Goal: Task Accomplishment & Management: Manage account settings

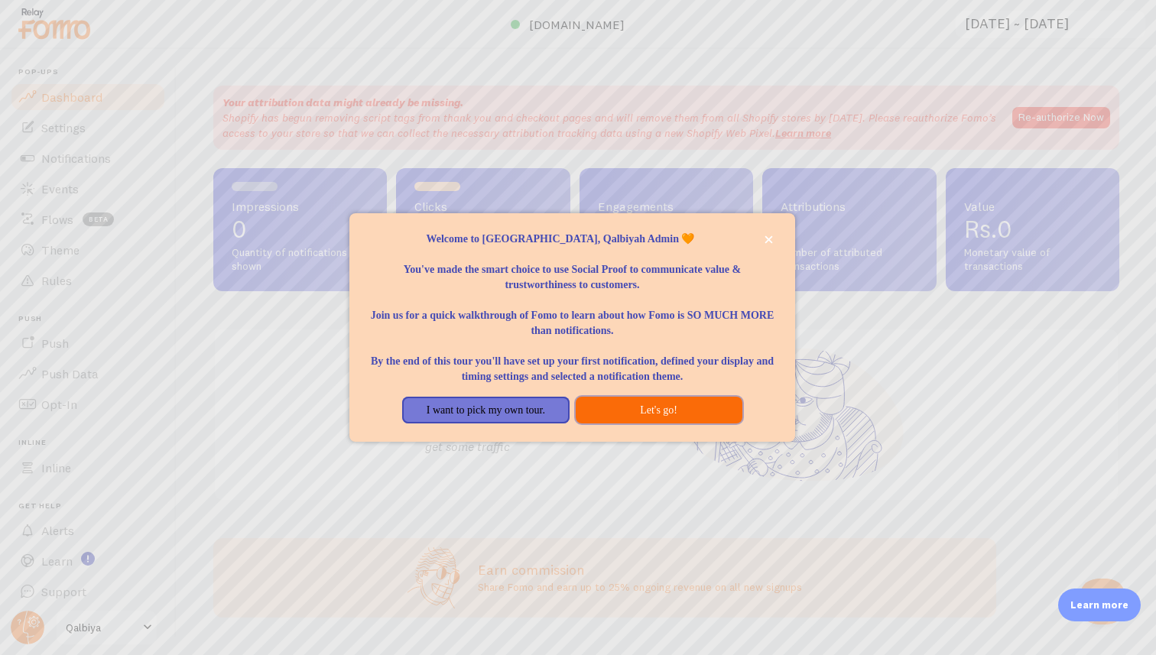
click at [651, 414] on button "Let's go!" at bounding box center [659, 411] width 167 height 28
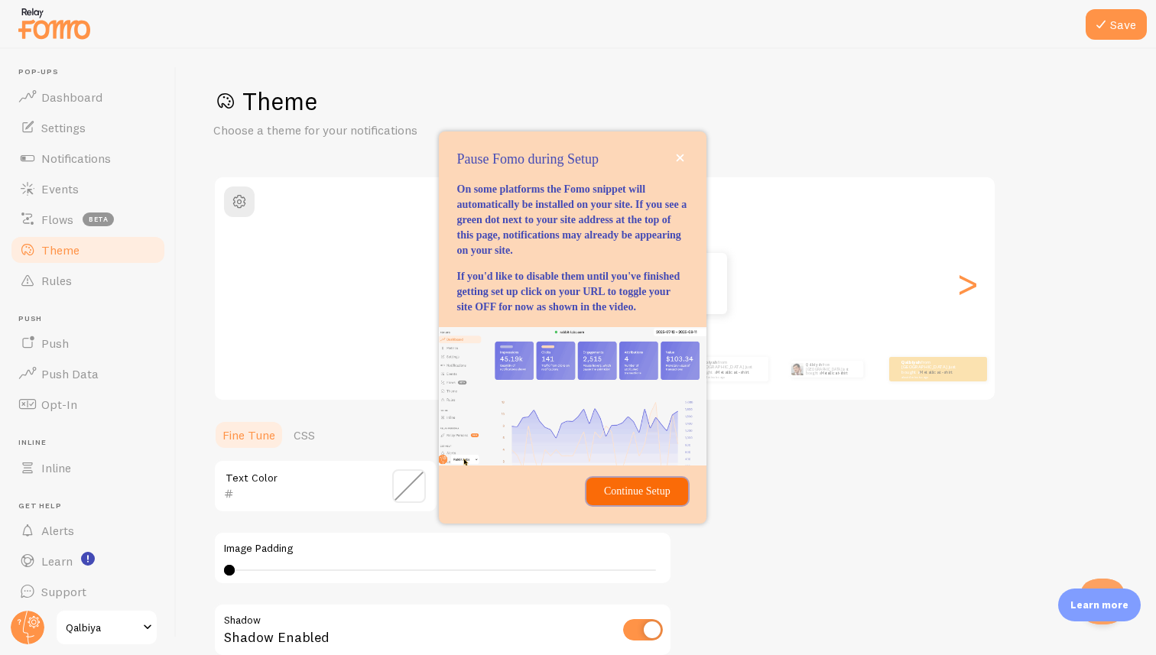
click at [631, 505] on button "Continue Setup" at bounding box center [636, 492] width 101 height 28
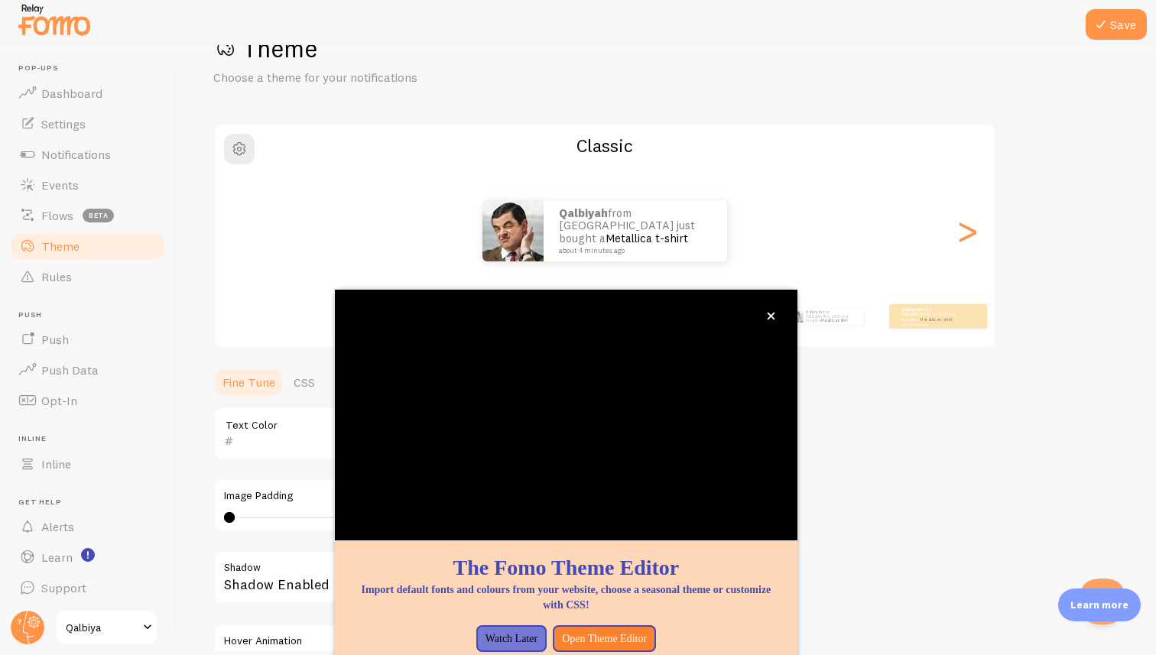
scroll to position [83, 0]
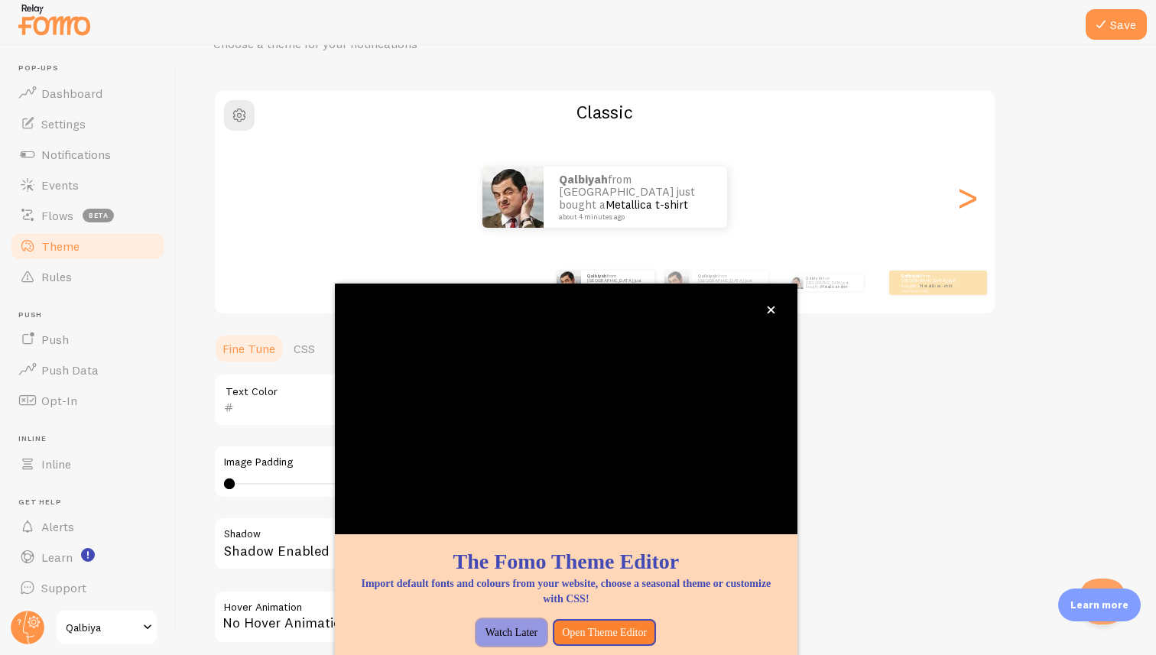
click at [514, 638] on button "Watch Later" at bounding box center [511, 633] width 70 height 28
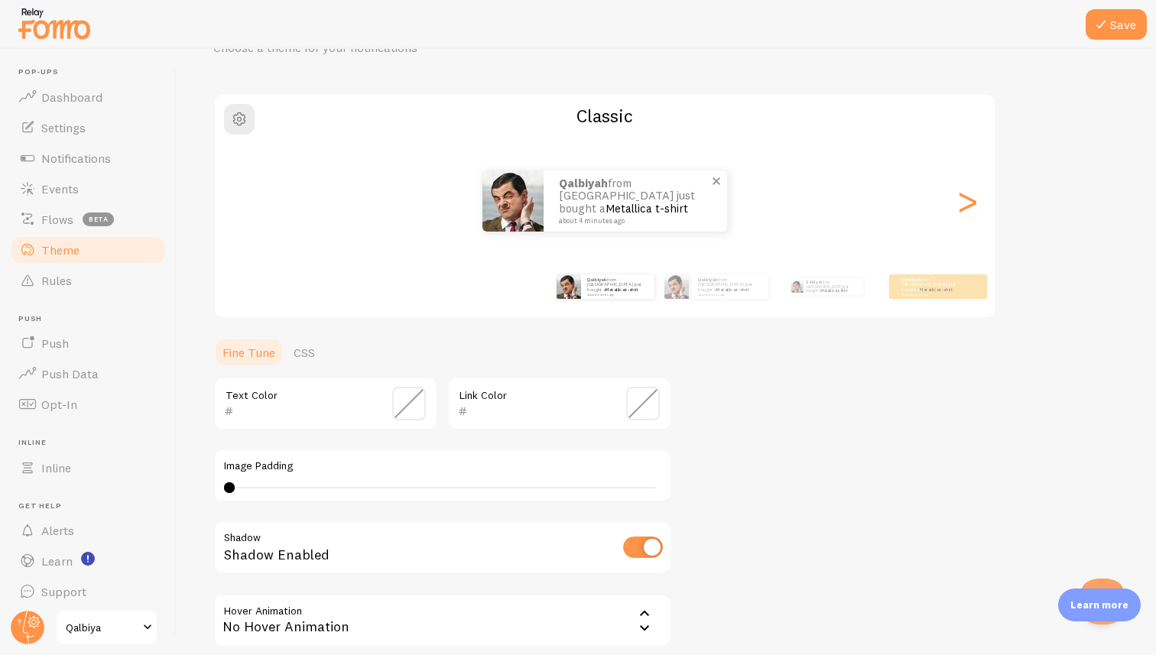
click at [559, 199] on p "Qalbiyah from [GEOGRAPHIC_DATA] just bought a Metallica t-shirt about 4 minutes…" at bounding box center [635, 200] width 153 height 47
click at [610, 296] on div "Qalbiyah from [GEOGRAPHIC_DATA] just bought a Metallica t-shirt about 4 minutes…" at bounding box center [617, 286] width 73 height 24
click at [690, 286] on div "Qalbiyah from [GEOGRAPHIC_DATA] just bought a Metallica t-shirt about 4 minutes…" at bounding box center [716, 286] width 104 height 24
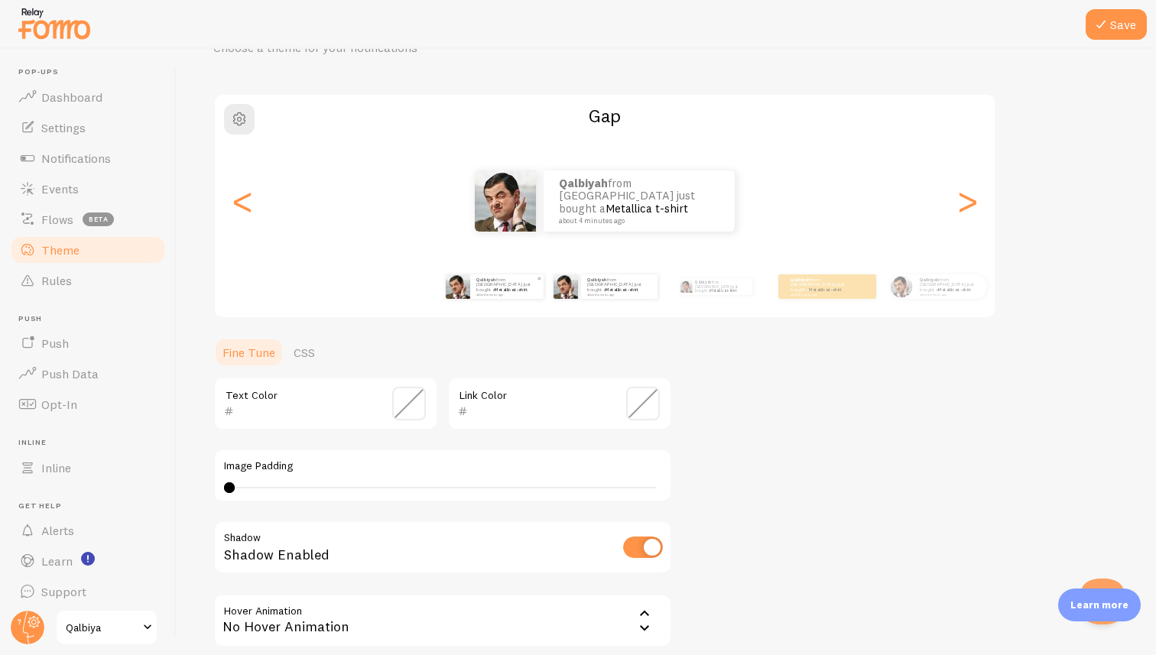
click at [501, 283] on p "Qalbiyah from [GEOGRAPHIC_DATA] just bought a Metallica t-shirt about 4 minutes…" at bounding box center [506, 286] width 61 height 19
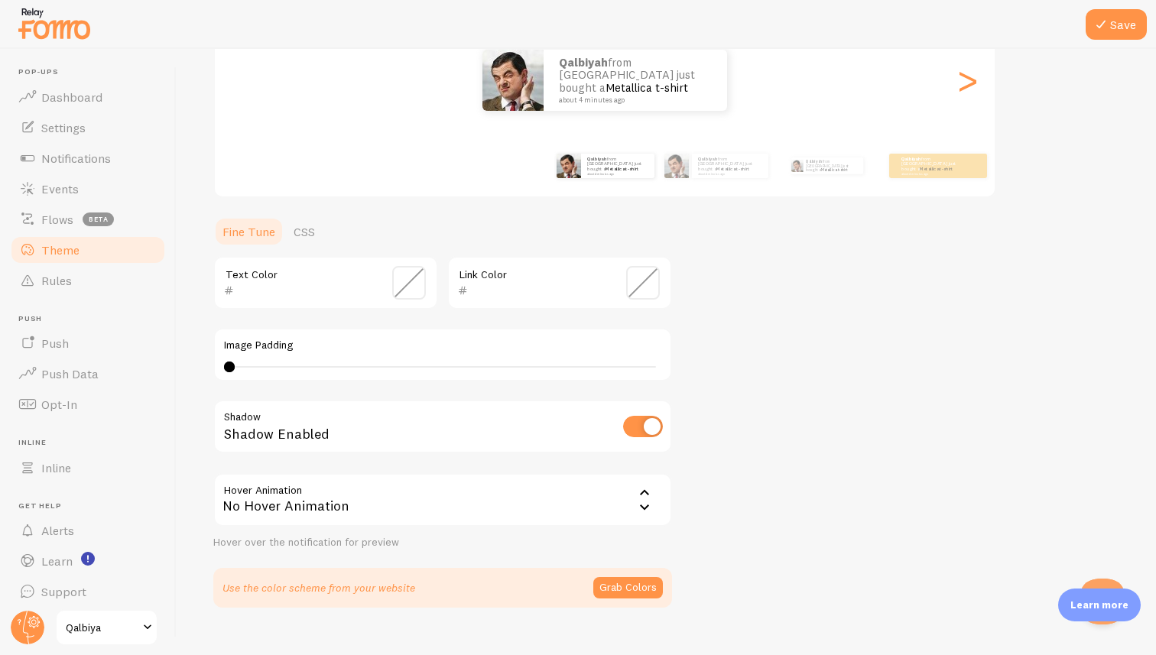
scroll to position [229, 0]
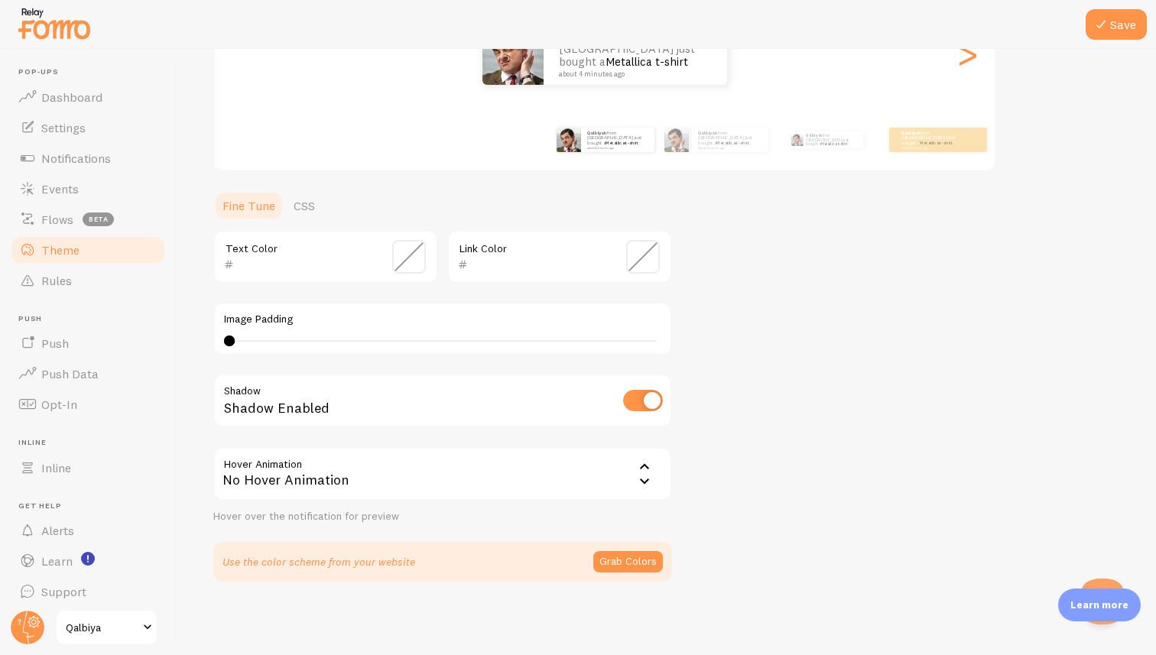
click at [452, 480] on div "No Hover Animation" at bounding box center [442, 474] width 459 height 54
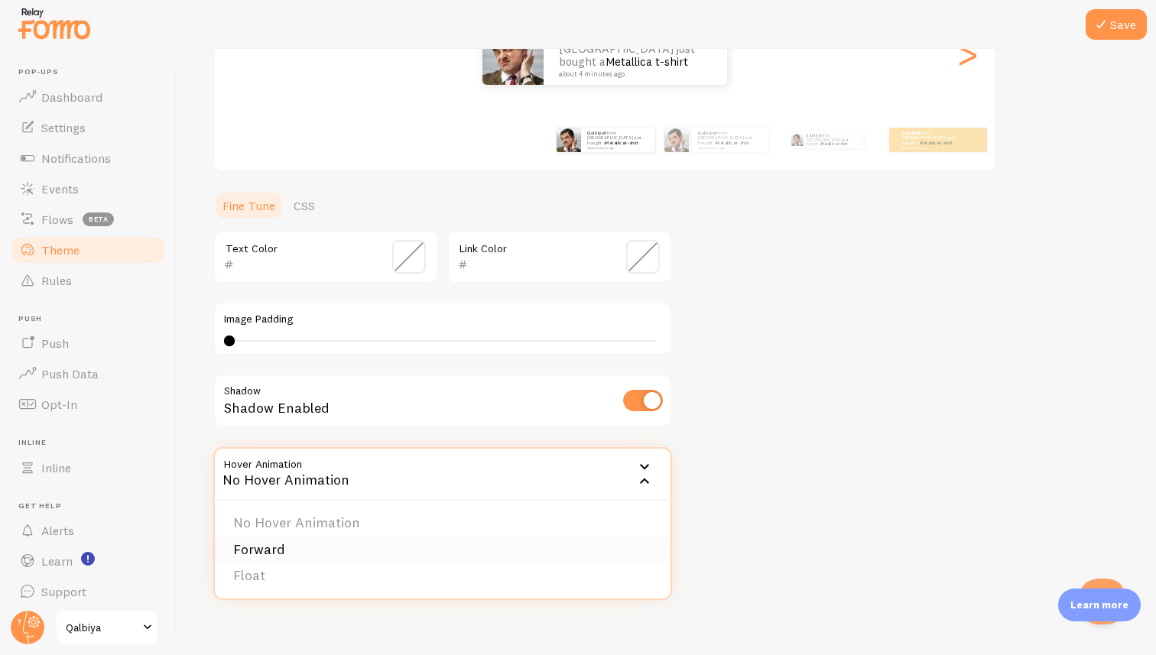
click at [394, 541] on li "Forward" at bounding box center [443, 550] width 456 height 27
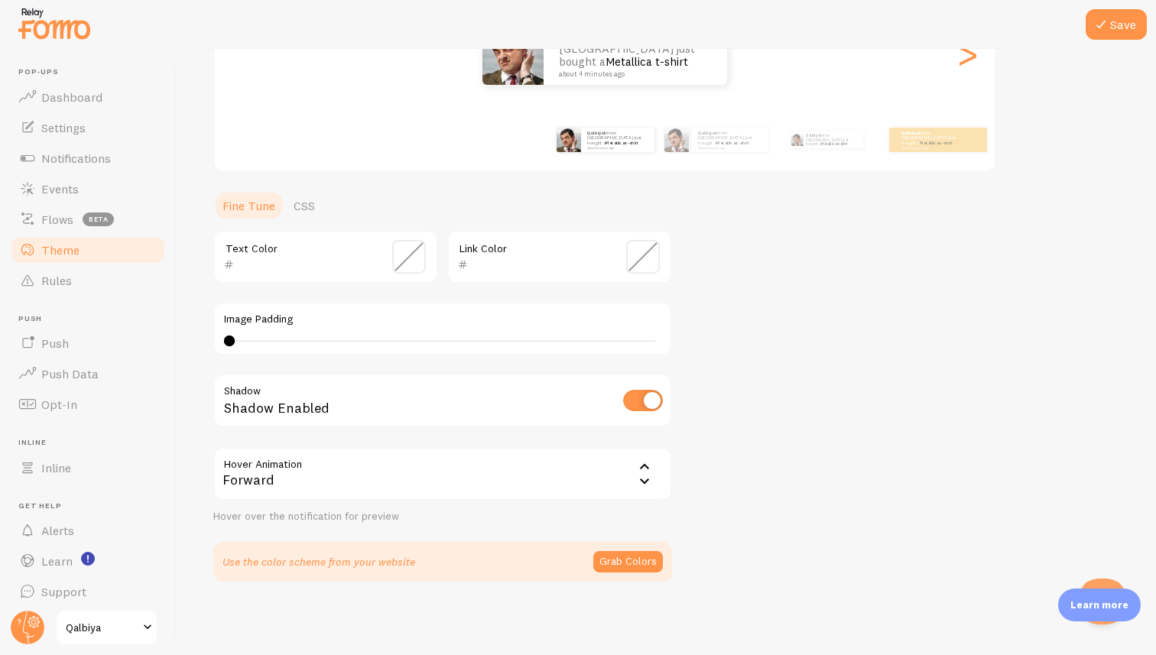
click at [444, 472] on div "Forward" at bounding box center [442, 474] width 459 height 54
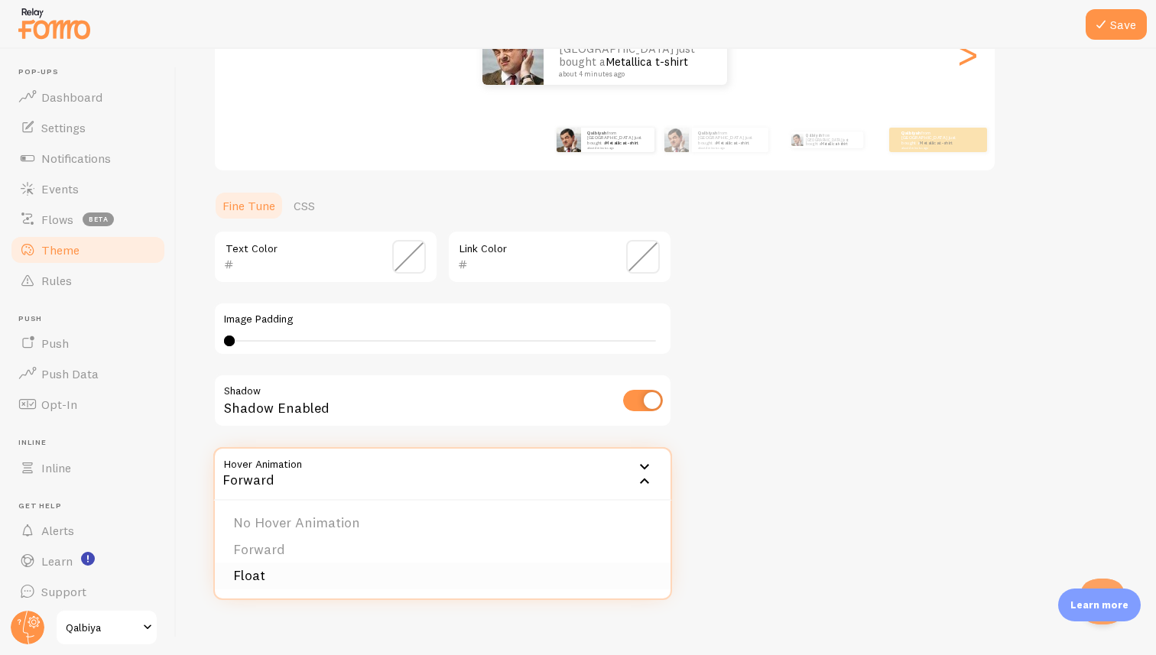
click at [378, 581] on li "Float" at bounding box center [443, 576] width 456 height 27
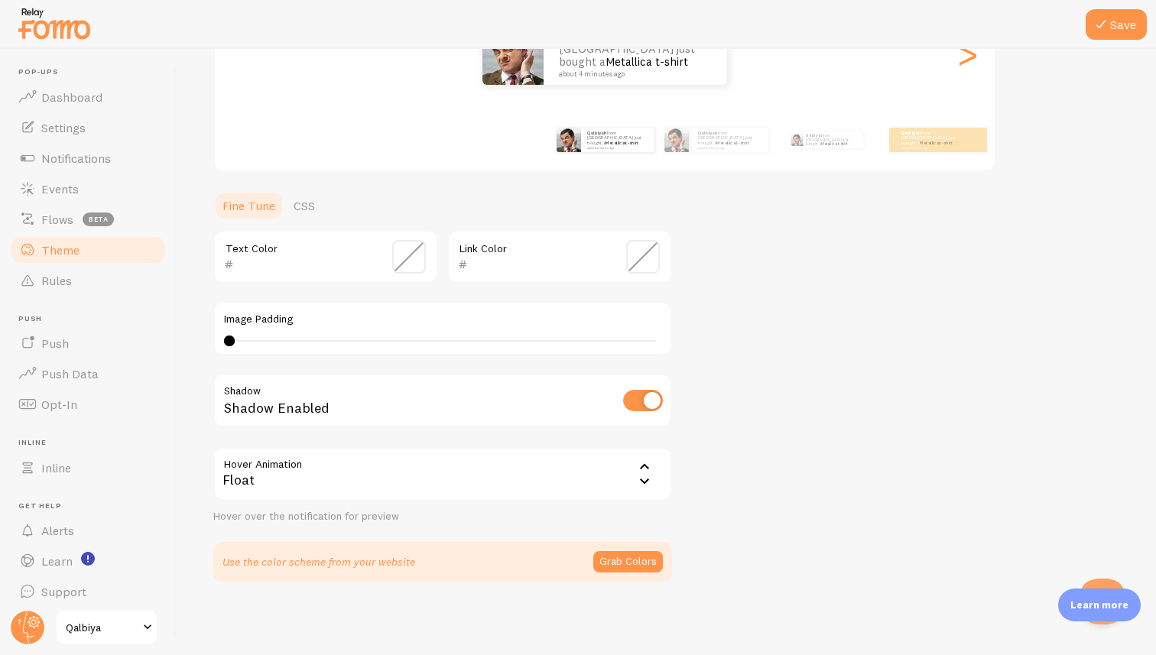
click at [435, 474] on div "Float" at bounding box center [442, 474] width 459 height 54
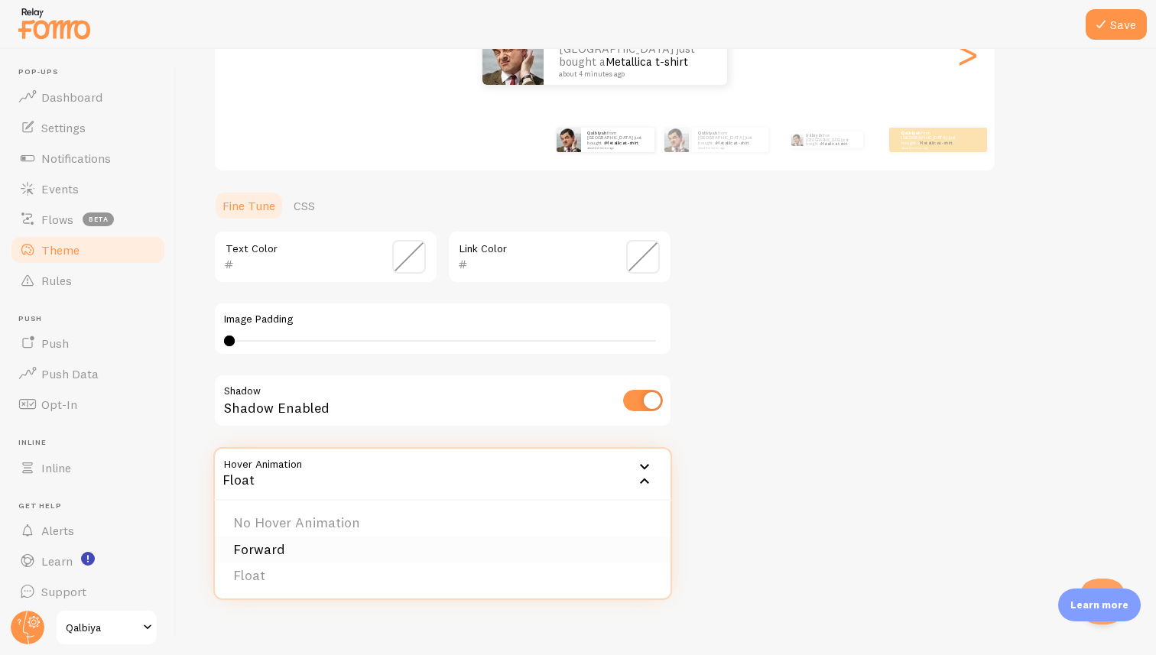
click at [406, 540] on li "Forward" at bounding box center [443, 550] width 456 height 27
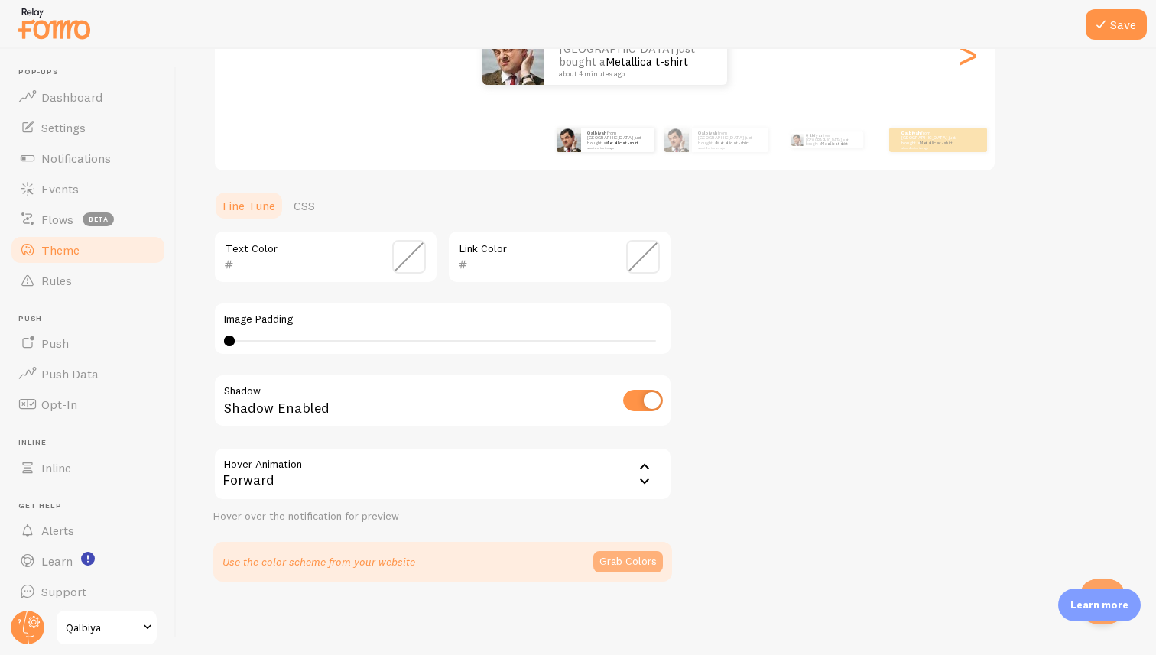
click at [606, 563] on button "Grab Colors" at bounding box center [628, 561] width 70 height 21
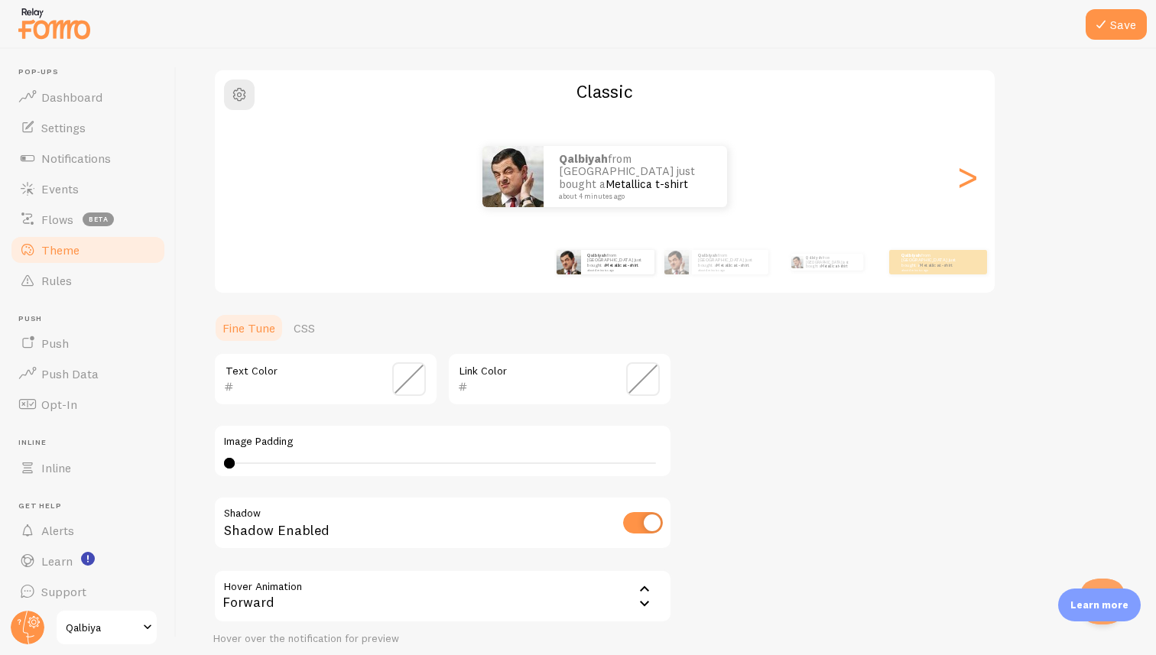
scroll to position [42, 0]
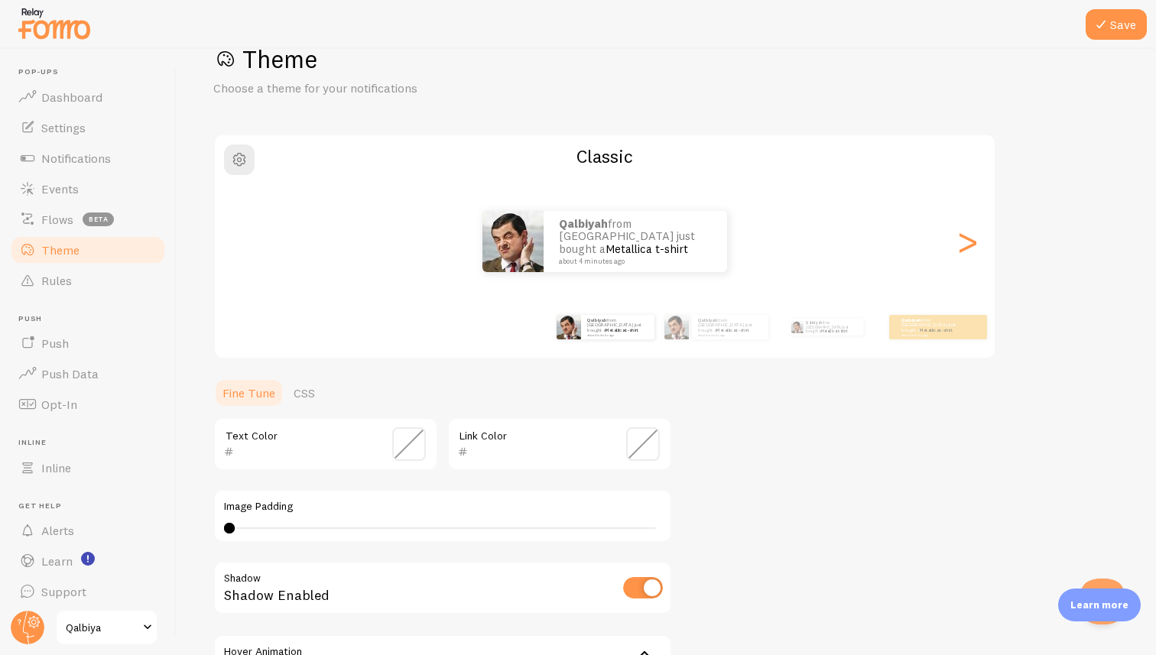
click at [423, 453] on span at bounding box center [409, 444] width 34 height 34
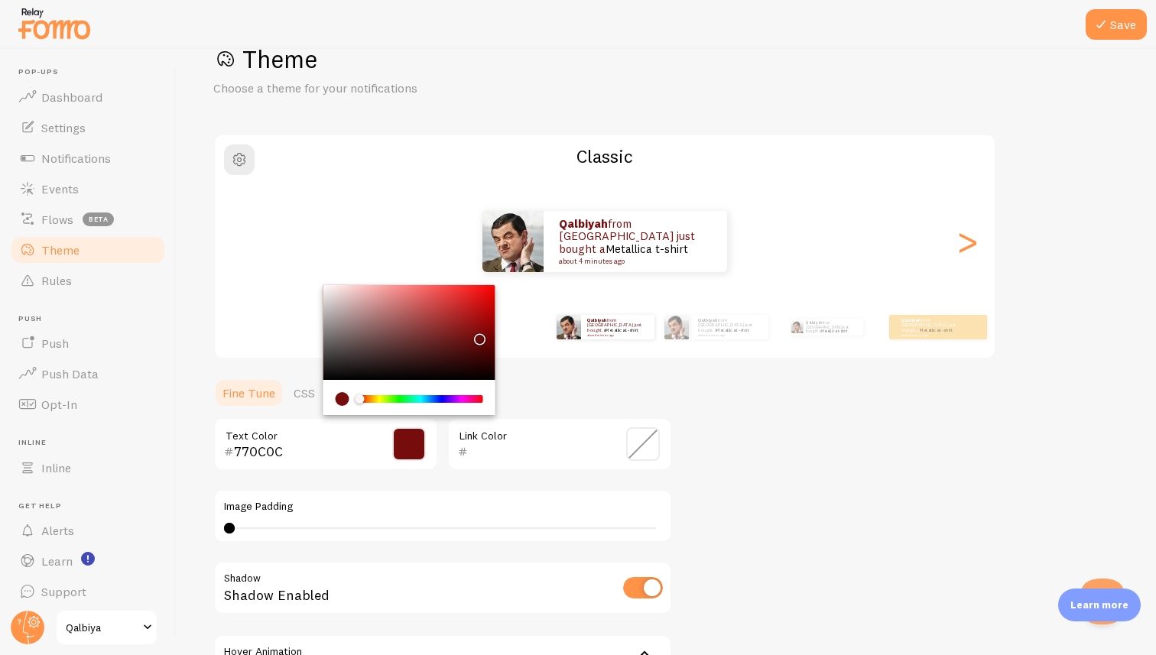
type input "750C0C"
drag, startPoint x: 464, startPoint y: 334, endPoint x: 478, endPoint y: 336, distance: 13.9
click at [478, 336] on div "Chrome color picker" at bounding box center [409, 332] width 172 height 95
click at [535, 436] on div "Link Color" at bounding box center [559, 444] width 225 height 54
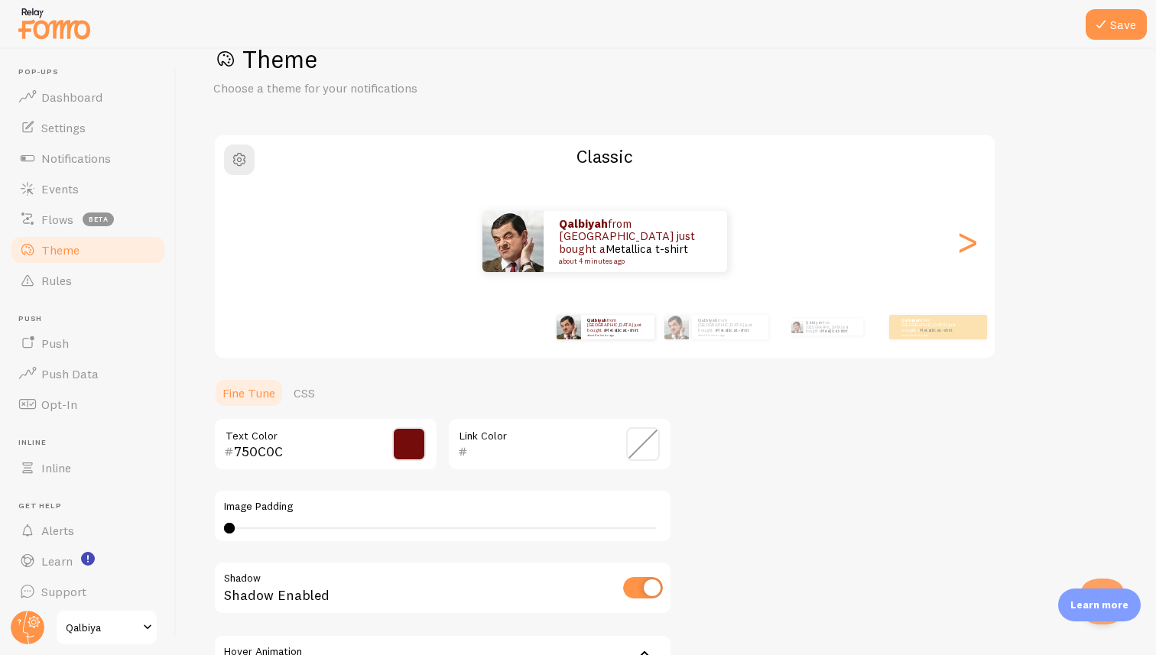
click at [637, 446] on span at bounding box center [643, 444] width 34 height 34
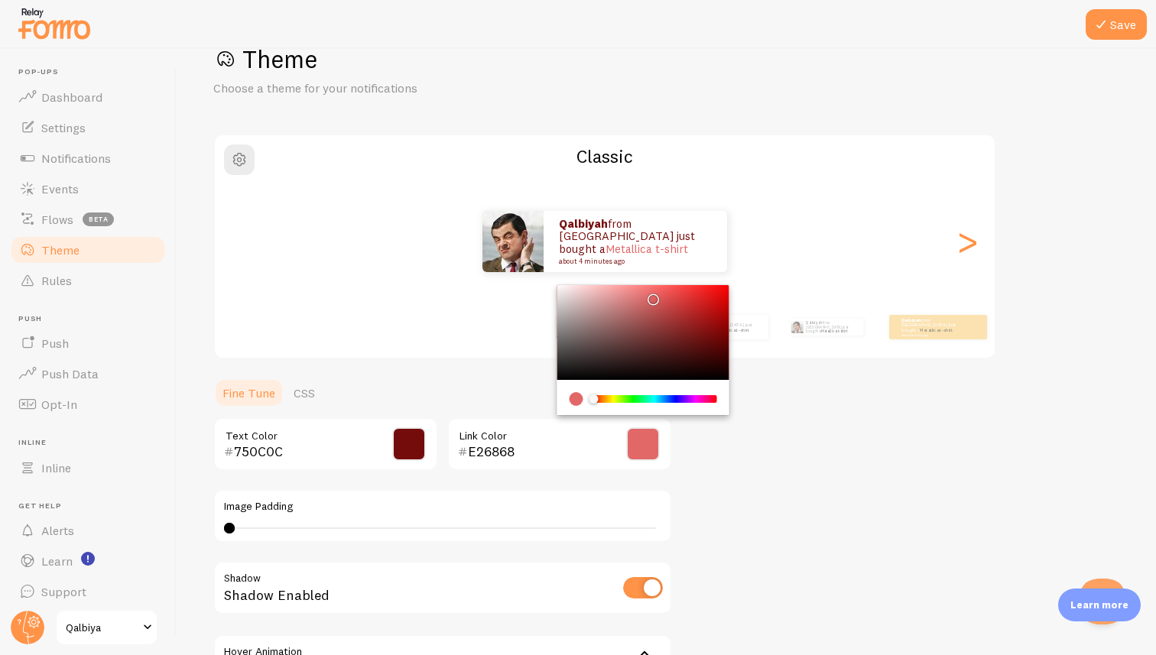
drag, startPoint x: 627, startPoint y: 352, endPoint x: 657, endPoint y: 293, distance: 66.0
click at [656, 294] on div "Chrome color picker" at bounding box center [643, 332] width 172 height 95
drag, startPoint x: 657, startPoint y: 293, endPoint x: 670, endPoint y: 351, distance: 59.5
click at [670, 351] on div "Chrome color picker" at bounding box center [674, 355] width 9 height 9
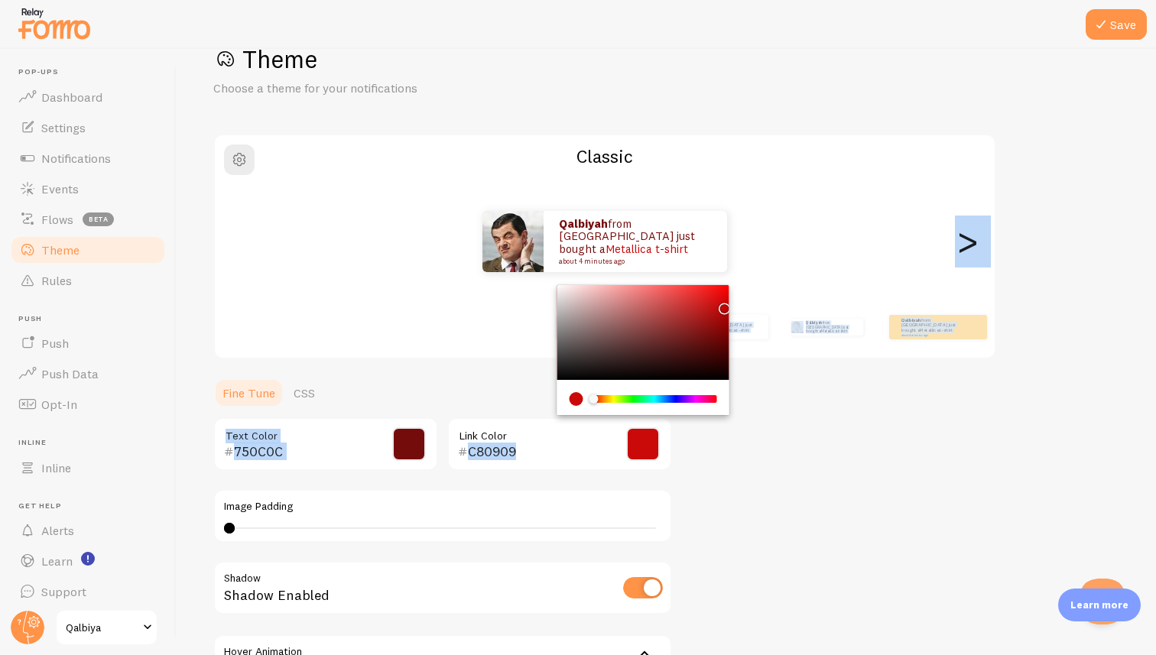
type input "AF1010"
drag, startPoint x: 670, startPoint y: 351, endPoint x: 713, endPoint y: 315, distance: 56.5
click at [713, 315] on div "Chrome color picker" at bounding box center [716, 318] width 9 height 9
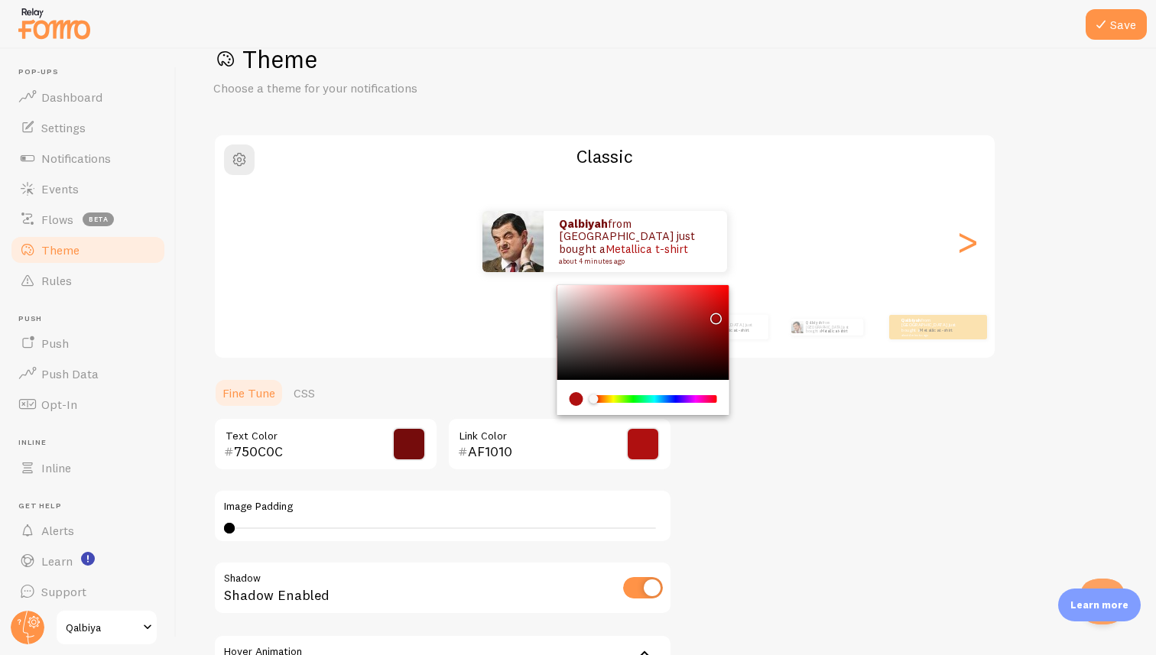
click at [746, 372] on div "Theme Choose a theme for your notifications Classic Qalbiyah from [GEOGRAPHIC_D…" at bounding box center [666, 403] width 906 height 719
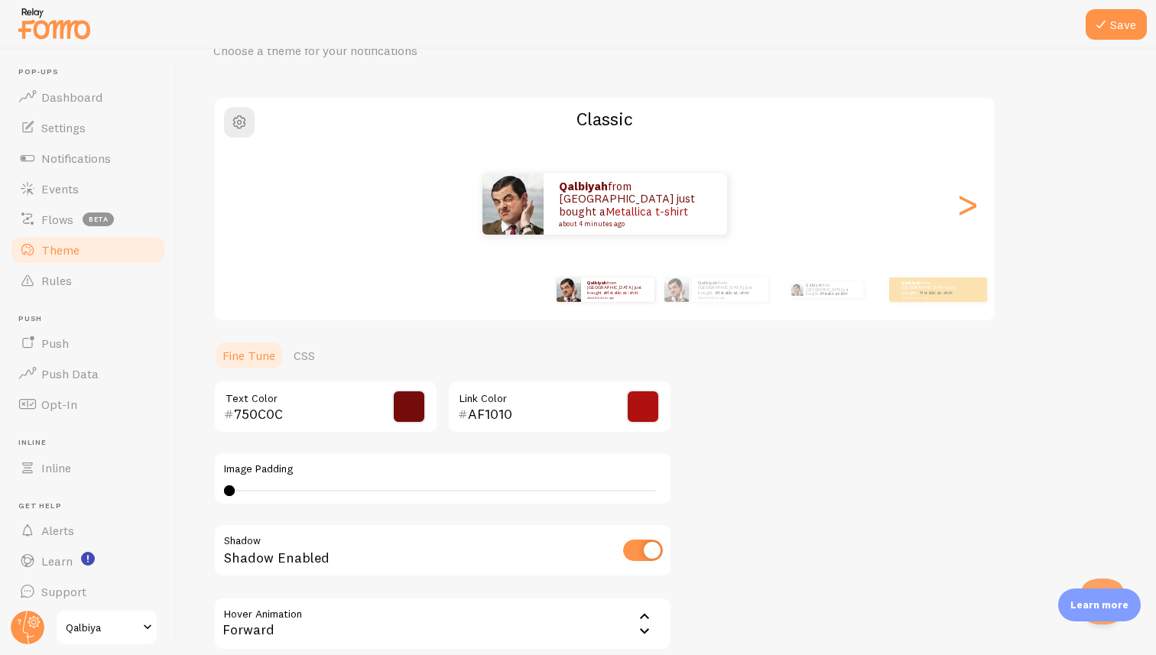
scroll to position [31, 0]
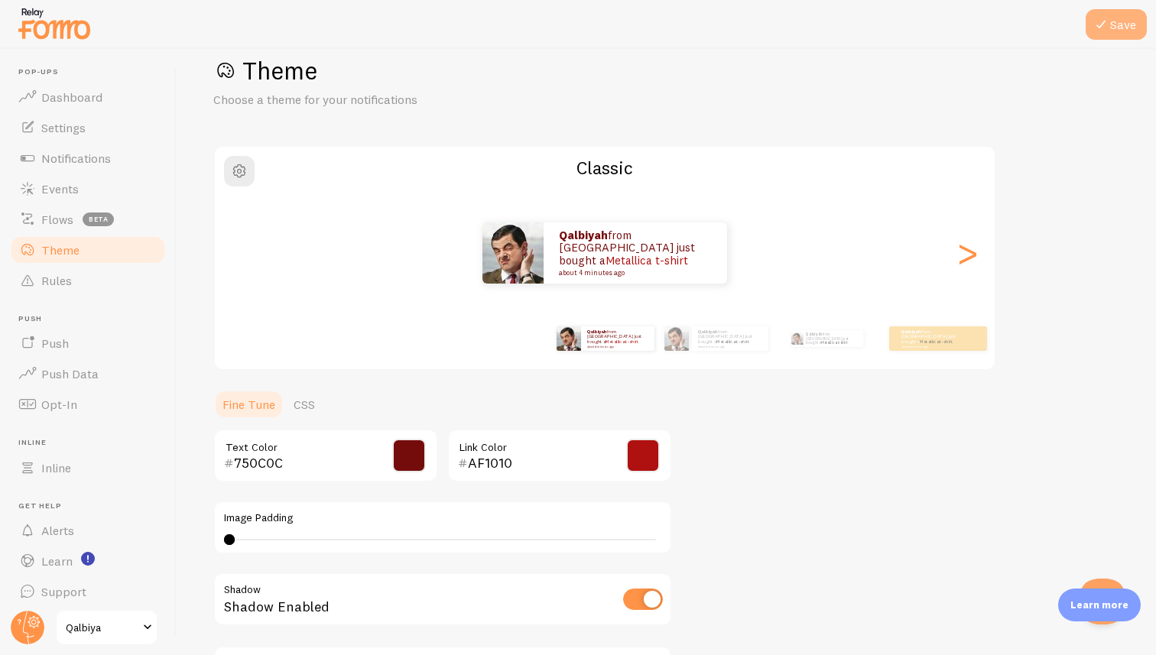
click at [1115, 29] on button "Save" at bounding box center [1115, 24] width 61 height 31
click at [135, 145] on link "Notifications" at bounding box center [87, 158] width 157 height 31
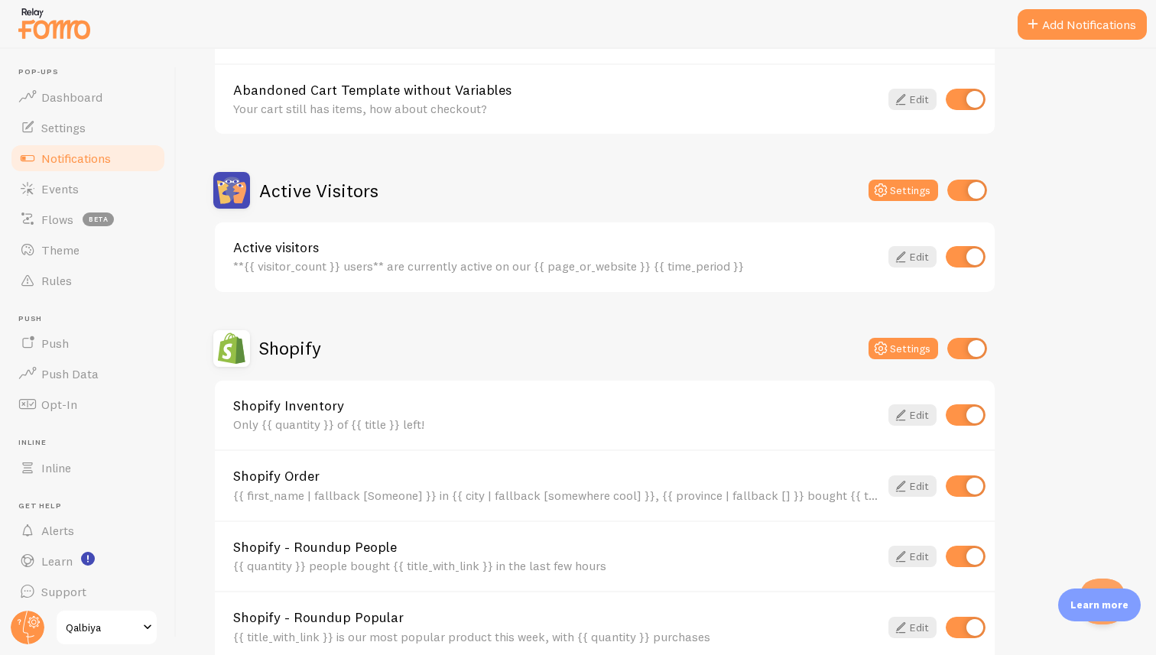
scroll to position [268, 0]
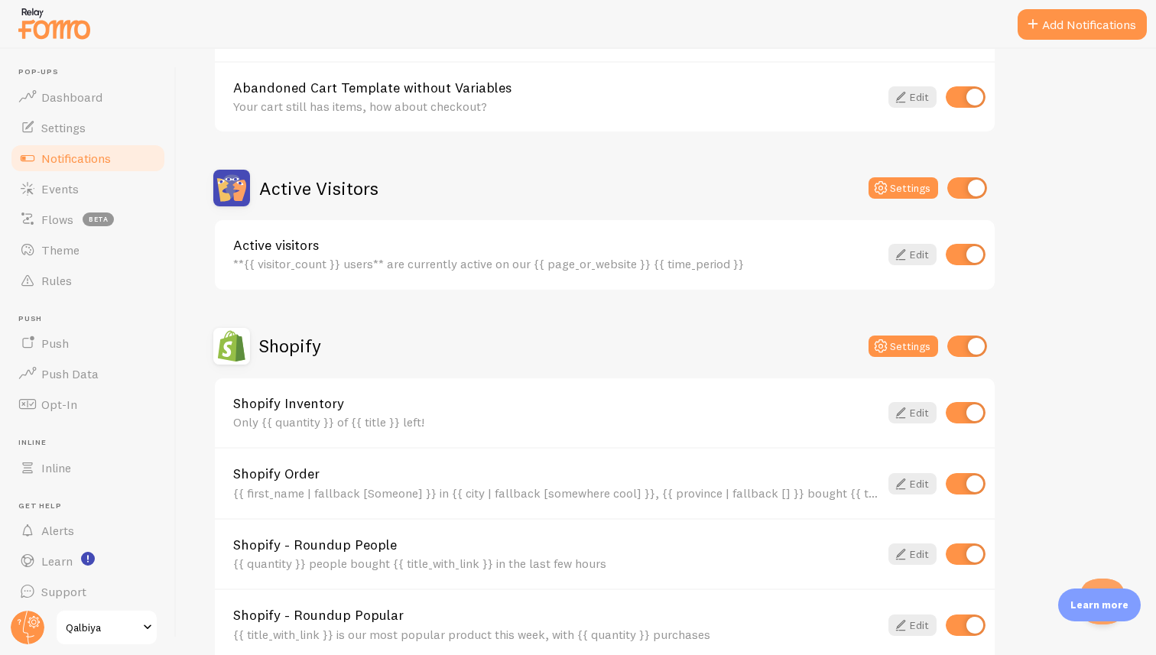
click at [297, 407] on link "Shopify Inventory" at bounding box center [556, 404] width 646 height 14
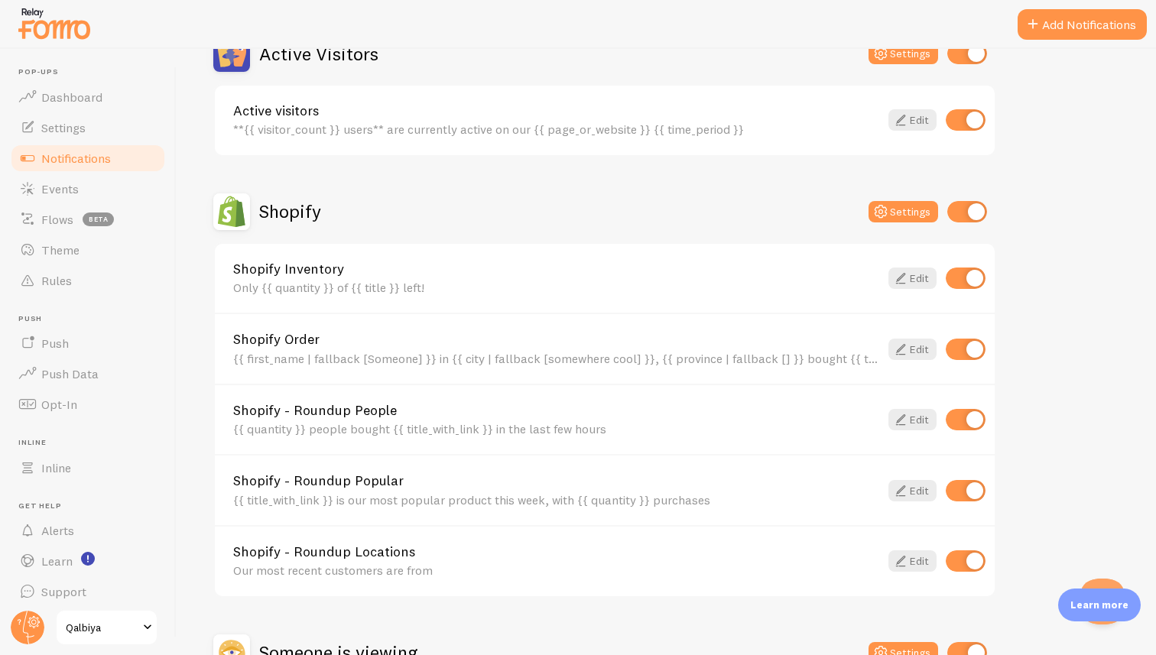
scroll to position [420, 0]
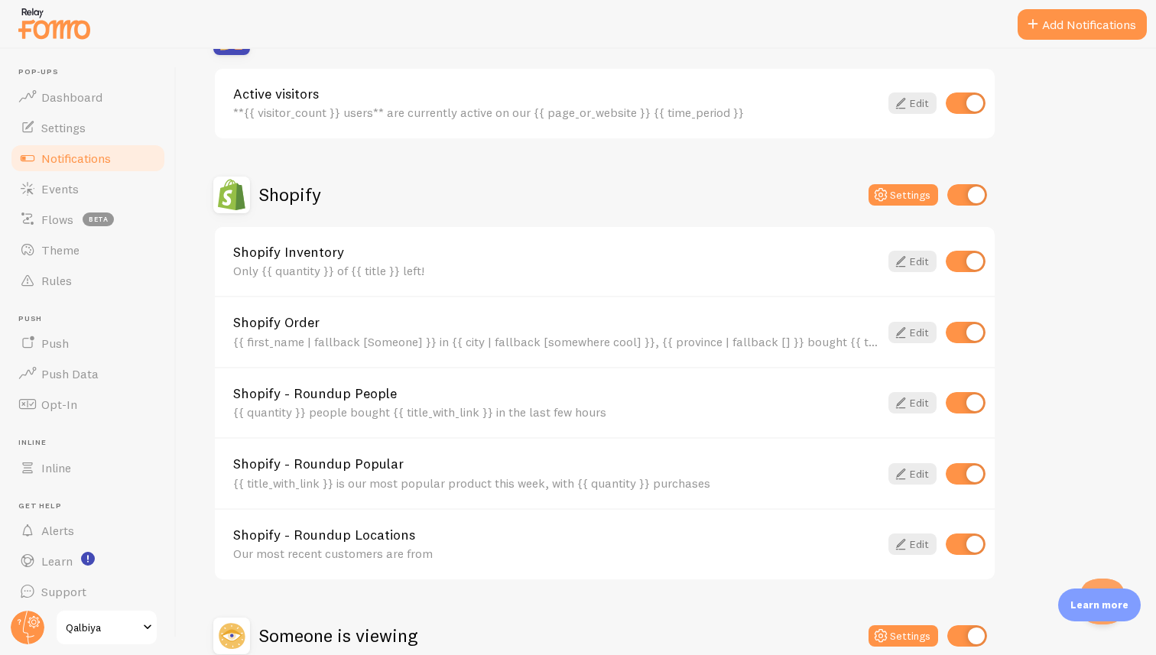
click at [282, 325] on link "Shopify Order" at bounding box center [556, 323] width 646 height 14
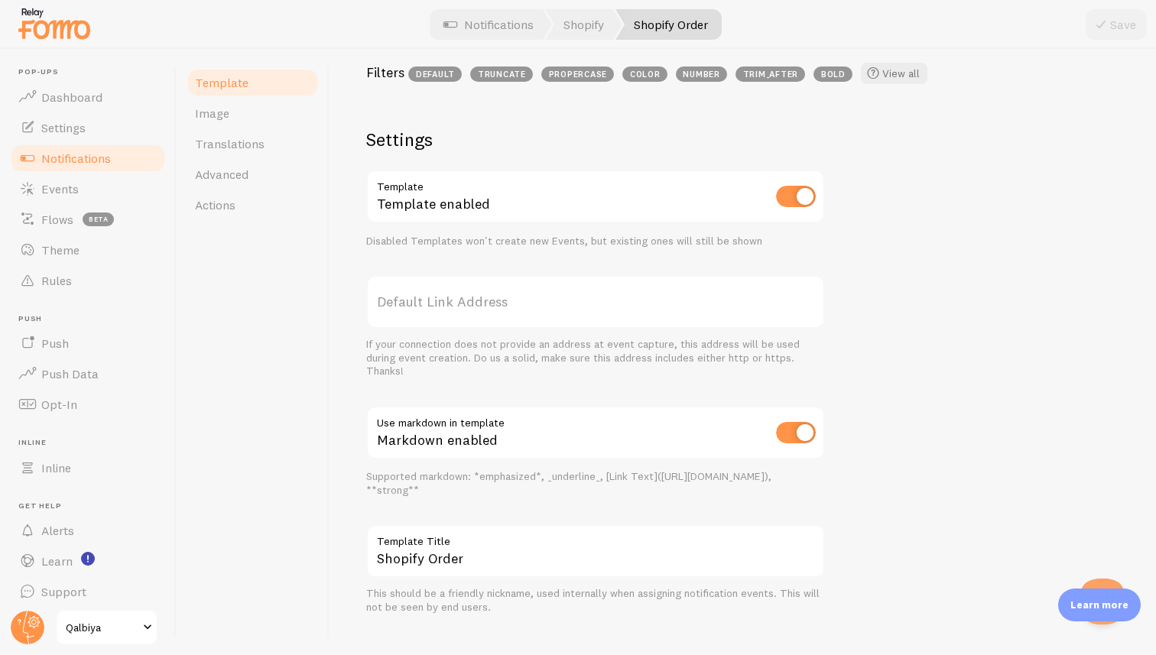
scroll to position [518, 0]
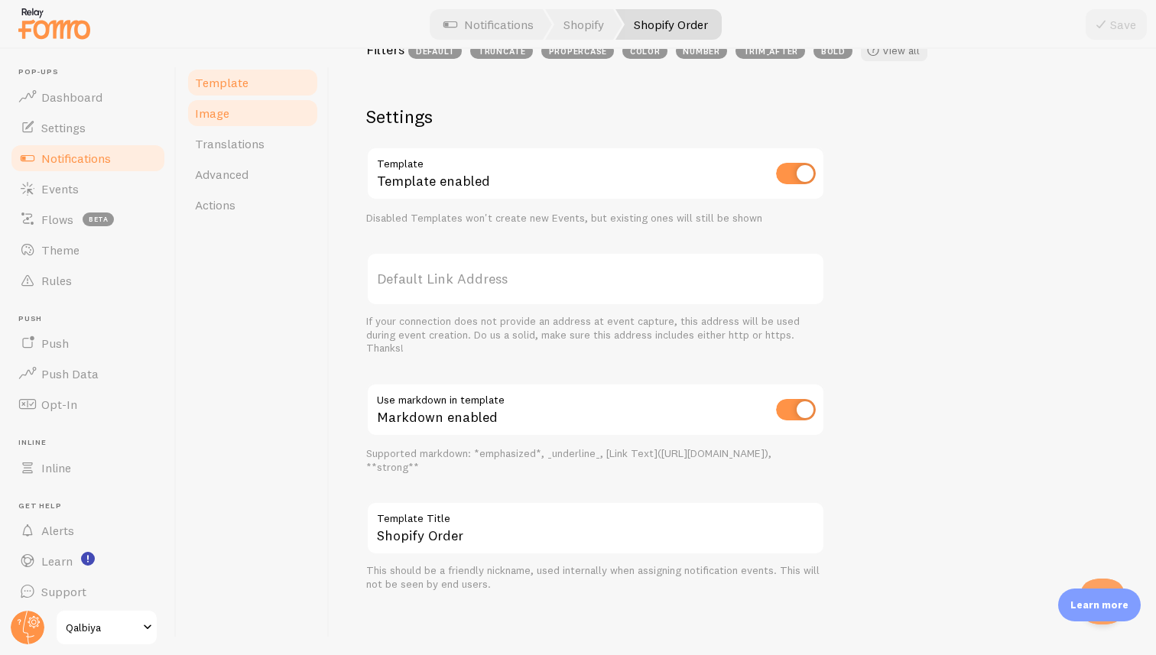
click at [226, 100] on link "Image" at bounding box center [253, 113] width 134 height 31
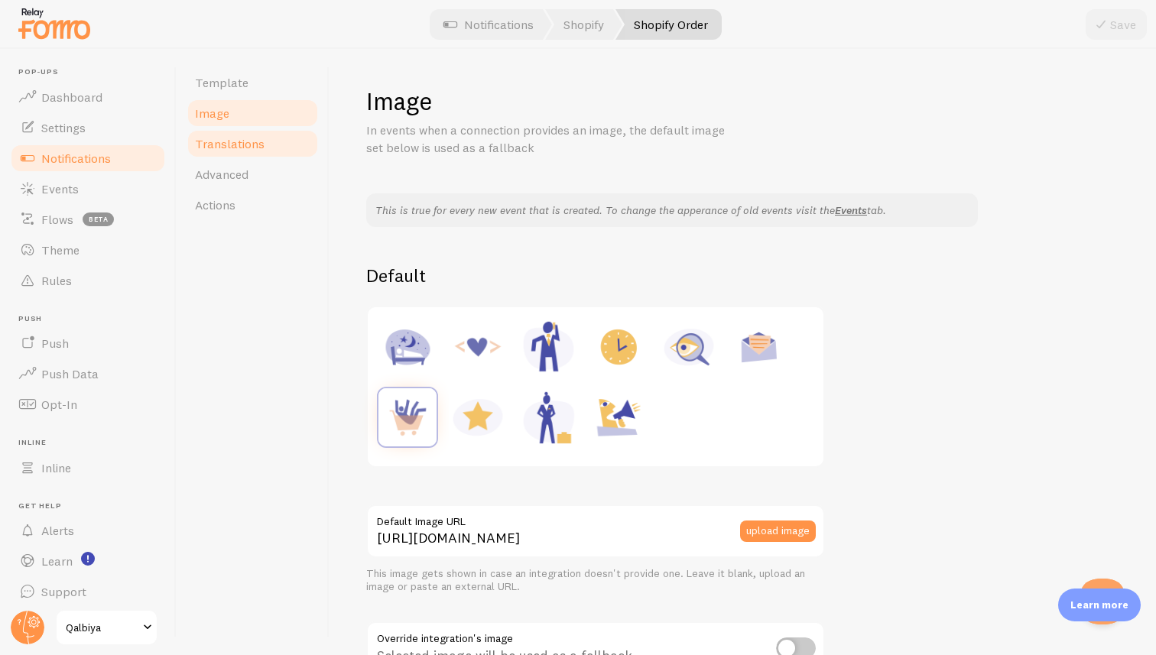
click at [229, 145] on span "Translations" at bounding box center [230, 143] width 70 height 15
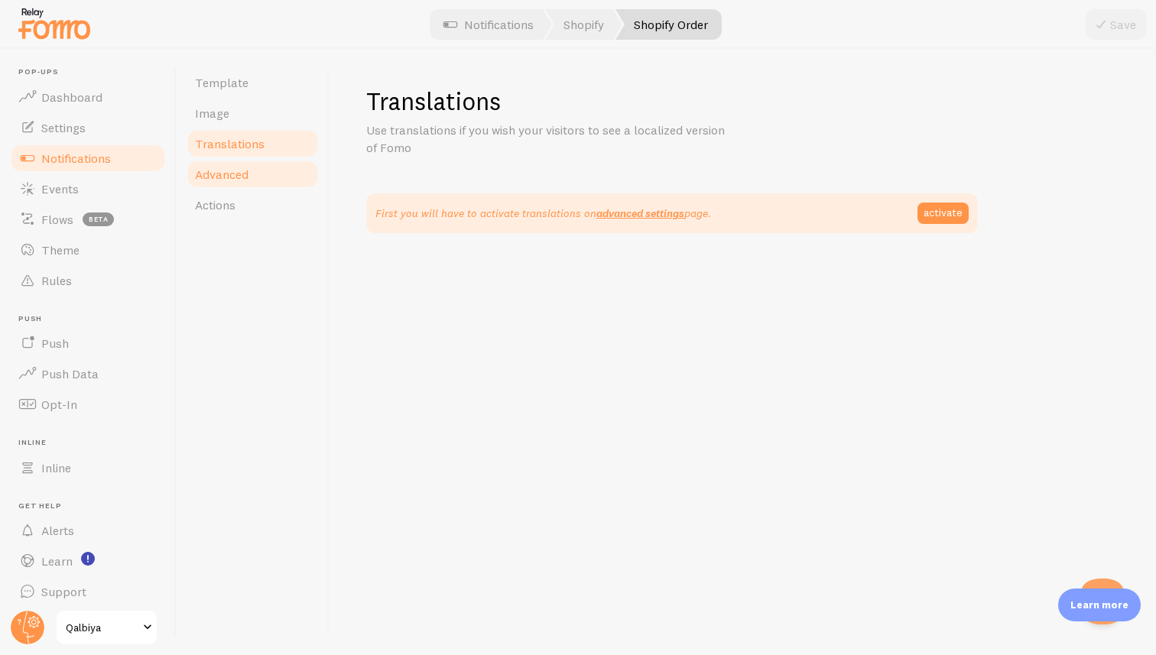
click at [229, 174] on span "Advanced" at bounding box center [222, 174] width 54 height 15
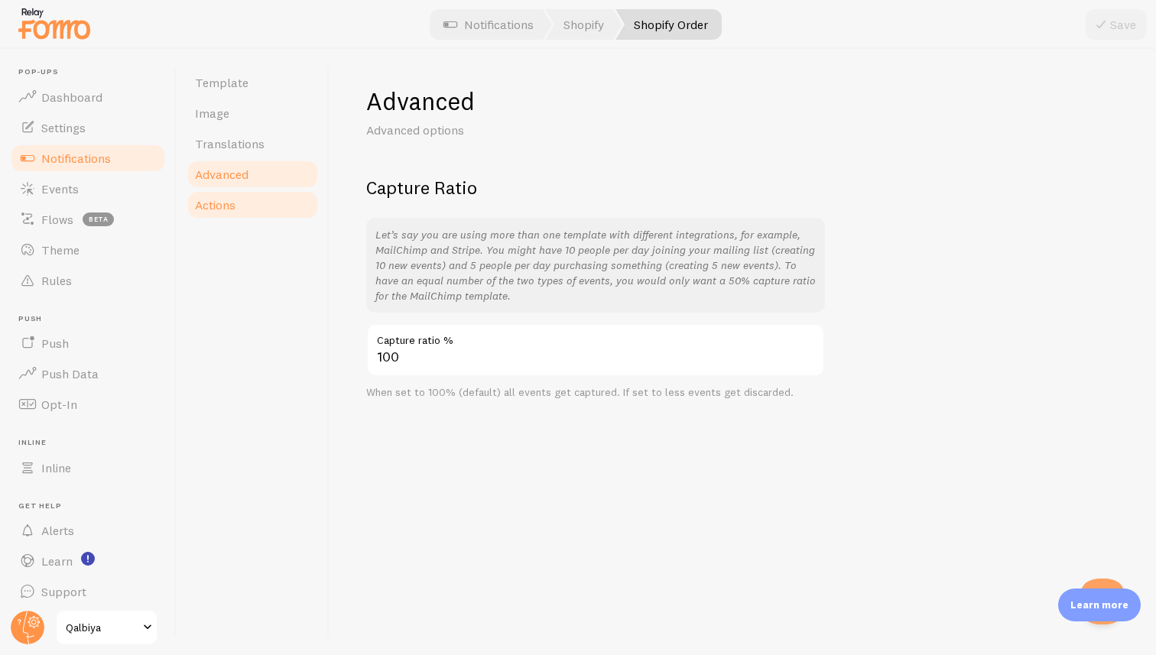
click at [226, 216] on link "Actions" at bounding box center [253, 205] width 134 height 31
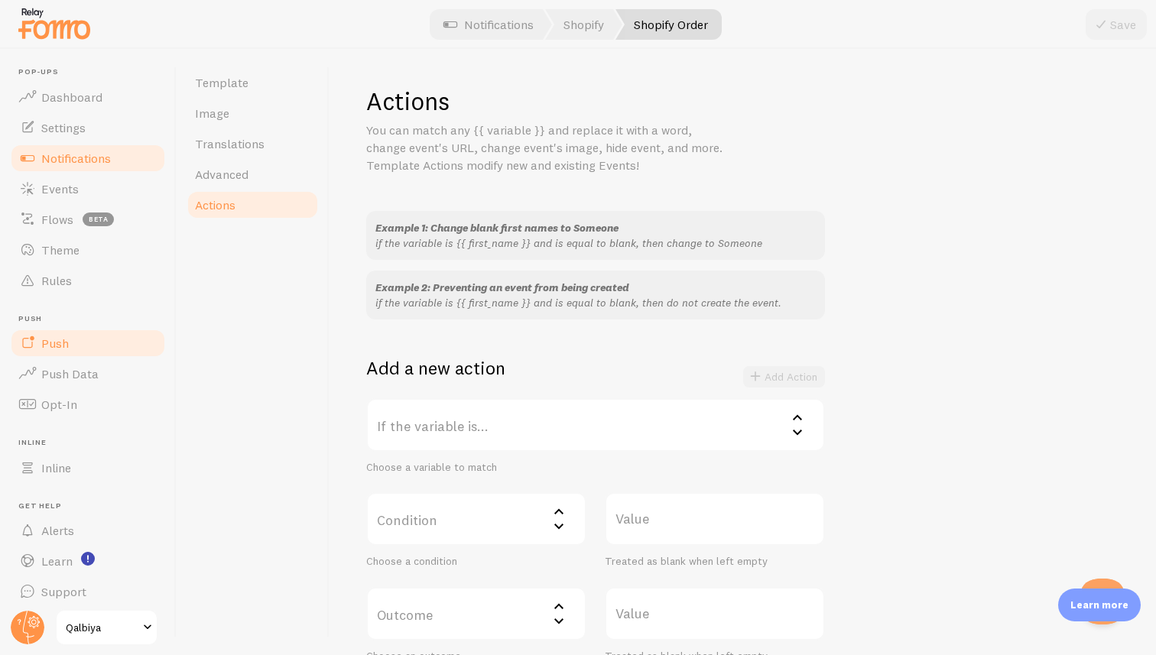
click at [74, 352] on link "Push" at bounding box center [87, 343] width 157 height 31
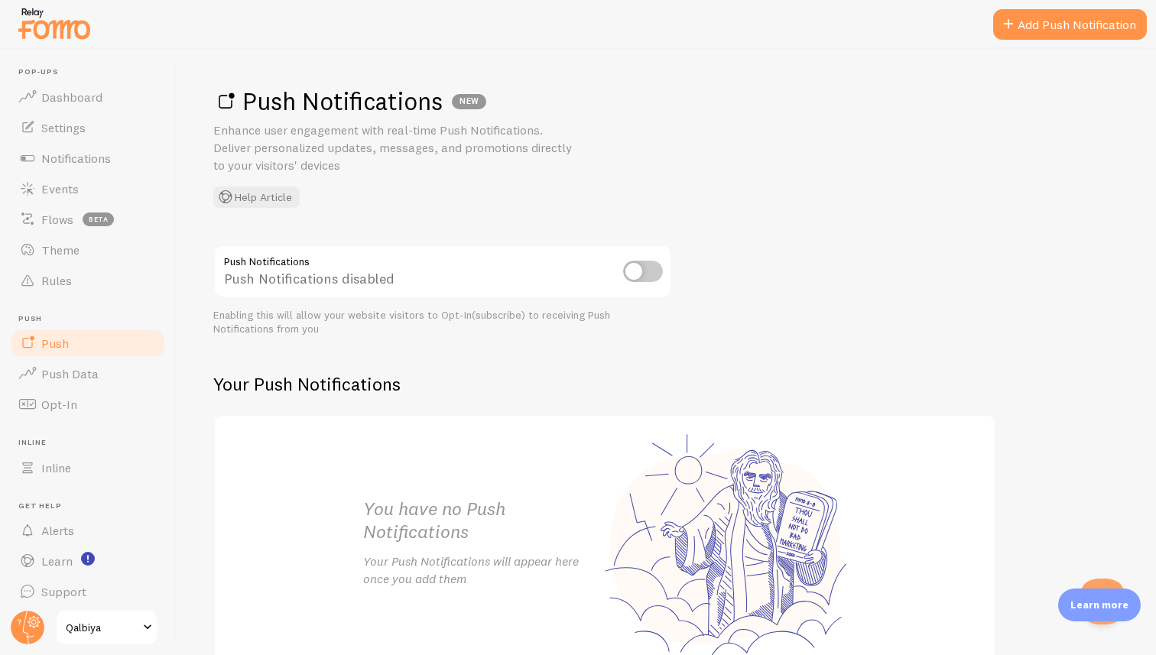
click at [642, 271] on input "checkbox" at bounding box center [643, 271] width 40 height 21
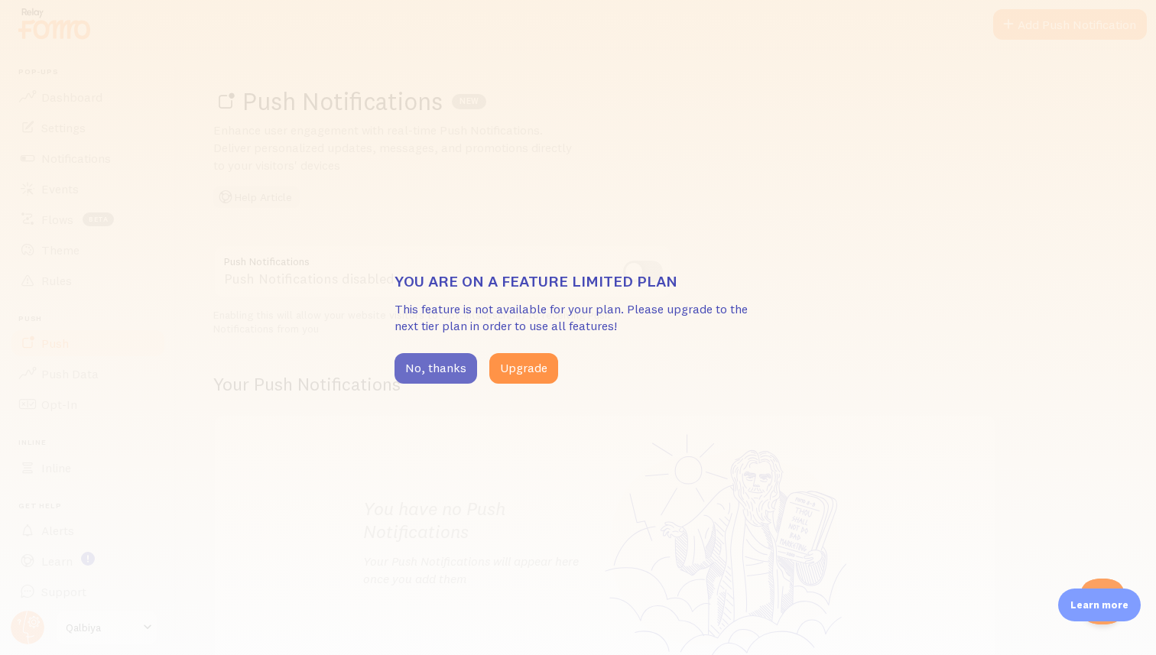
click at [445, 362] on button "No, thanks" at bounding box center [435, 368] width 83 height 31
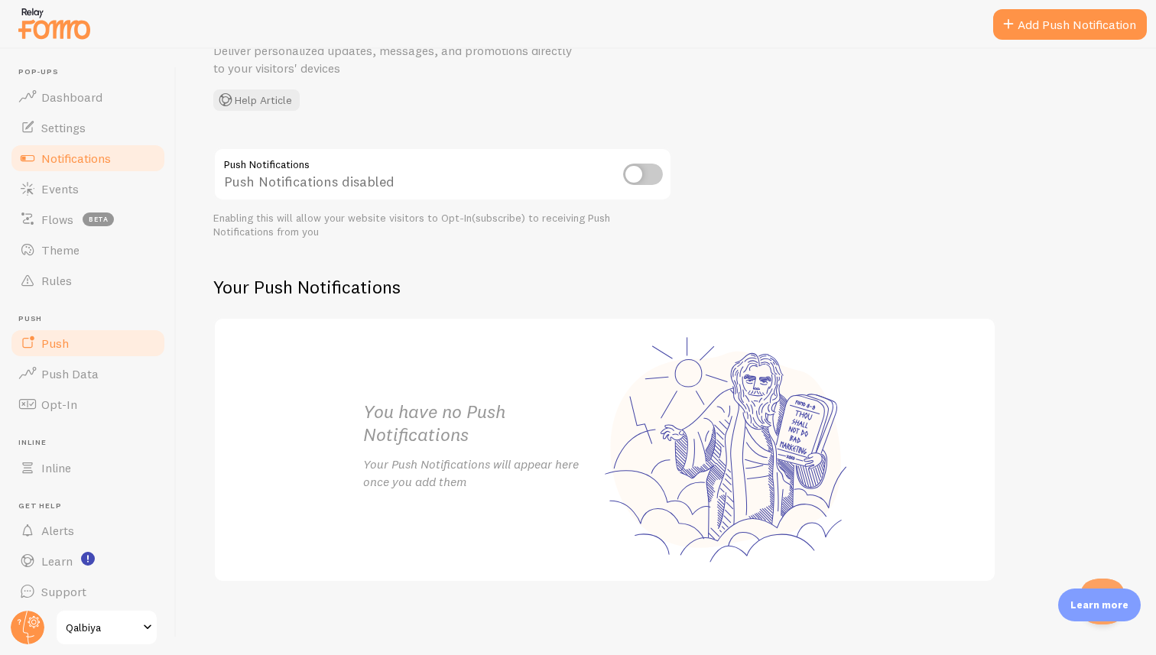
click at [87, 171] on link "Notifications" at bounding box center [87, 158] width 157 height 31
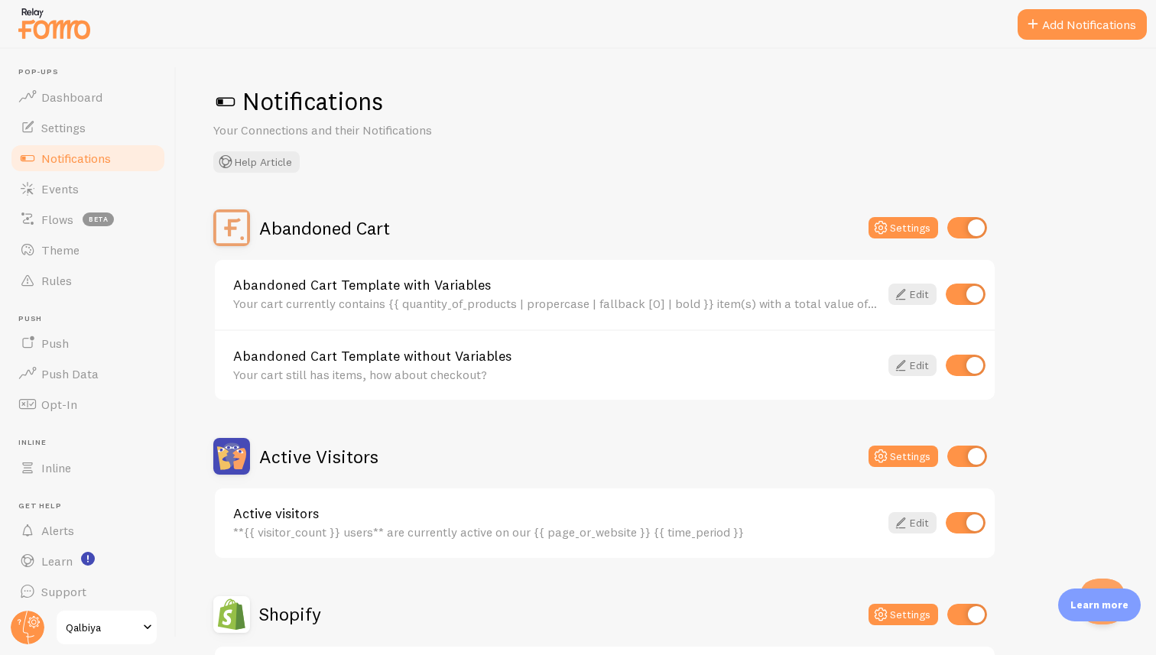
click at [969, 228] on input "checkbox" at bounding box center [967, 227] width 40 height 21
checkbox input "false"
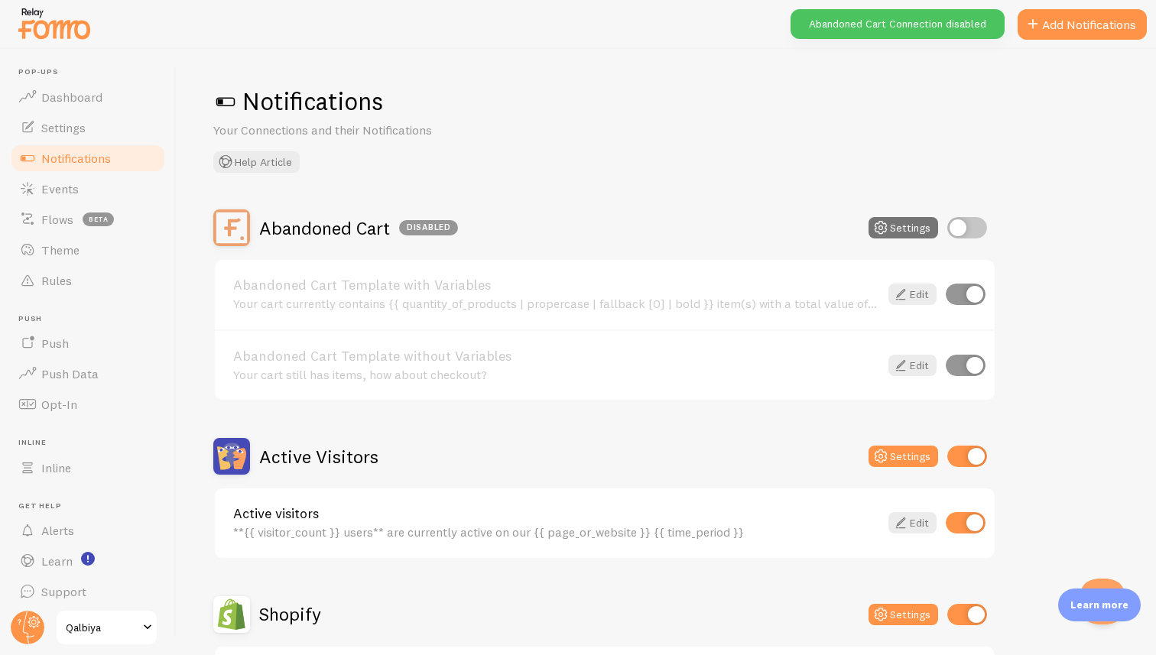
click at [972, 453] on input "checkbox" at bounding box center [967, 456] width 40 height 21
checkbox input "false"
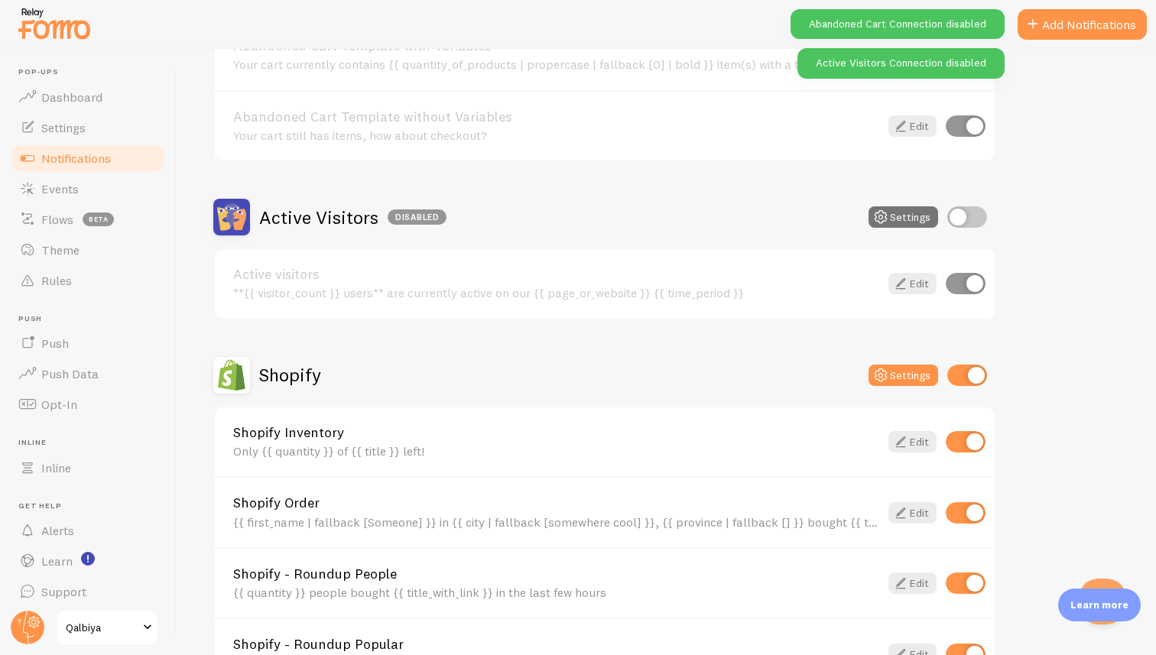
scroll to position [243, 0]
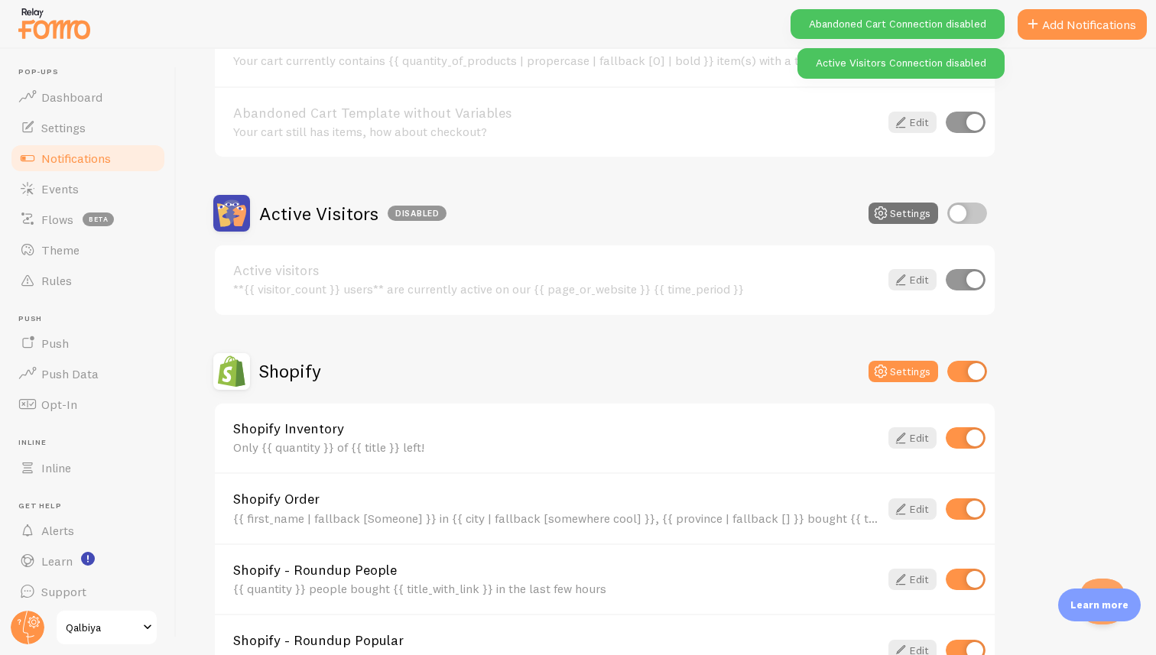
click at [971, 377] on input "checkbox" at bounding box center [967, 371] width 40 height 21
checkbox input "false"
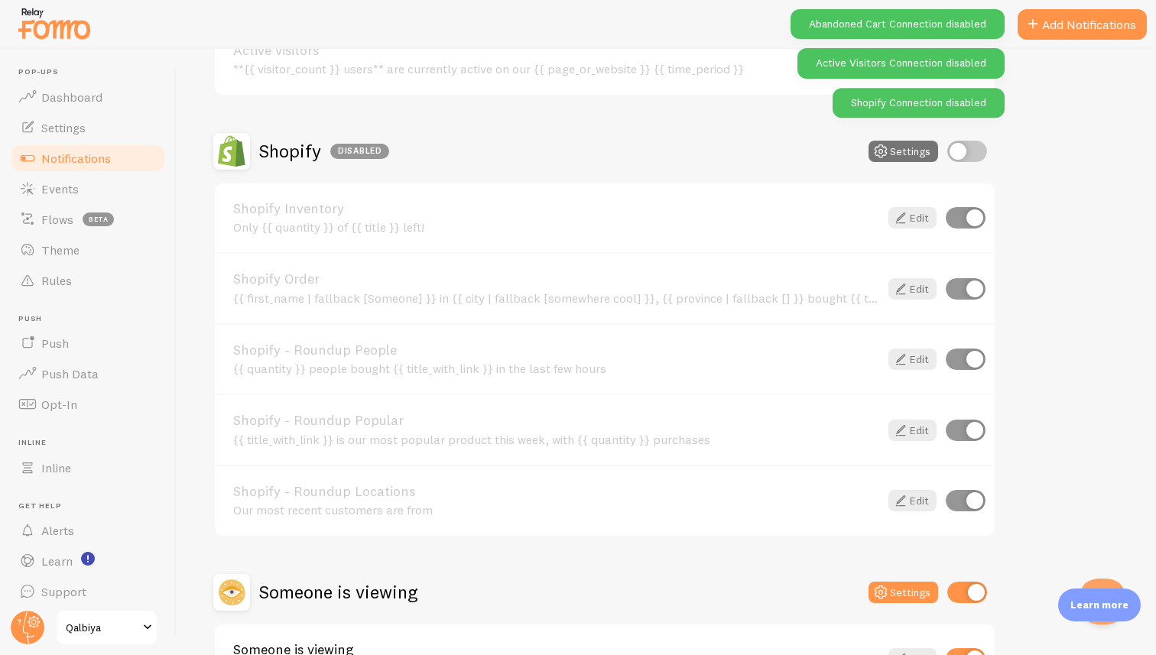
scroll to position [576, 0]
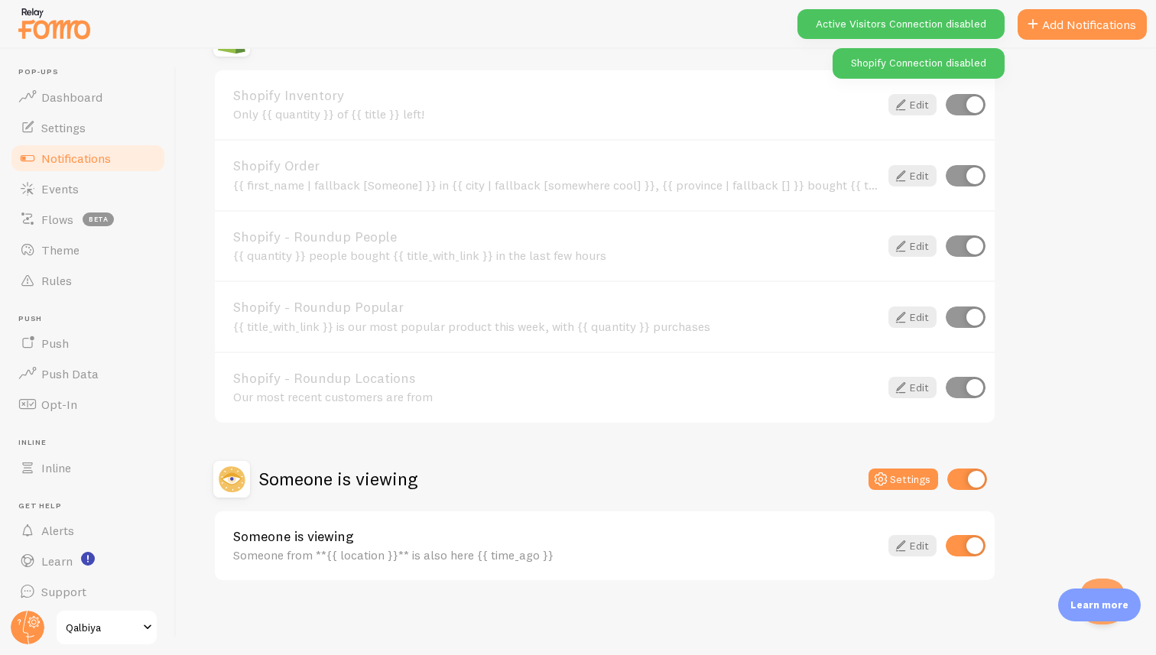
click at [975, 482] on input "checkbox" at bounding box center [967, 479] width 40 height 21
checkbox input "false"
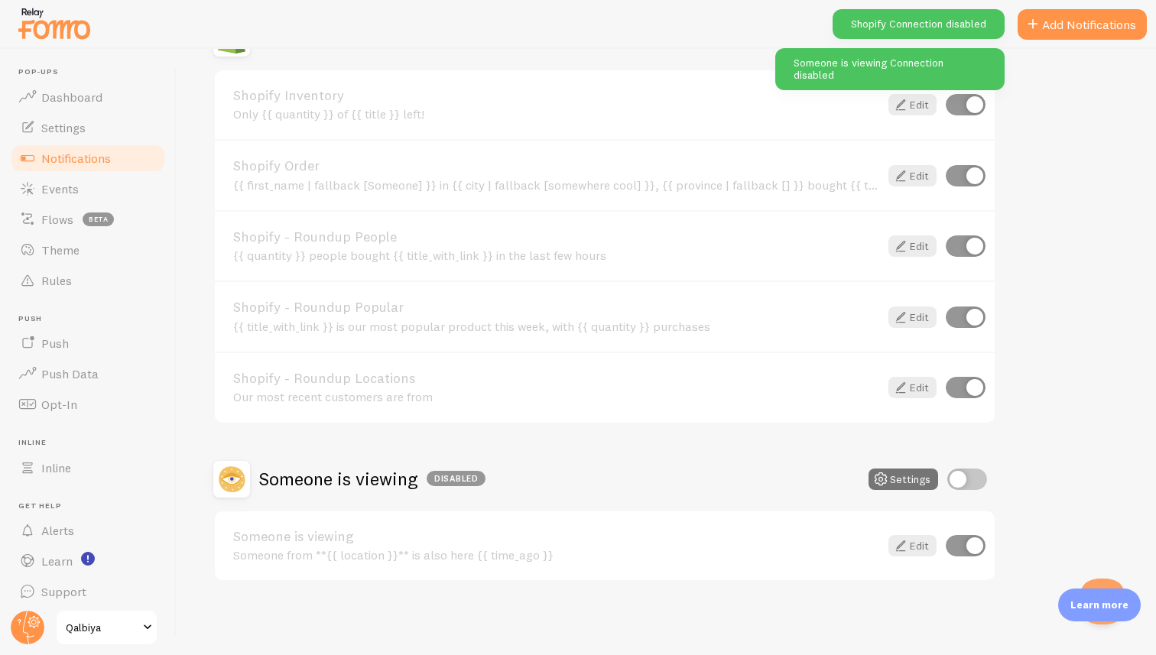
scroll to position [0, 0]
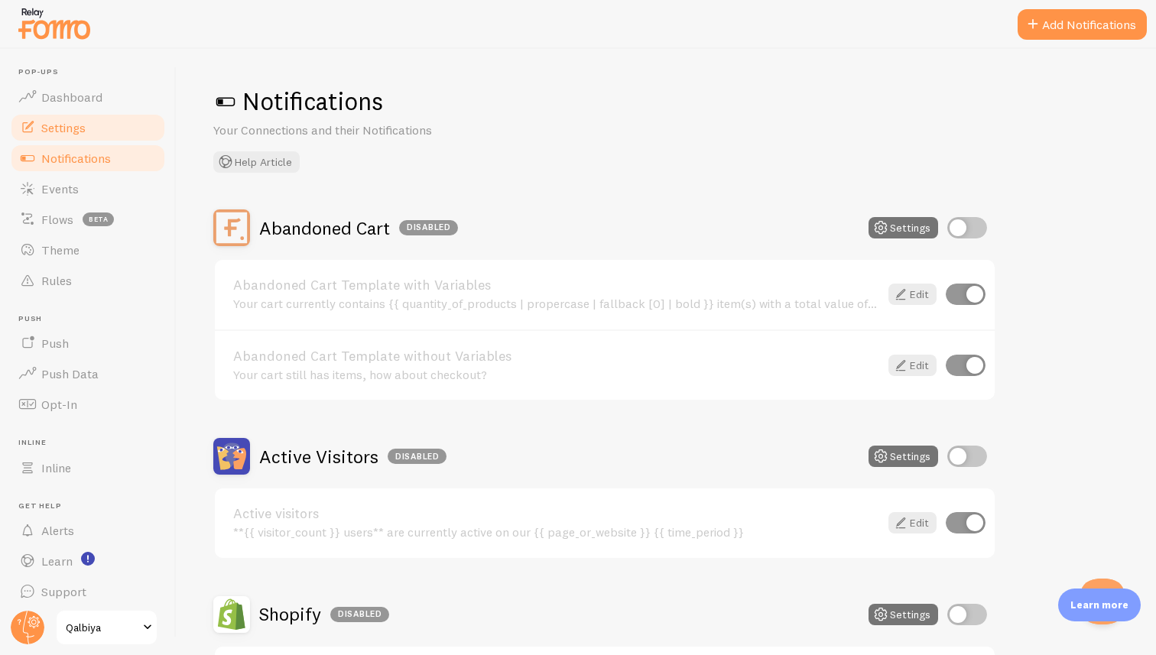
click at [71, 125] on span "Settings" at bounding box center [63, 127] width 44 height 15
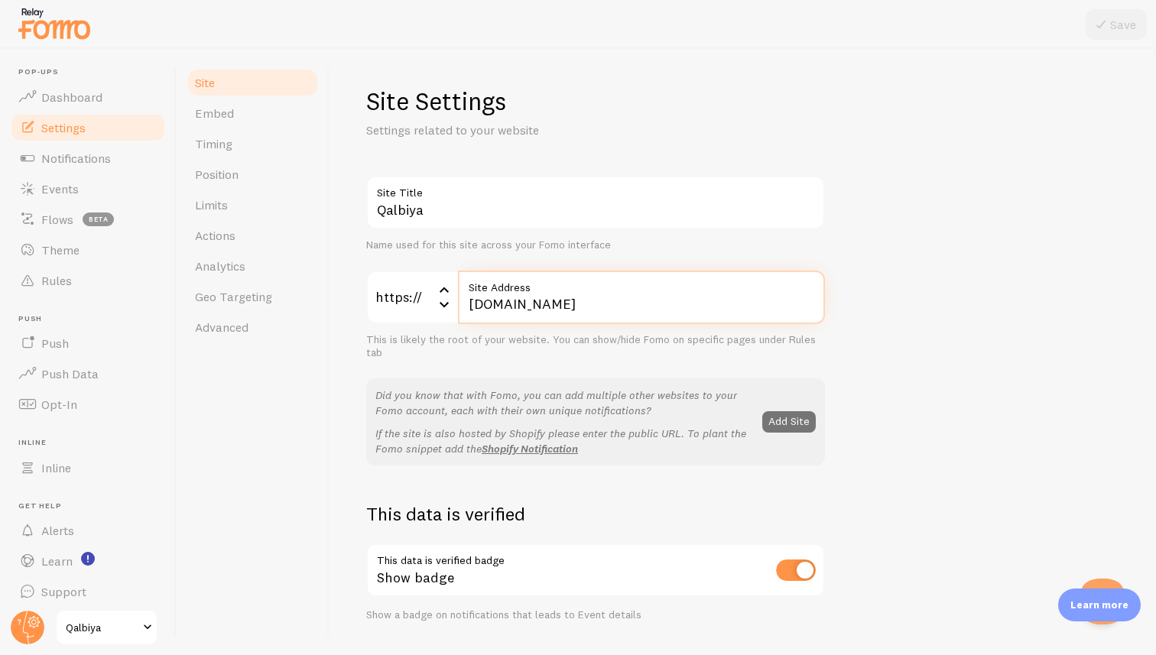
click at [550, 300] on input "[DOMAIN_NAME]" at bounding box center [641, 298] width 367 height 54
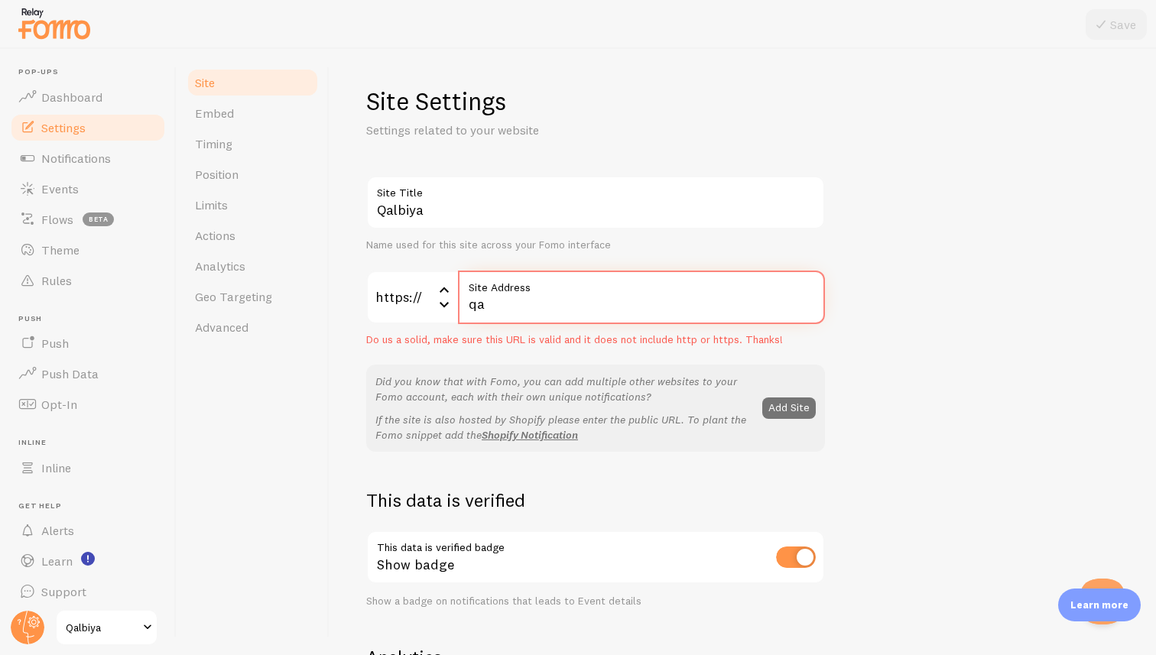
type input "q"
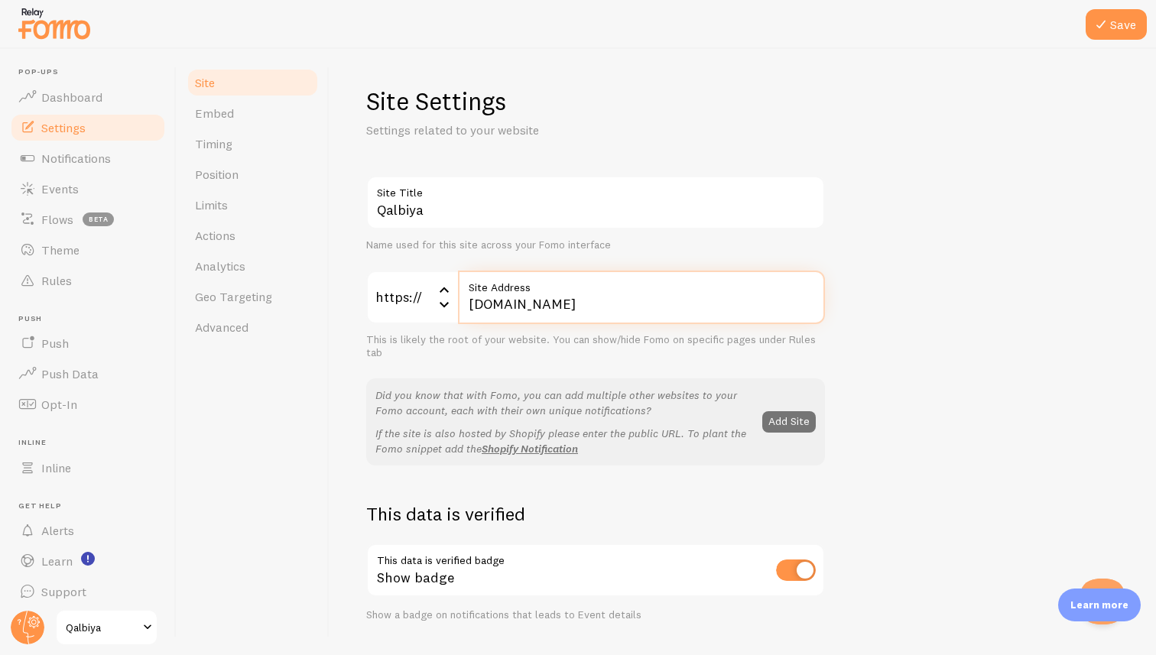
type input "[DOMAIN_NAME]"
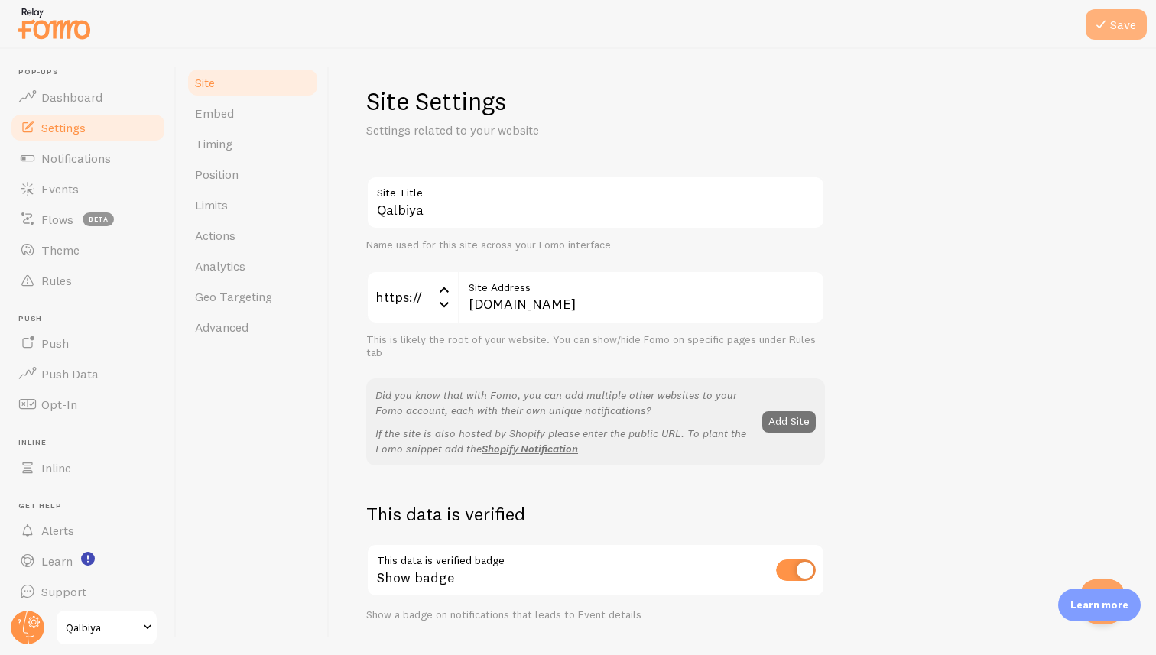
click at [1102, 34] on button "Save" at bounding box center [1115, 24] width 61 height 31
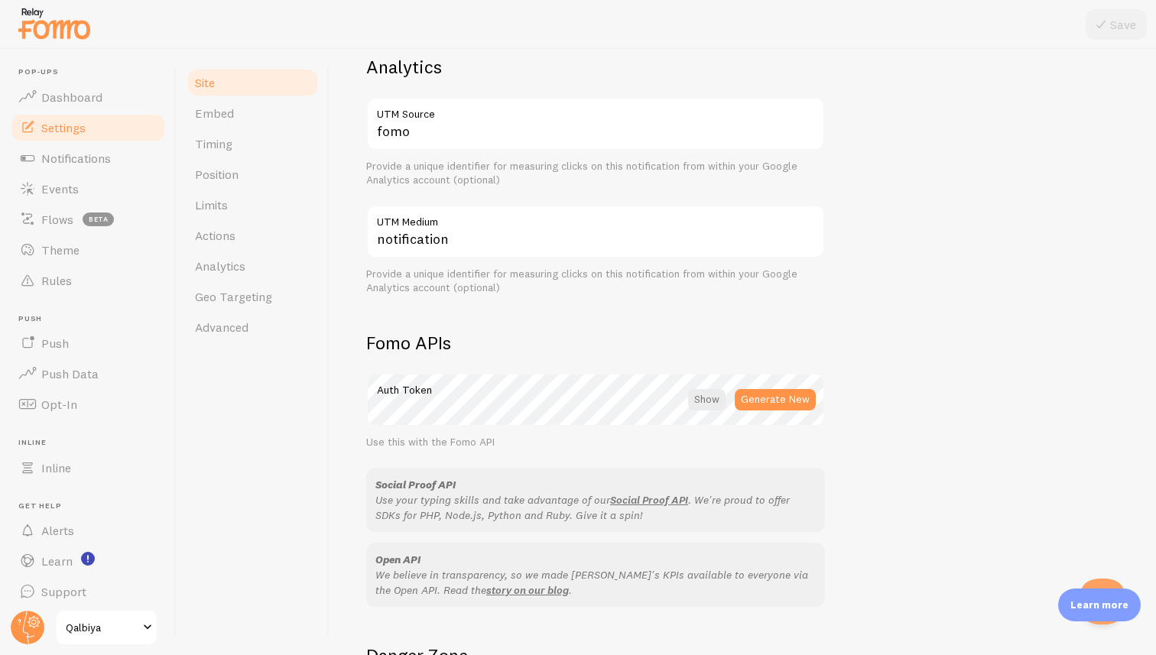
scroll to position [608, 0]
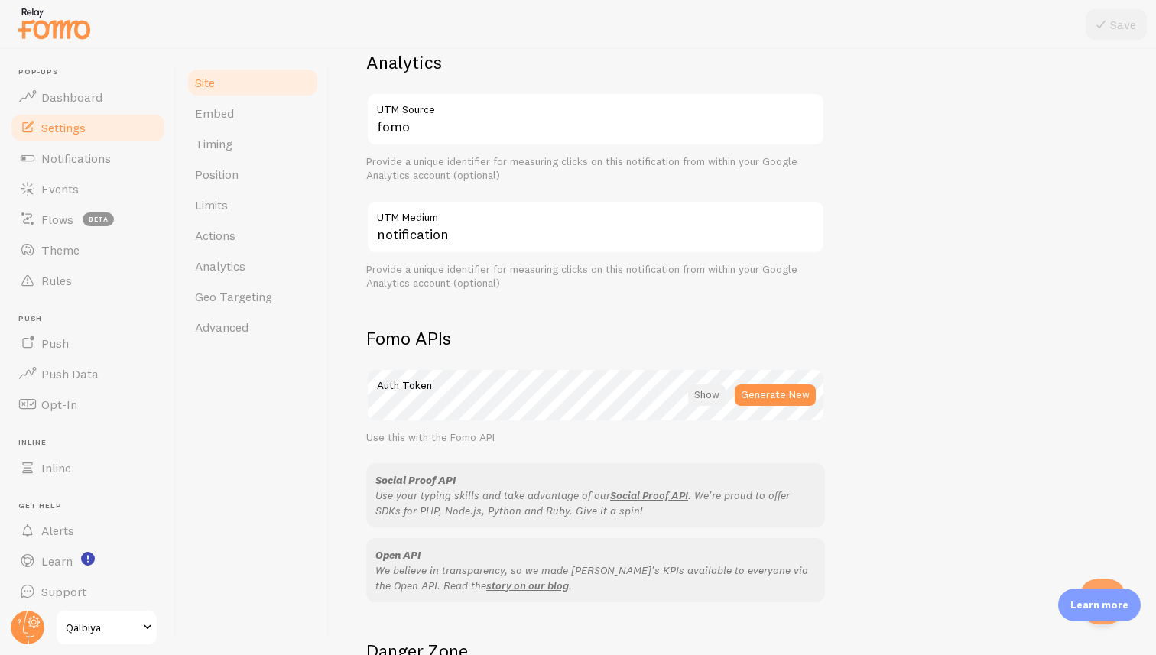
click at [706, 397] on div at bounding box center [706, 395] width 37 height 21
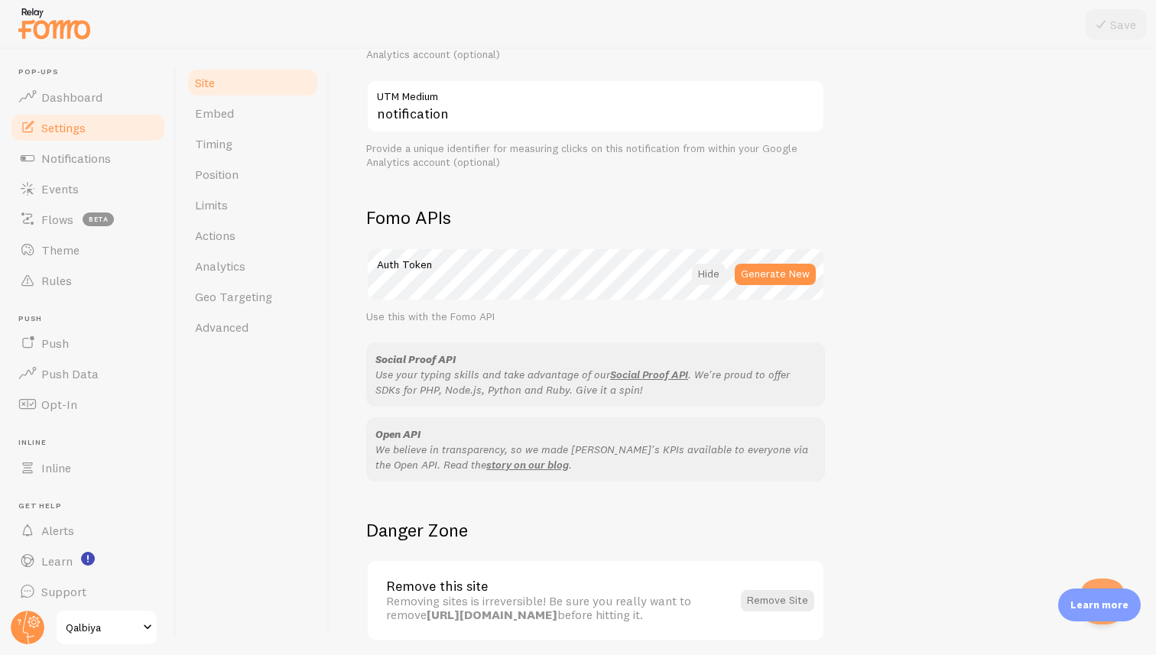
scroll to position [788, 0]
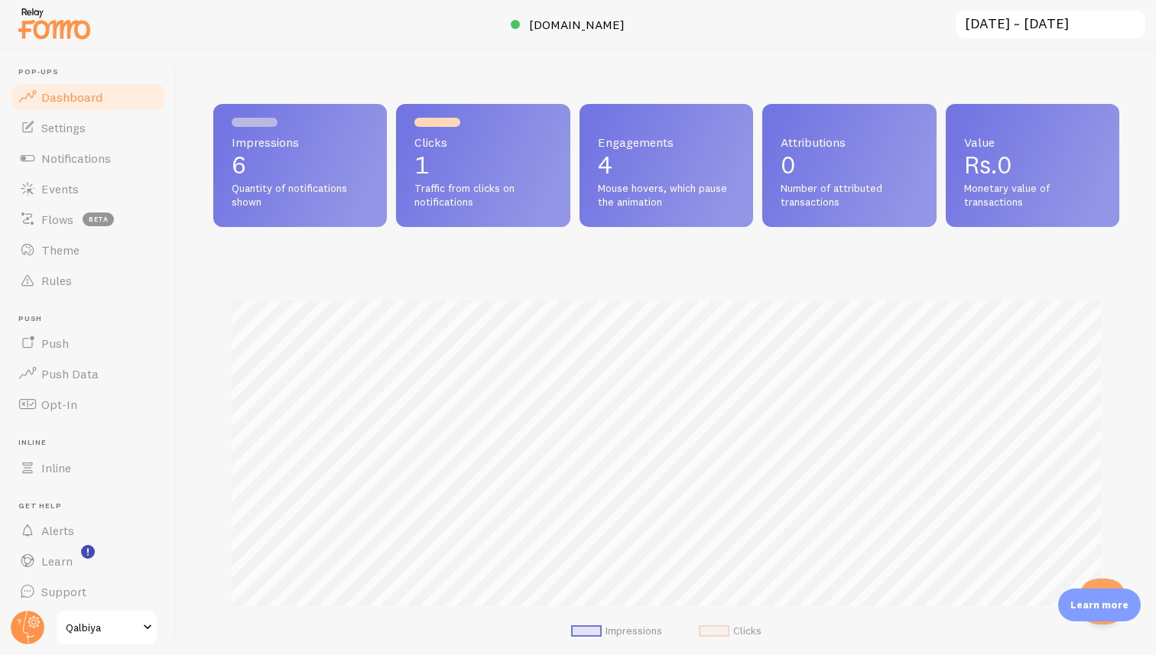
scroll to position [7, 0]
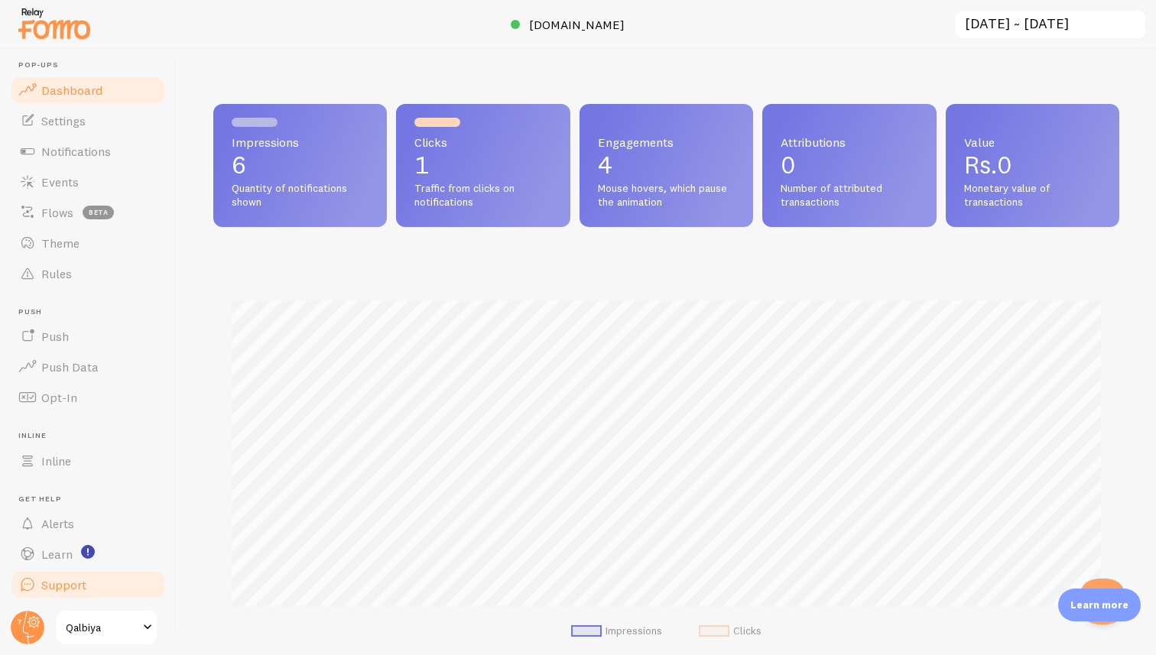
click at [70, 582] on span "Support" at bounding box center [63, 584] width 45 height 15
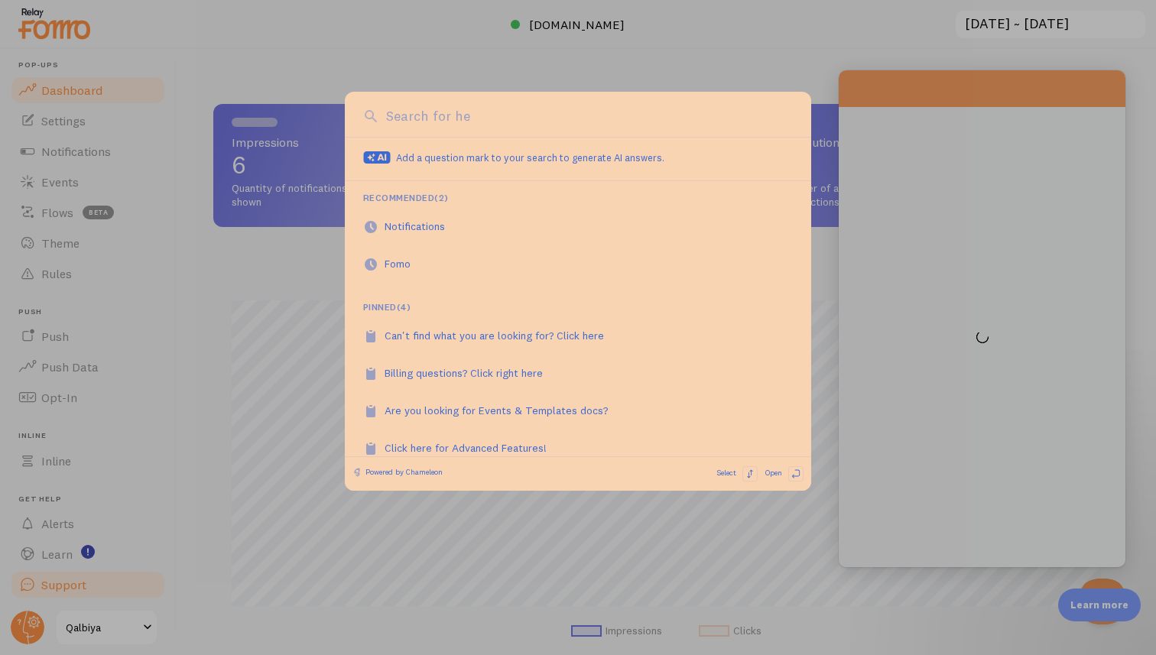
scroll to position [0, 0]
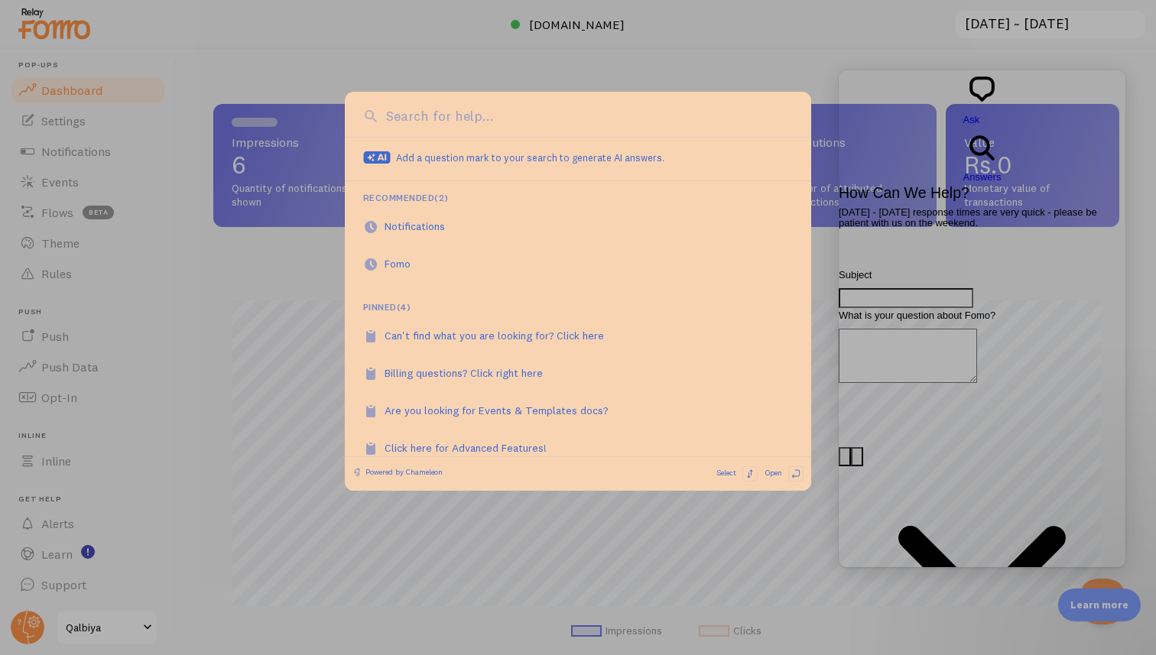
click at [297, 433] on div at bounding box center [578, 327] width 1156 height 655
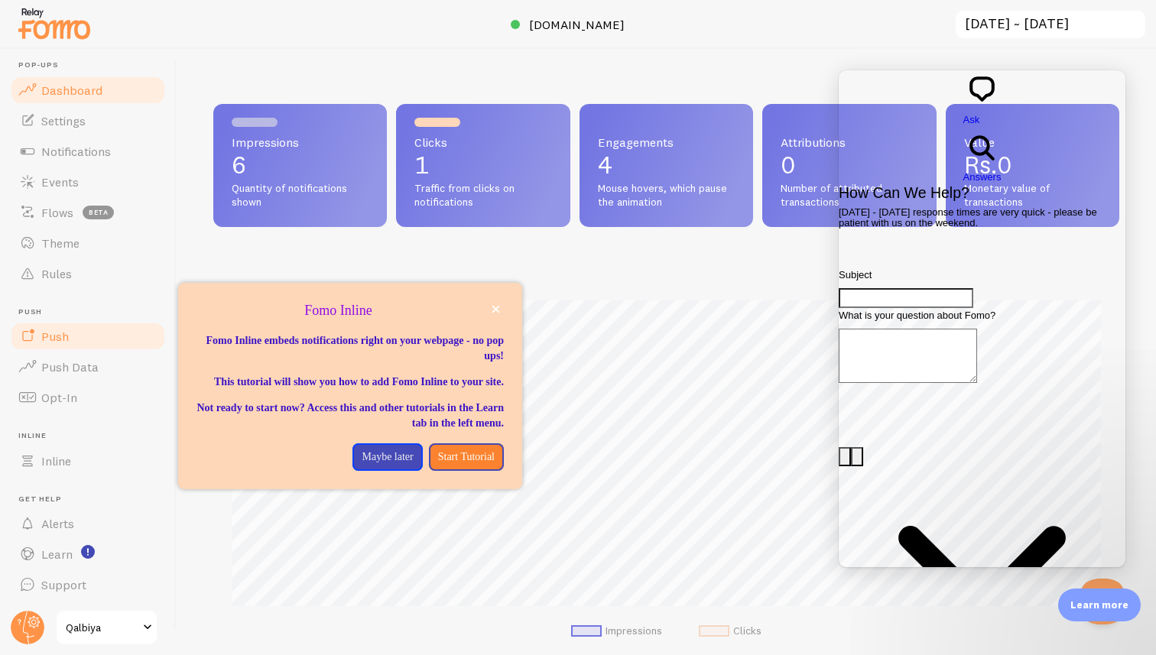
click at [109, 348] on link "Push" at bounding box center [87, 336] width 157 height 31
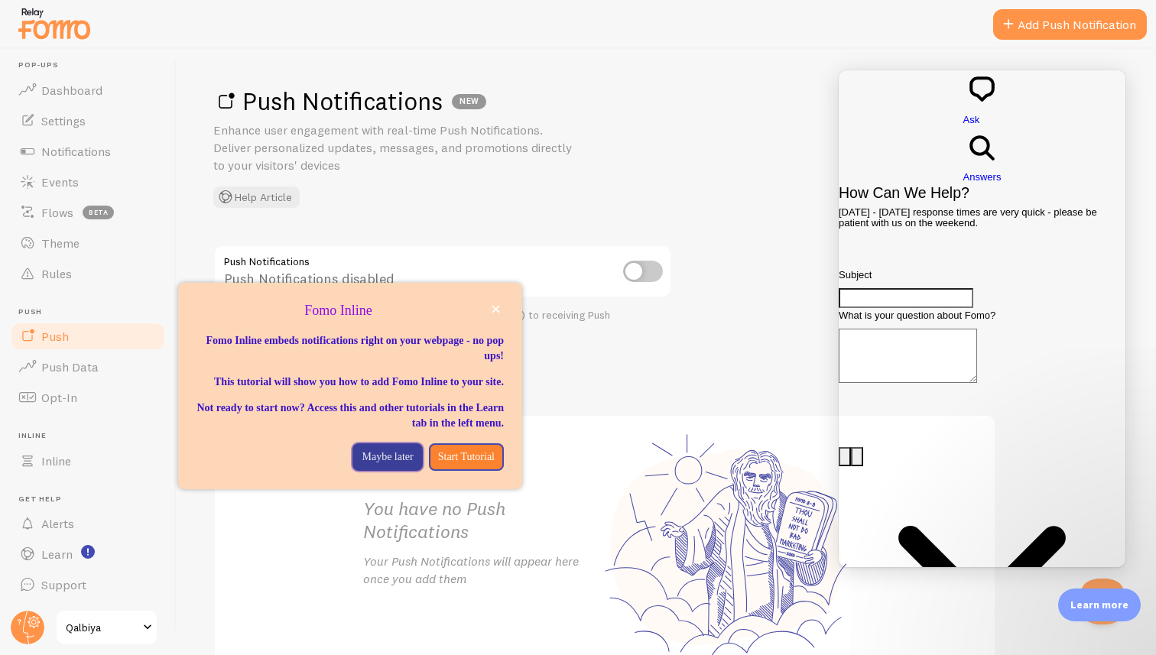
click at [387, 465] on p "Maybe later" at bounding box center [387, 456] width 51 height 15
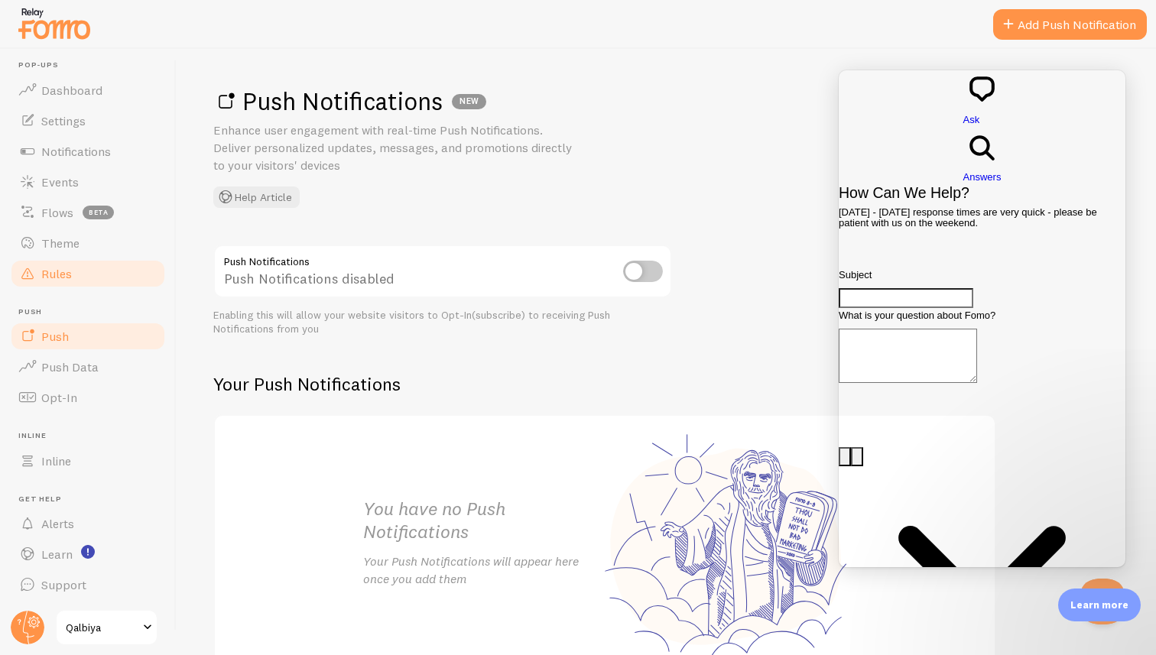
click at [126, 278] on link "Rules" at bounding box center [87, 273] width 157 height 31
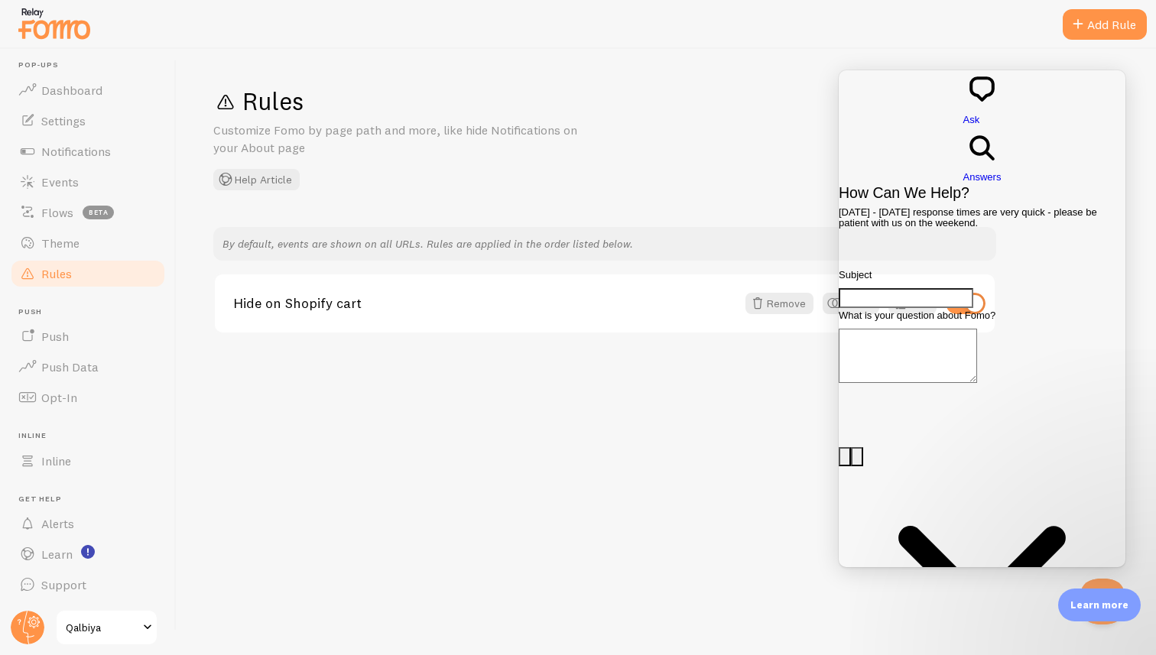
click at [712, 402] on div "Rules Customize Fomo by page path and more, like hide Notifications on your Abo…" at bounding box center [666, 352] width 979 height 606
click at [1095, 590] on div "Learn more" at bounding box center [1099, 605] width 83 height 33
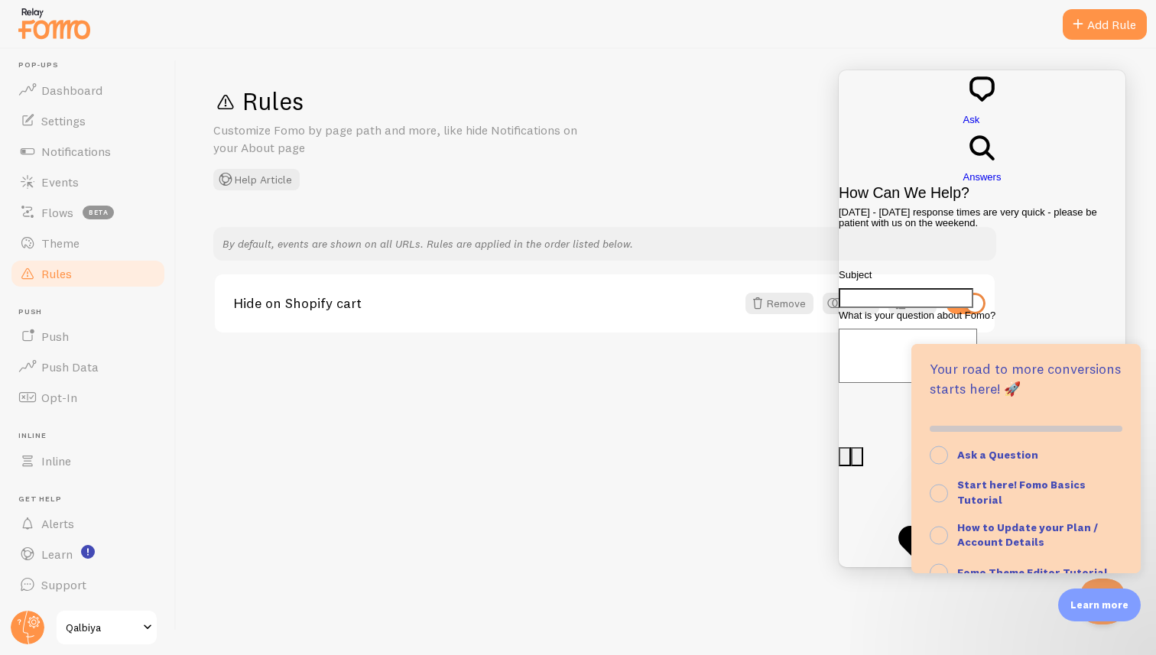
click at [1095, 590] on div "Learn more" at bounding box center [1099, 605] width 83 height 33
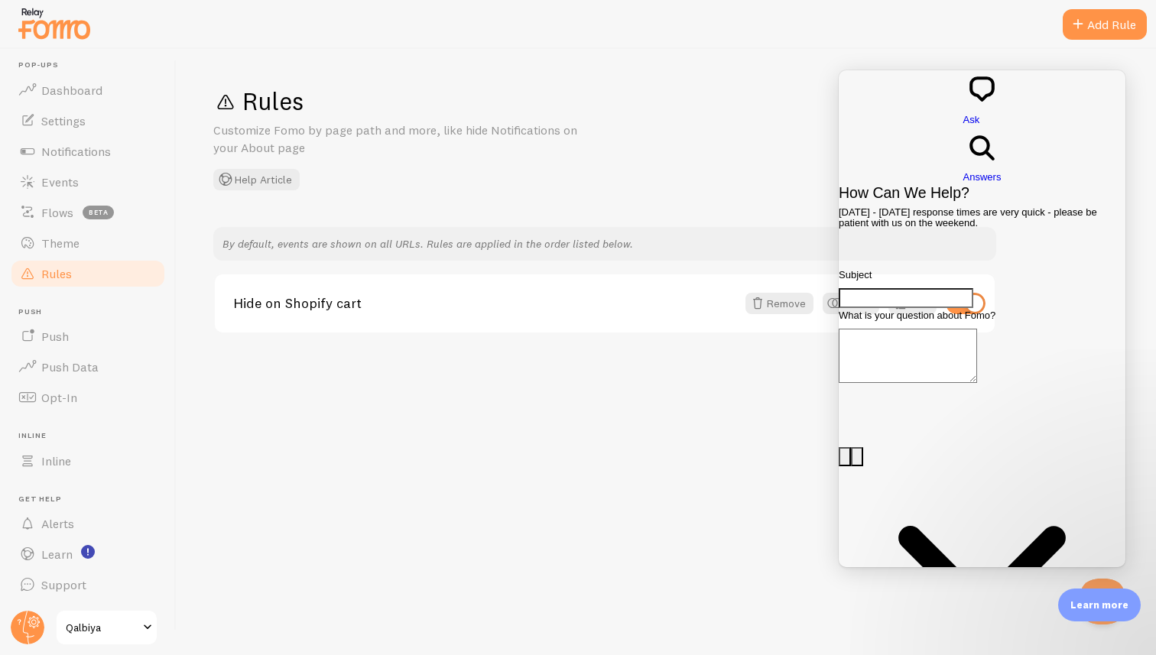
click at [683, 520] on div "Rules Customize Fomo by page path and more, like hide Notifications on your Abo…" at bounding box center [666, 352] width 979 height 606
click at [1065, 81] on div "chat-square Ask search-medium Answers" at bounding box center [982, 127] width 287 height 115
click at [671, 404] on div "Rules Customize Fomo by page path and more, like hide Notifications on your Abo…" at bounding box center [666, 352] width 979 height 606
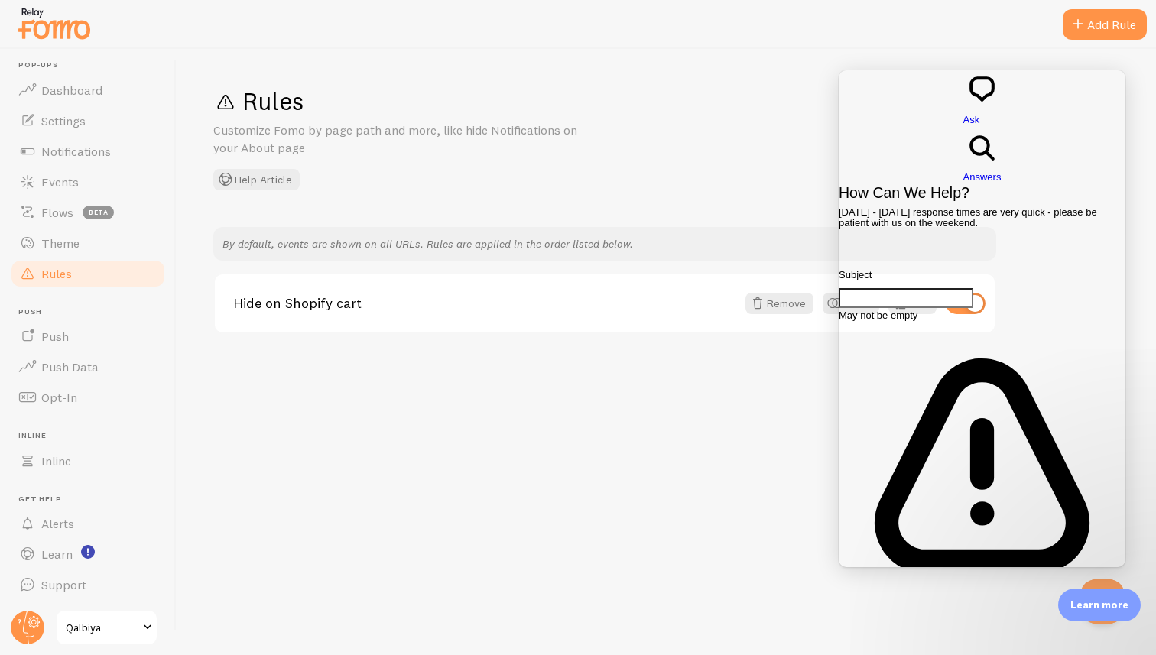
click at [748, 408] on div "Rules Customize Fomo by page path and more, like hide Notifications on your Abo…" at bounding box center [666, 352] width 979 height 606
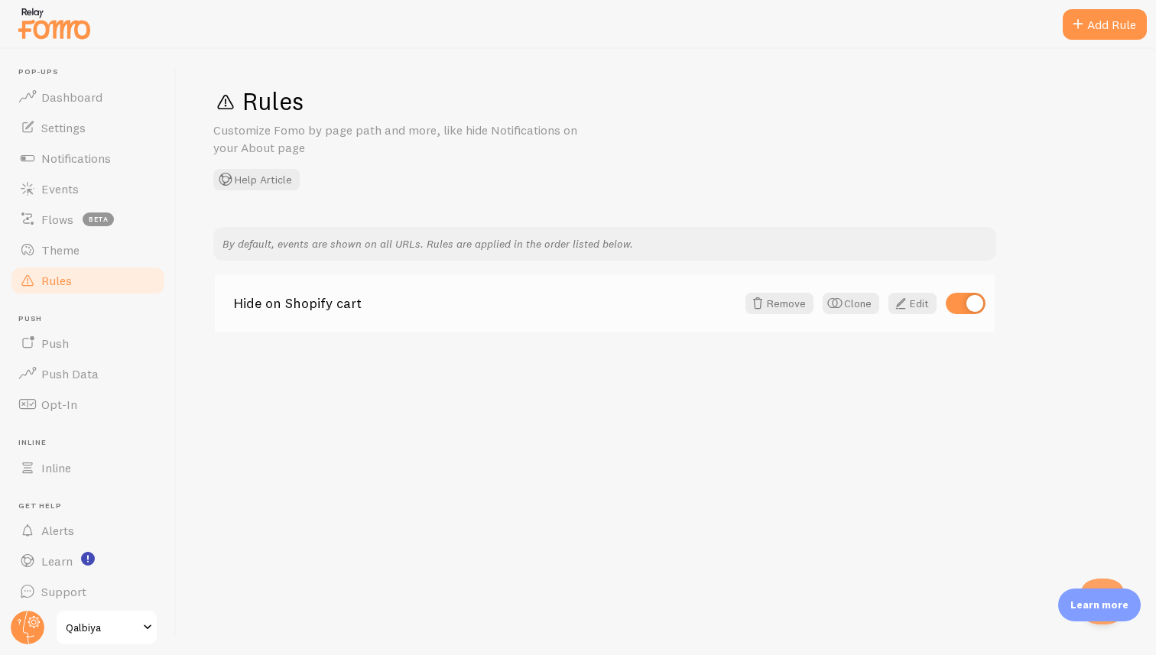
click at [963, 312] on input "checkbox" at bounding box center [966, 303] width 40 height 21
checkbox input "false"
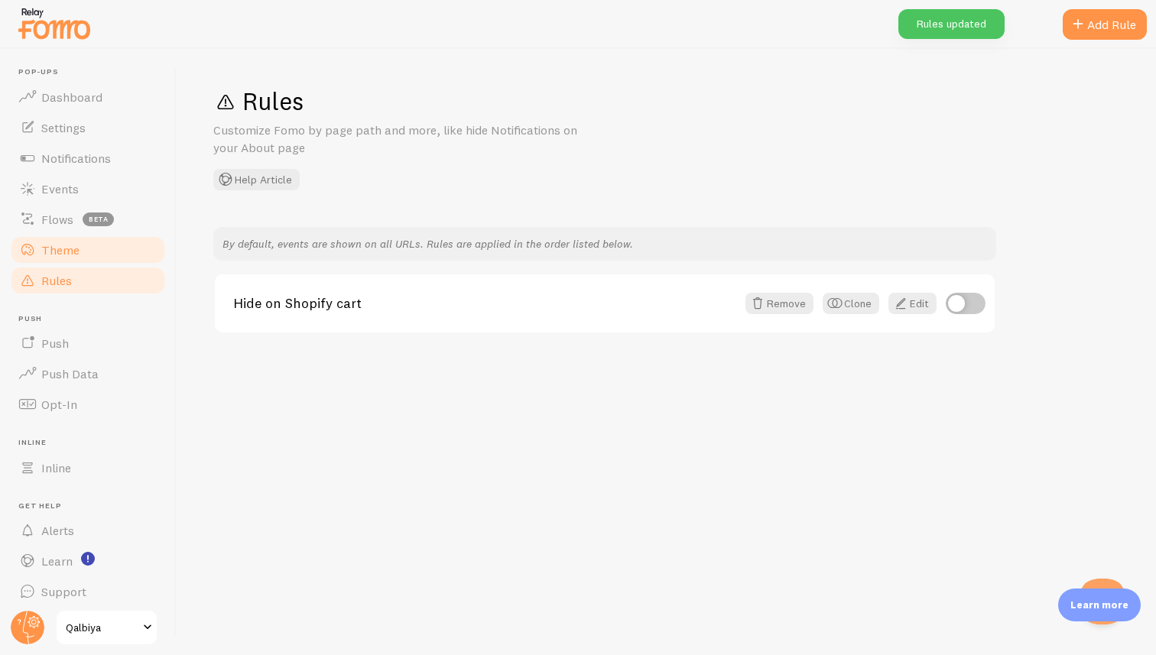
click at [88, 245] on link "Theme" at bounding box center [87, 250] width 157 height 31
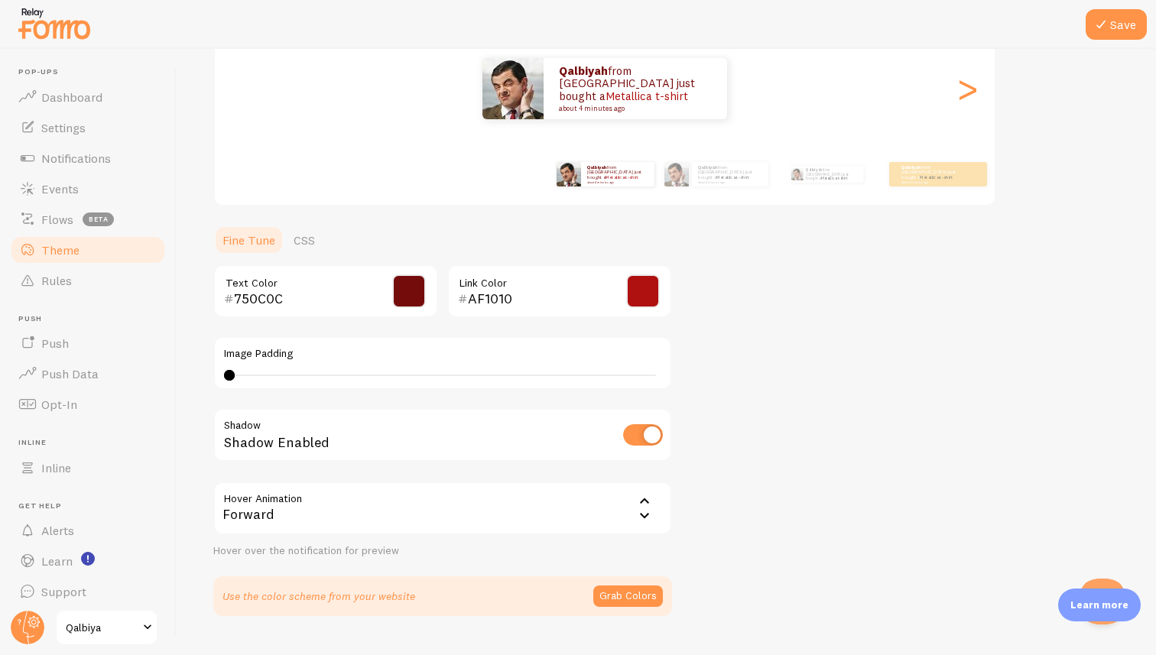
scroll to position [229, 0]
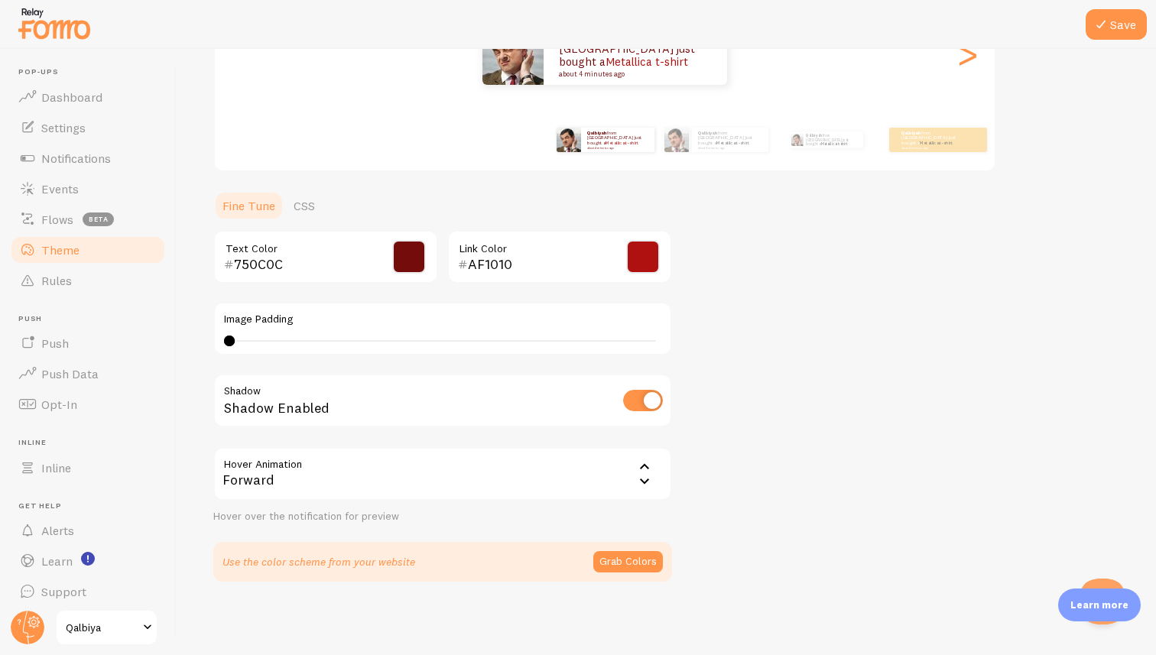
click at [646, 404] on input "checkbox" at bounding box center [643, 400] width 40 height 21
checkbox input "false"
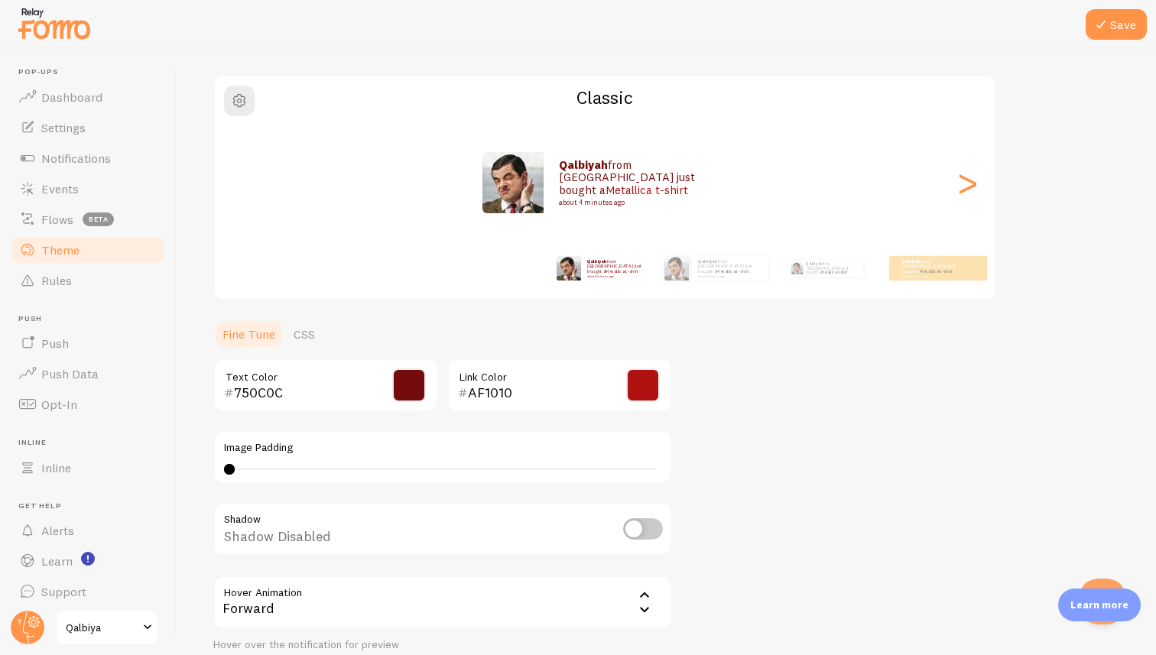
scroll to position [115, 0]
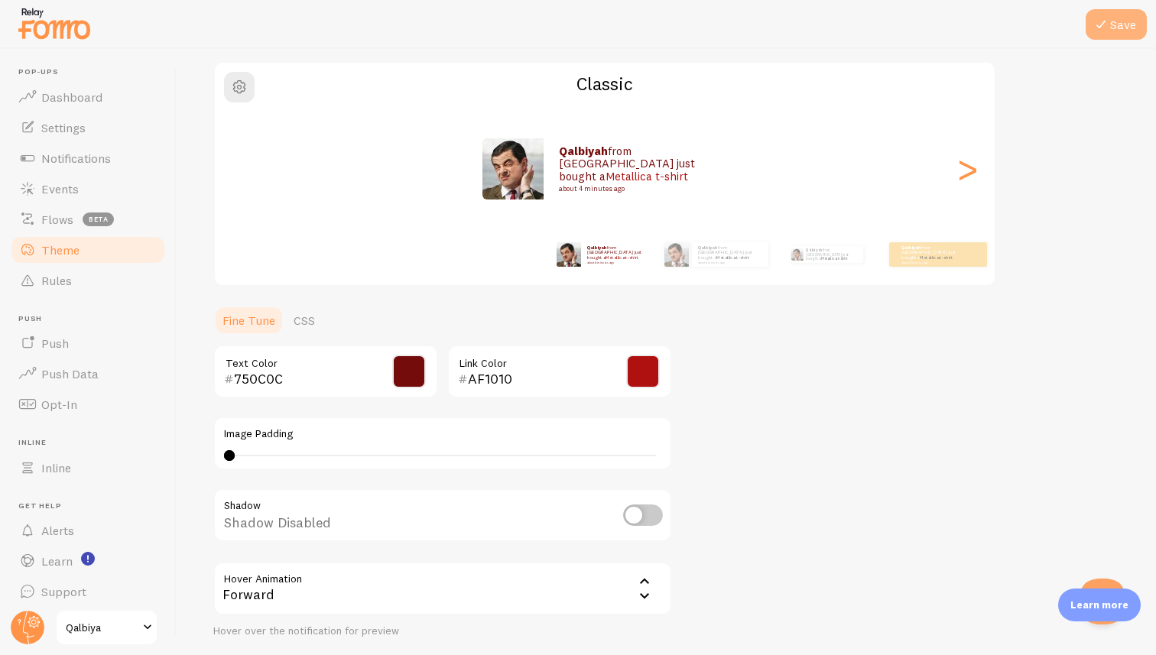
click at [1132, 25] on button "Save" at bounding box center [1115, 24] width 61 height 31
click at [248, 92] on span "button" at bounding box center [239, 87] width 18 height 18
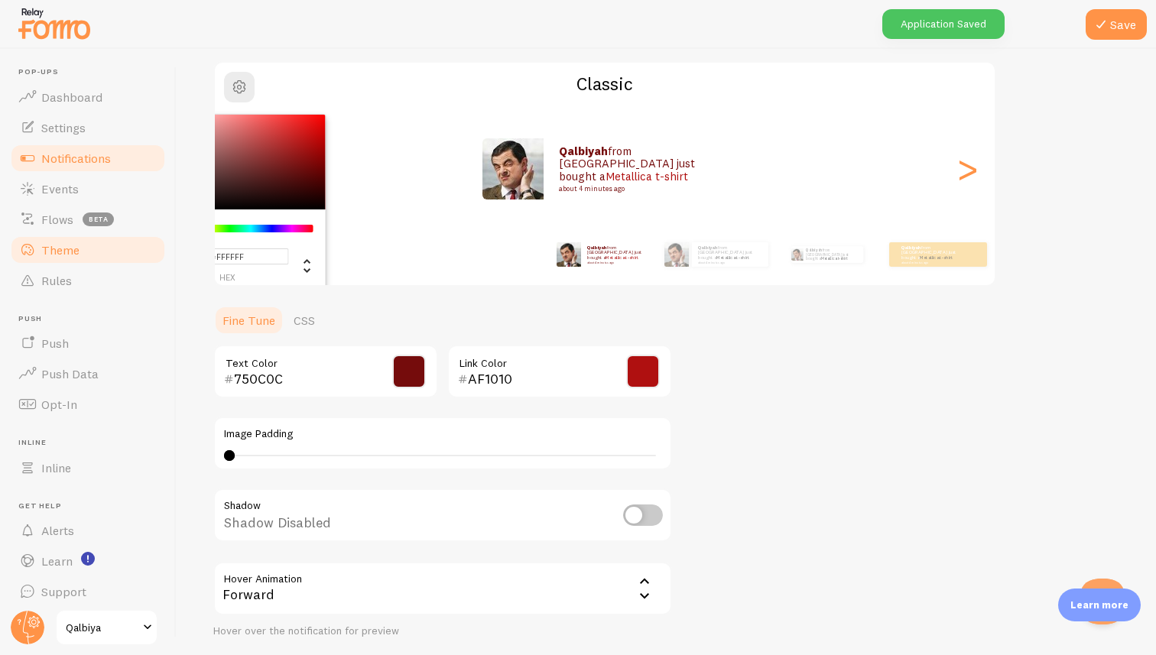
click at [150, 145] on link "Notifications" at bounding box center [87, 158] width 157 height 31
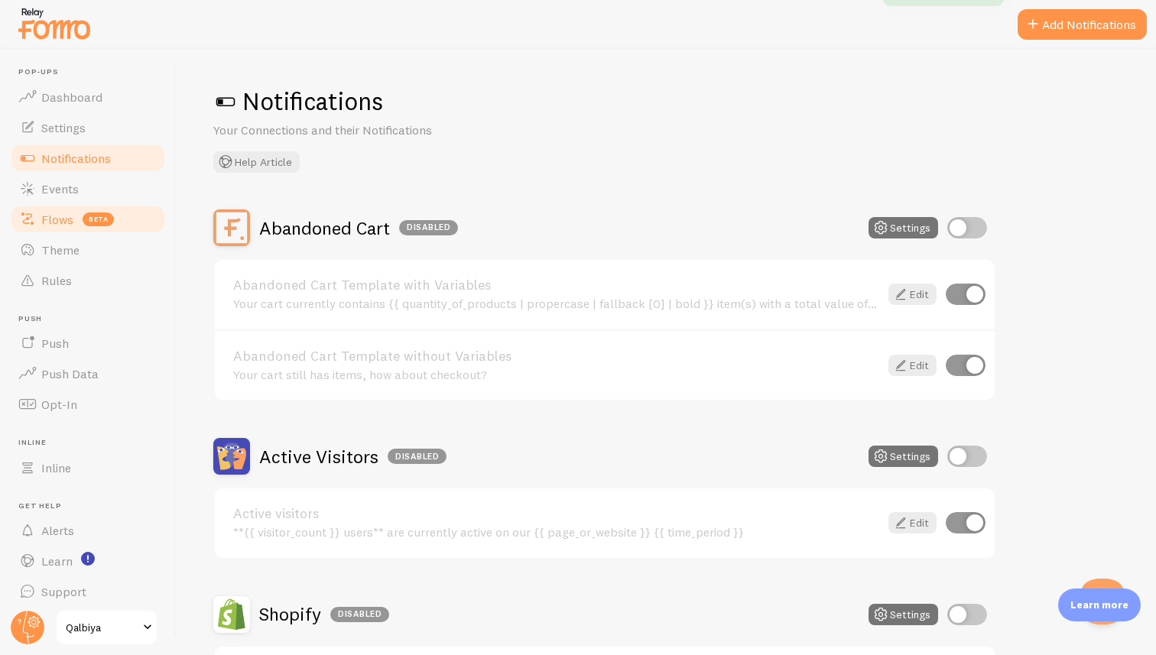
click at [122, 216] on link "Flows beta" at bounding box center [87, 219] width 157 height 31
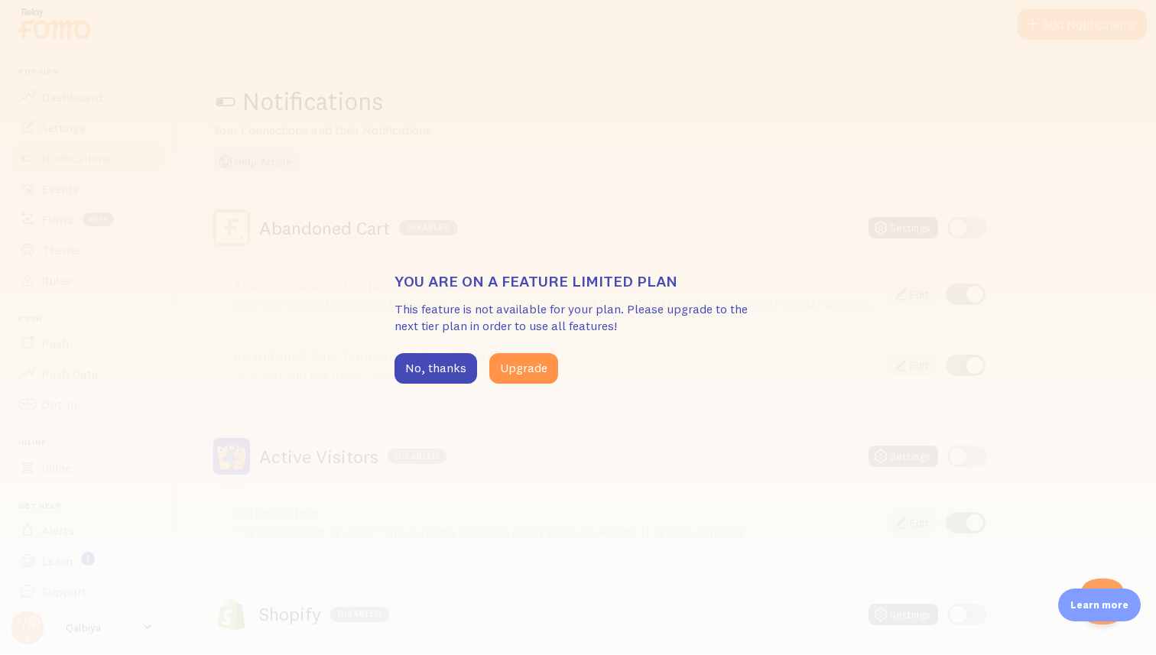
click at [430, 351] on div "You are on a feature limited plan This feature is not available for your plan. …" at bounding box center [577, 327] width 367 height 112
click at [430, 355] on button "No, thanks" at bounding box center [435, 368] width 83 height 31
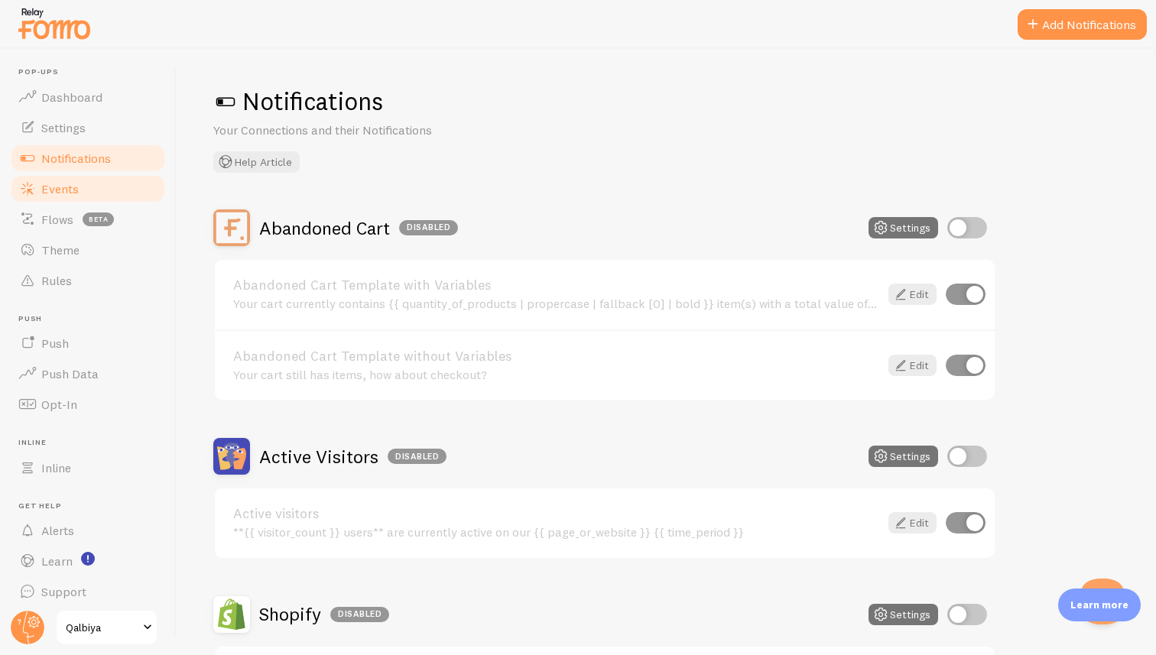
click at [118, 174] on link "Events" at bounding box center [87, 189] width 157 height 31
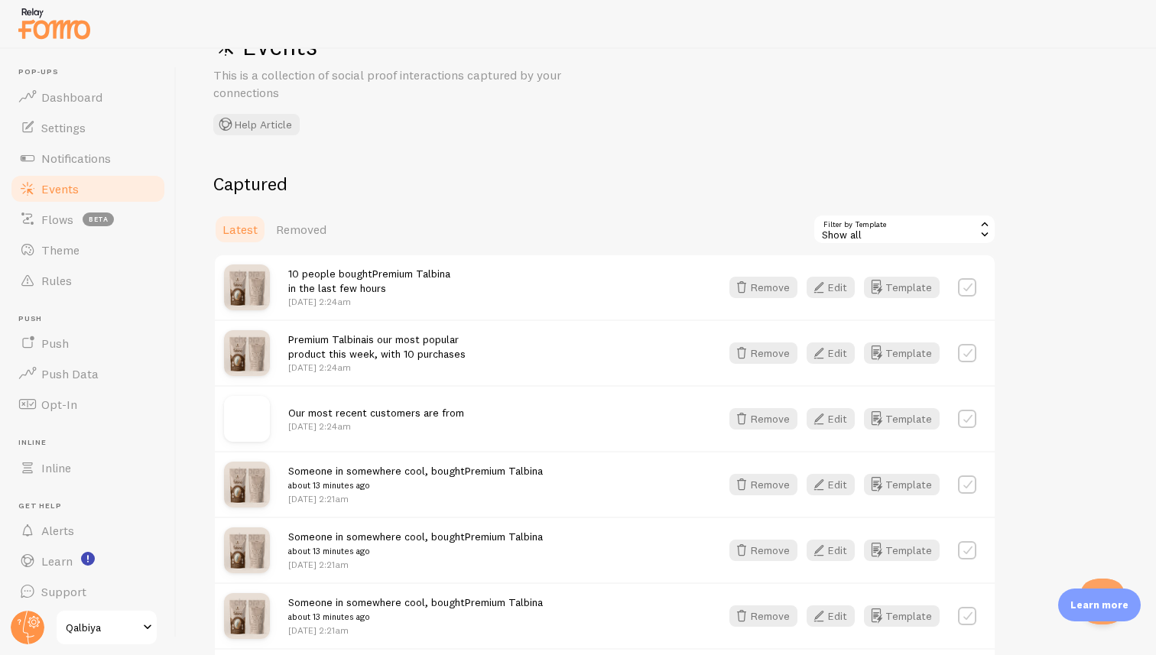
scroll to position [57, 0]
click at [771, 289] on button "Remove" at bounding box center [763, 284] width 68 height 21
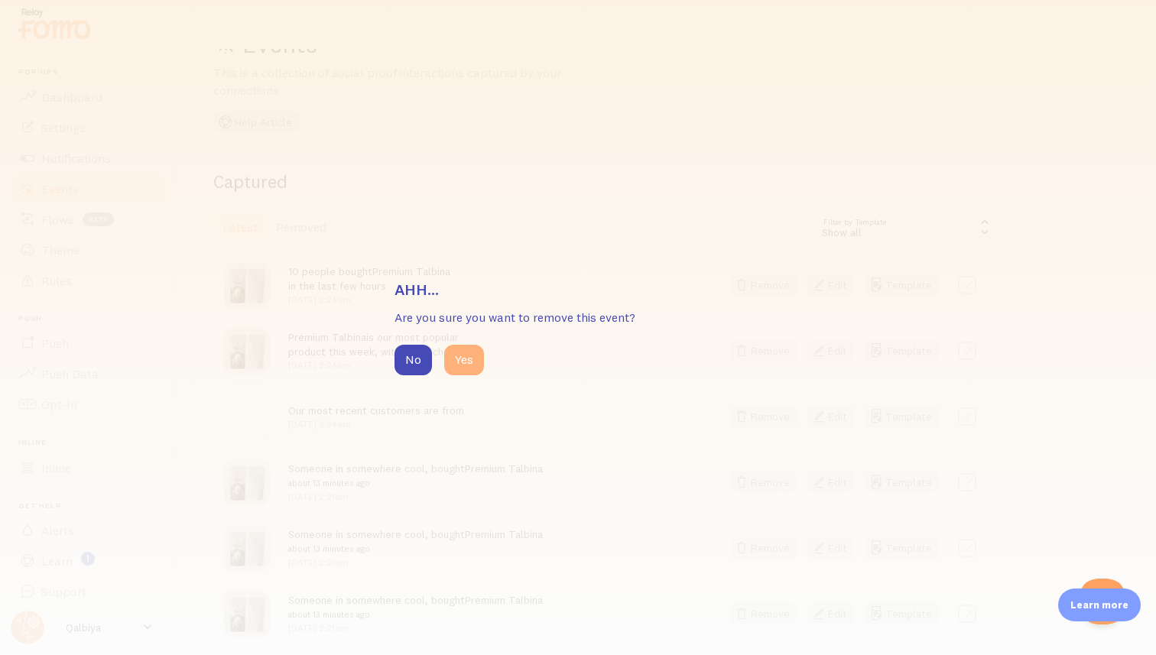
click at [473, 355] on button "Yes" at bounding box center [464, 360] width 40 height 31
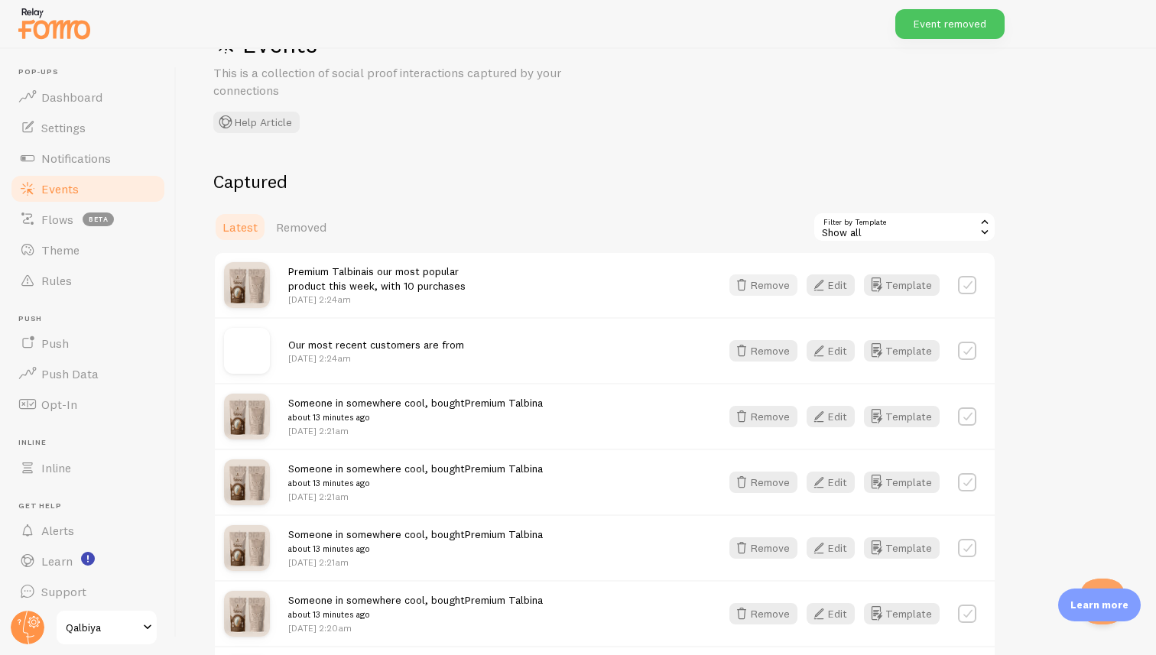
click at [776, 280] on button "Remove" at bounding box center [763, 284] width 68 height 21
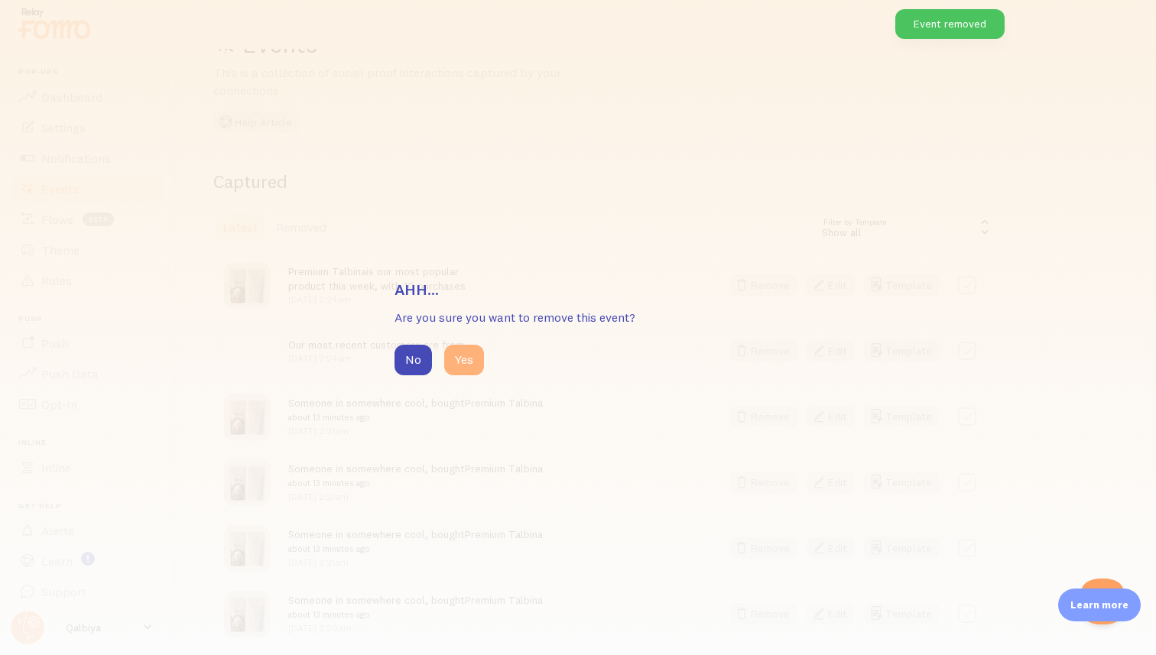
click at [472, 356] on button "Yes" at bounding box center [464, 360] width 40 height 31
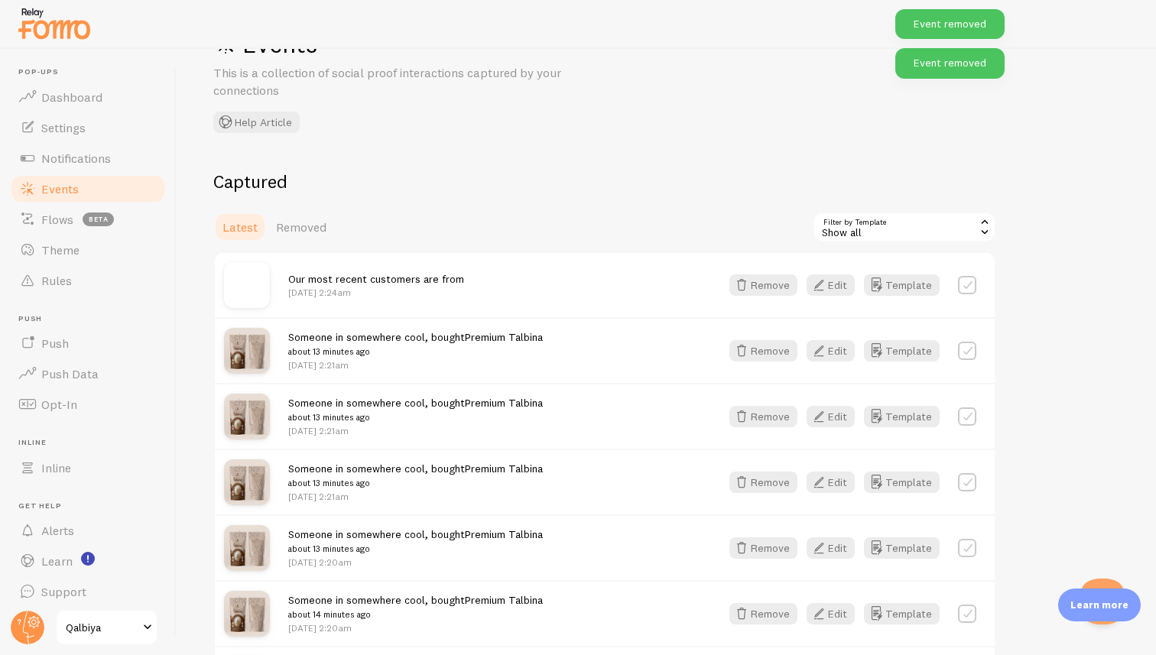
click at [972, 283] on label at bounding box center [967, 285] width 18 height 18
checkbox input "true"
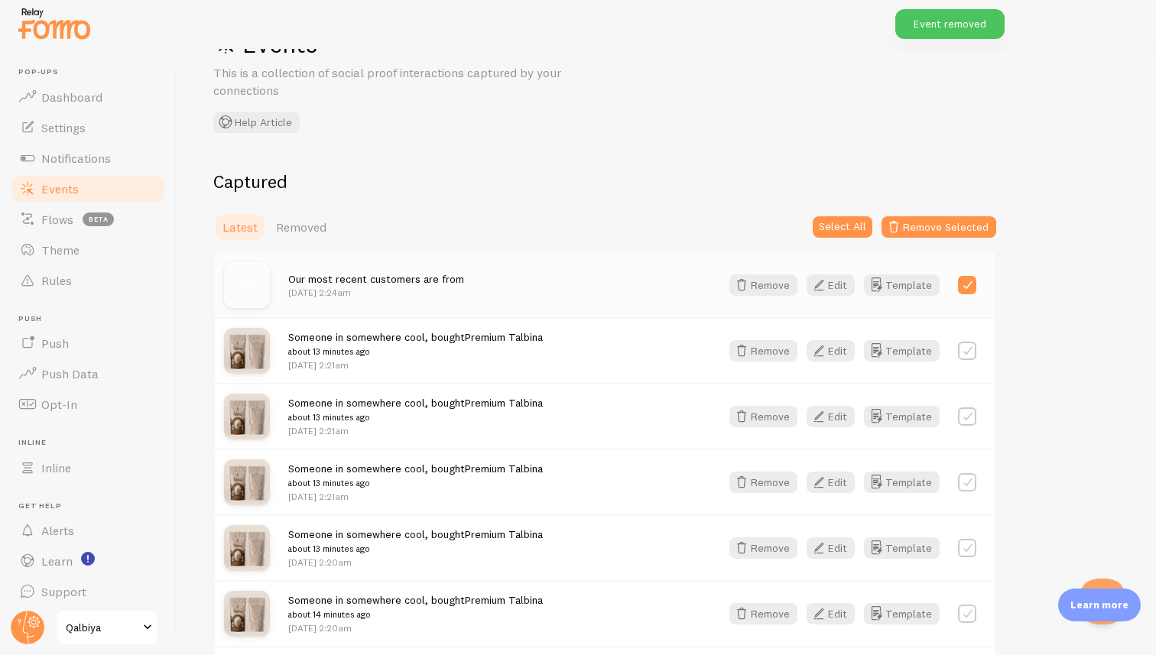
click at [969, 359] on label at bounding box center [967, 351] width 18 height 18
checkbox input "true"
click at [850, 229] on button "Select All" at bounding box center [843, 226] width 60 height 21
checkbox input "true"
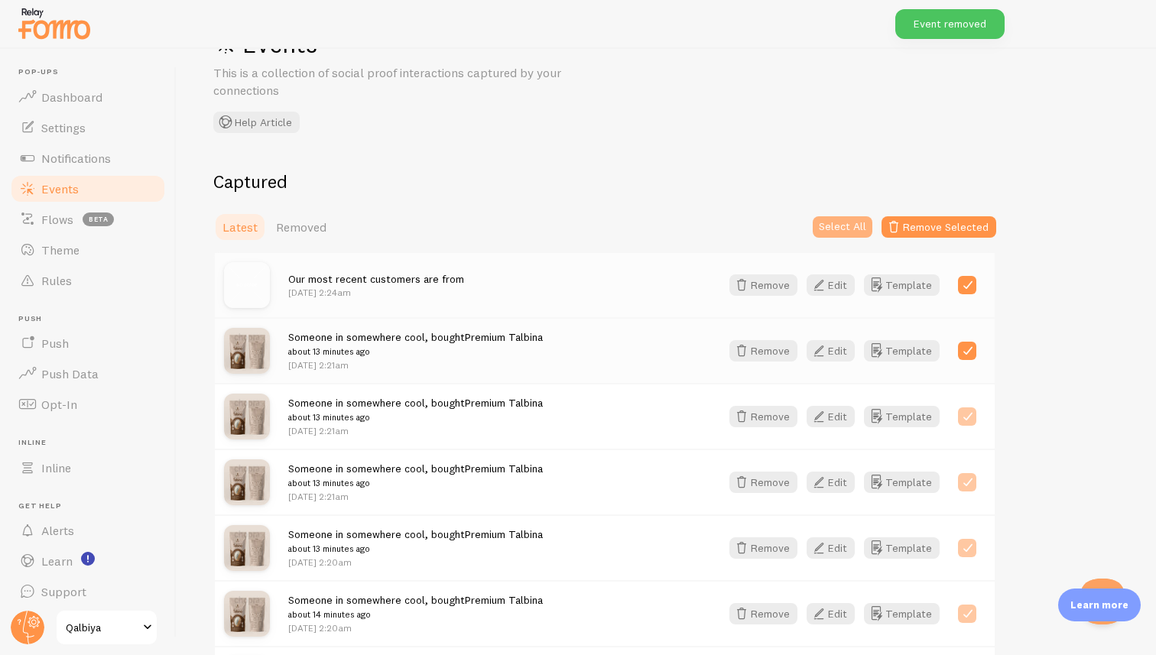
checkbox input "true"
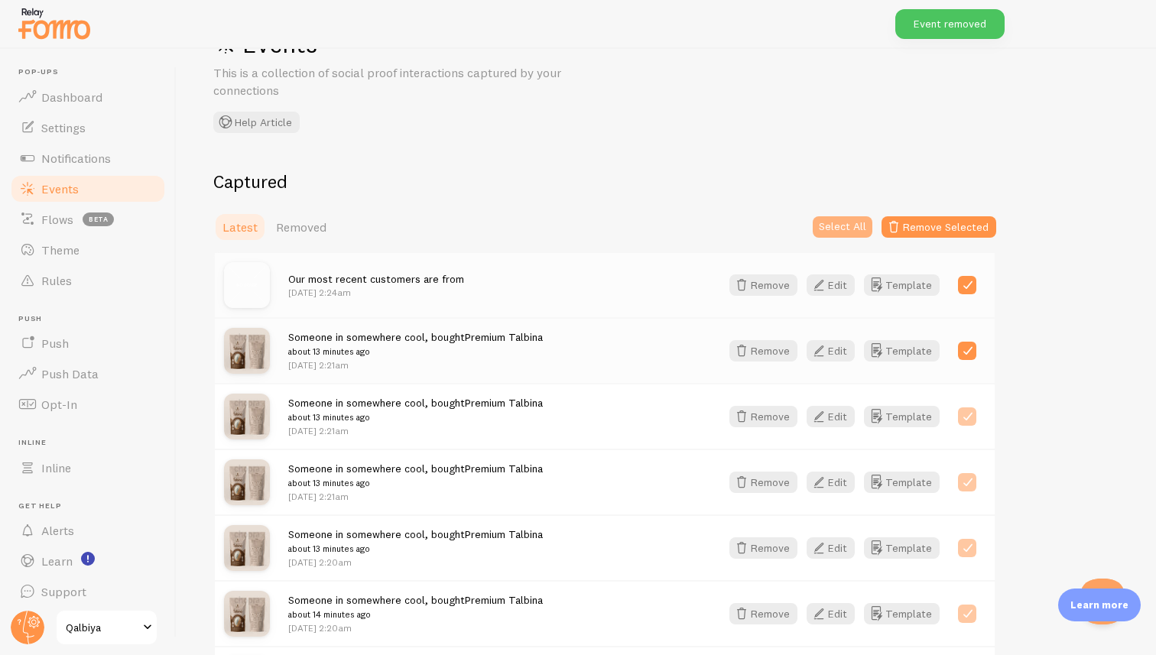
checkbox input "true"
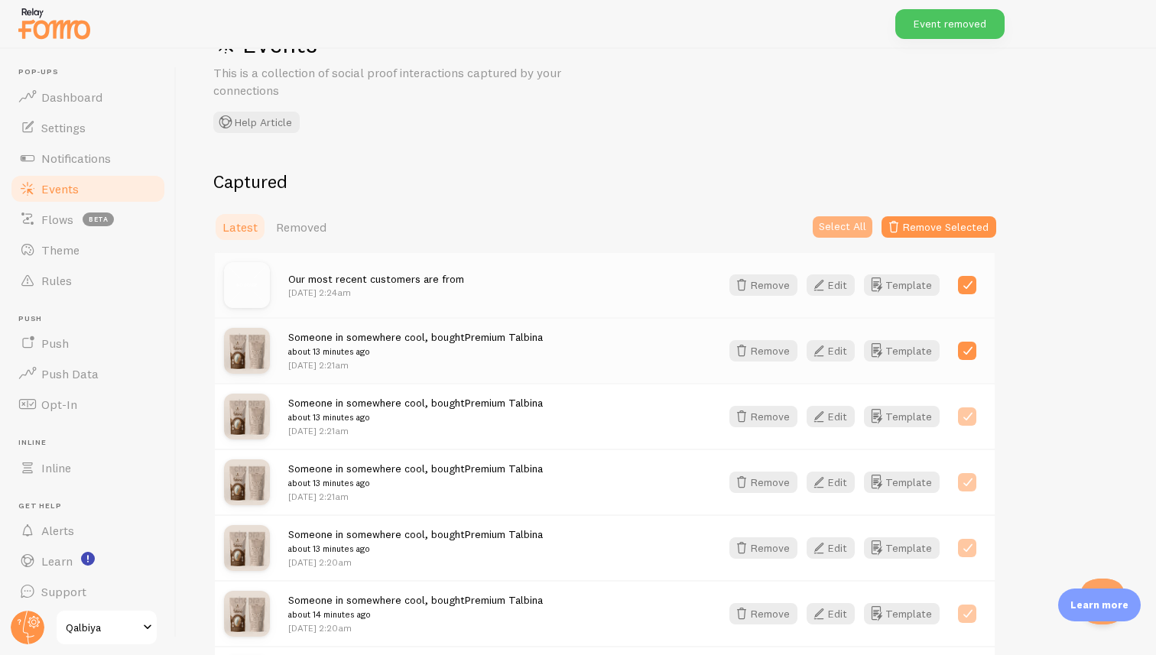
checkbox input "true"
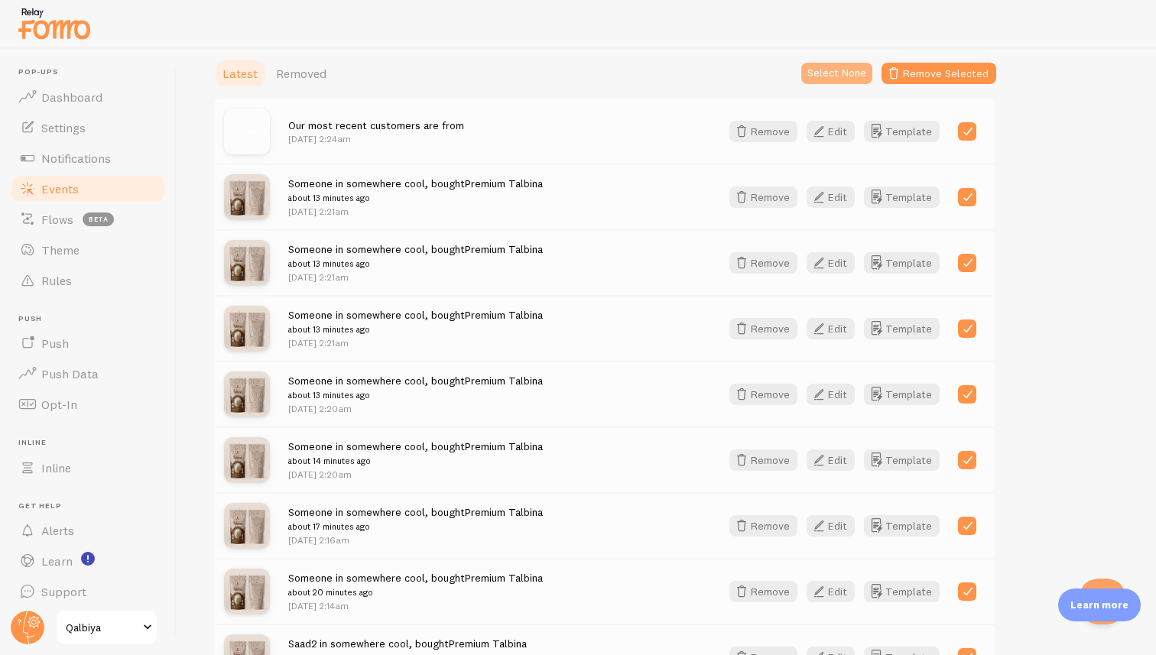
scroll to position [0, 0]
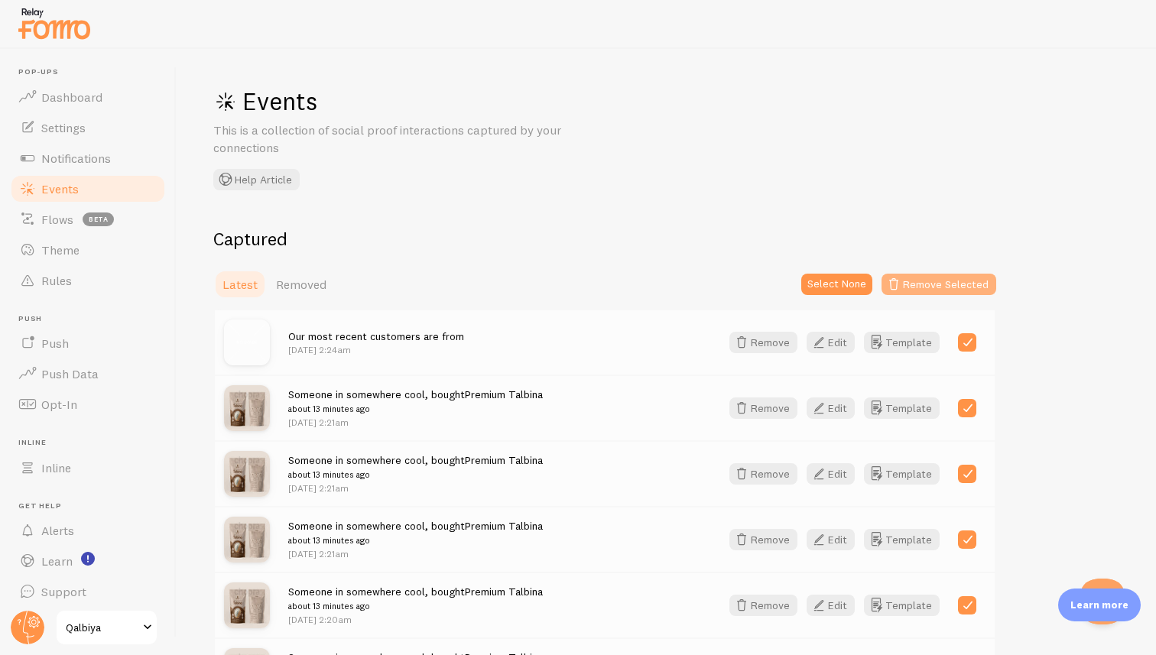
click at [953, 278] on button "Remove Selected" at bounding box center [938, 284] width 115 height 21
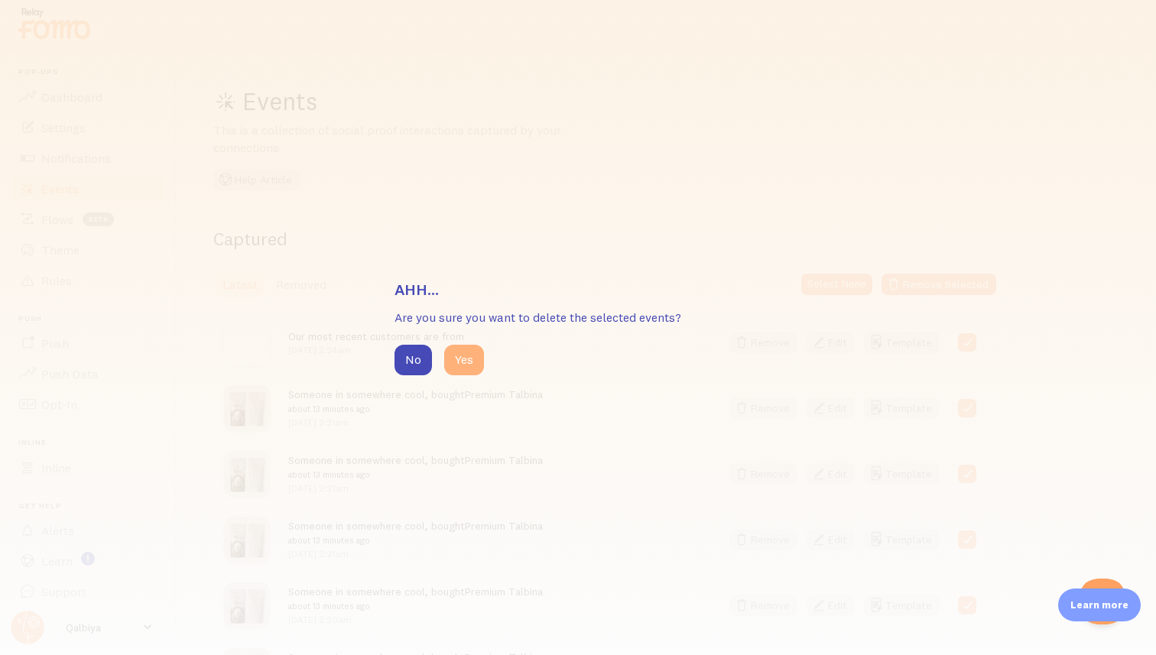
click at [475, 368] on button "Yes" at bounding box center [464, 360] width 40 height 31
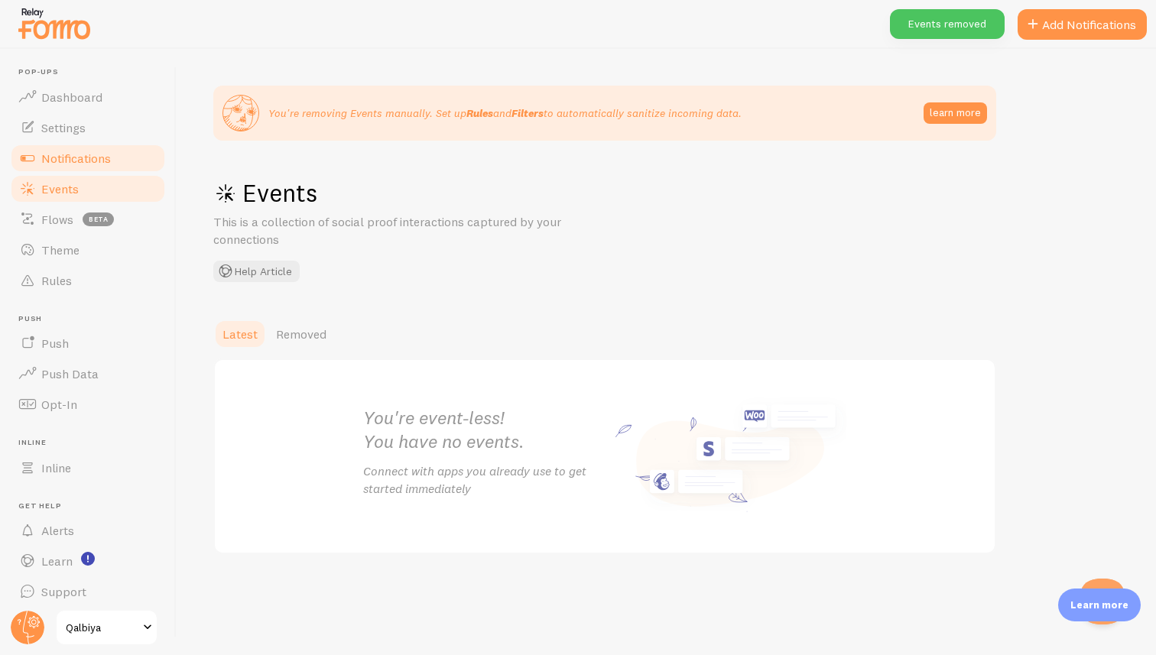
click at [116, 157] on link "Notifications" at bounding box center [87, 158] width 157 height 31
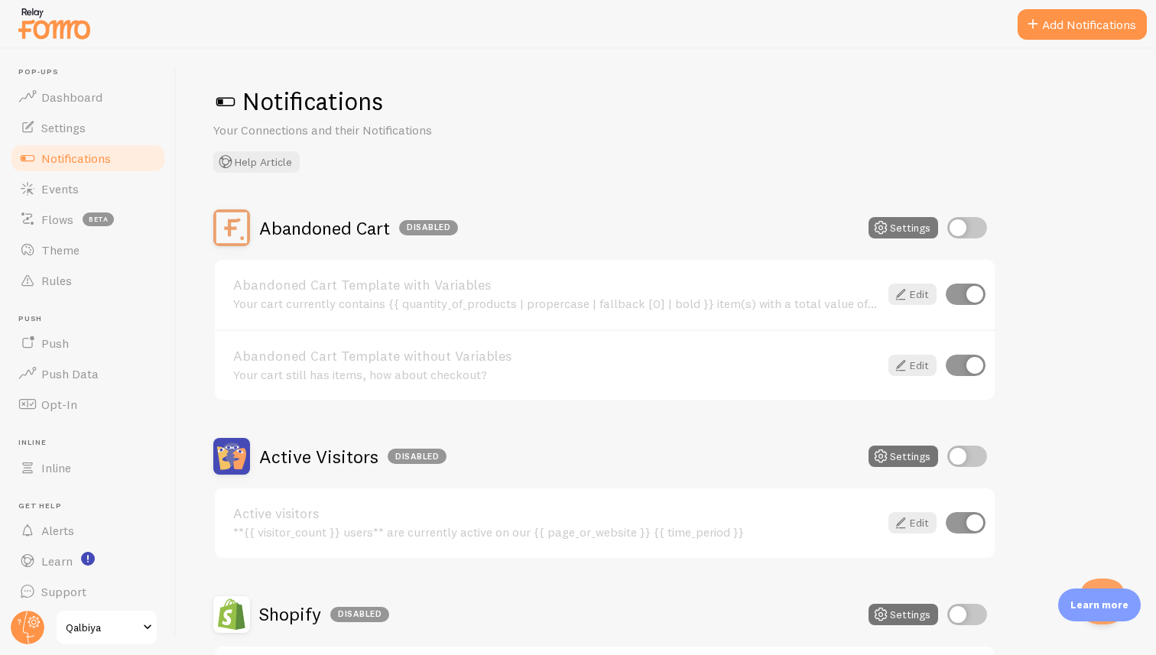
click at [892, 232] on button "Settings" at bounding box center [903, 227] width 70 height 21
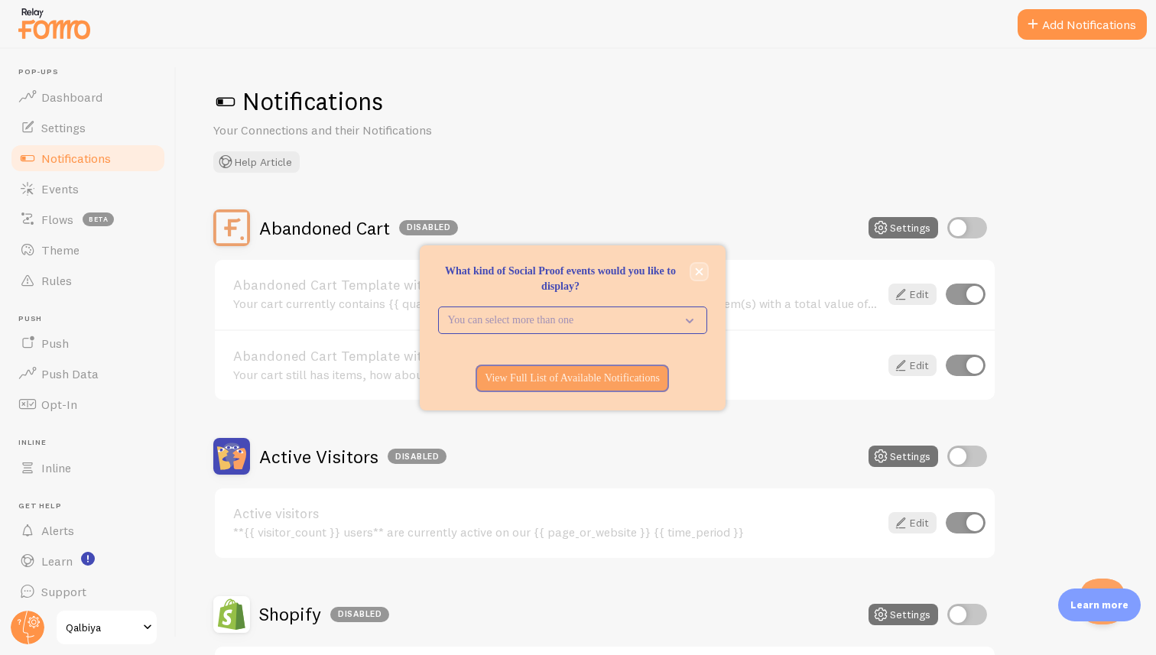
click at [706, 270] on button "close," at bounding box center [699, 272] width 16 height 16
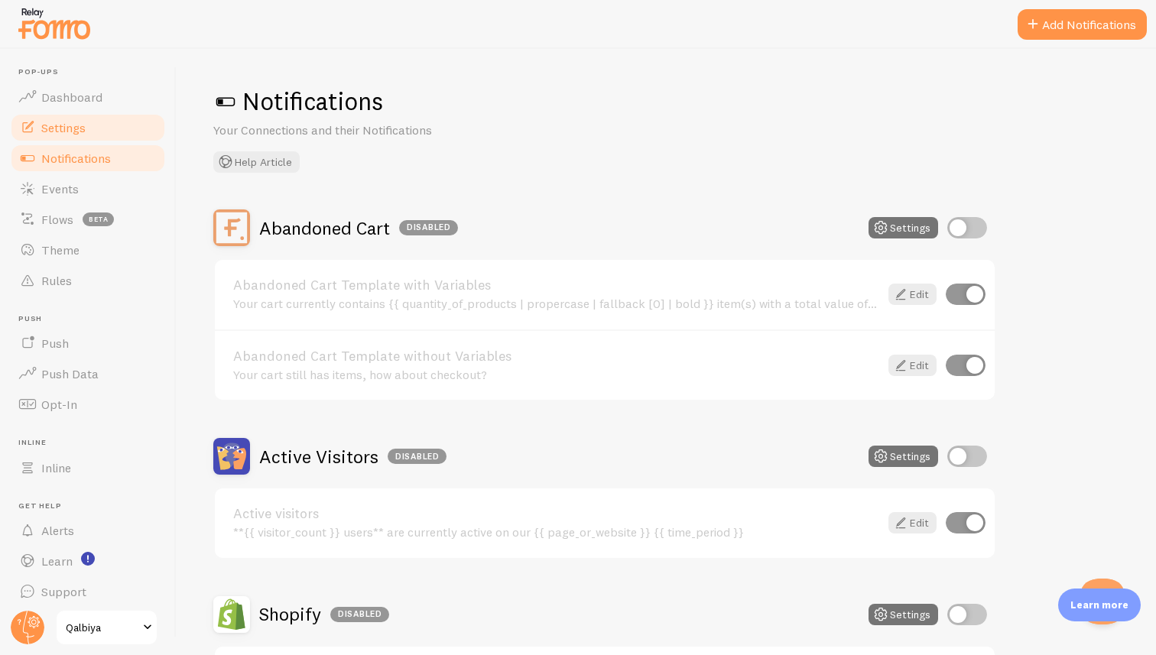
click at [111, 121] on link "Settings" at bounding box center [87, 127] width 157 height 31
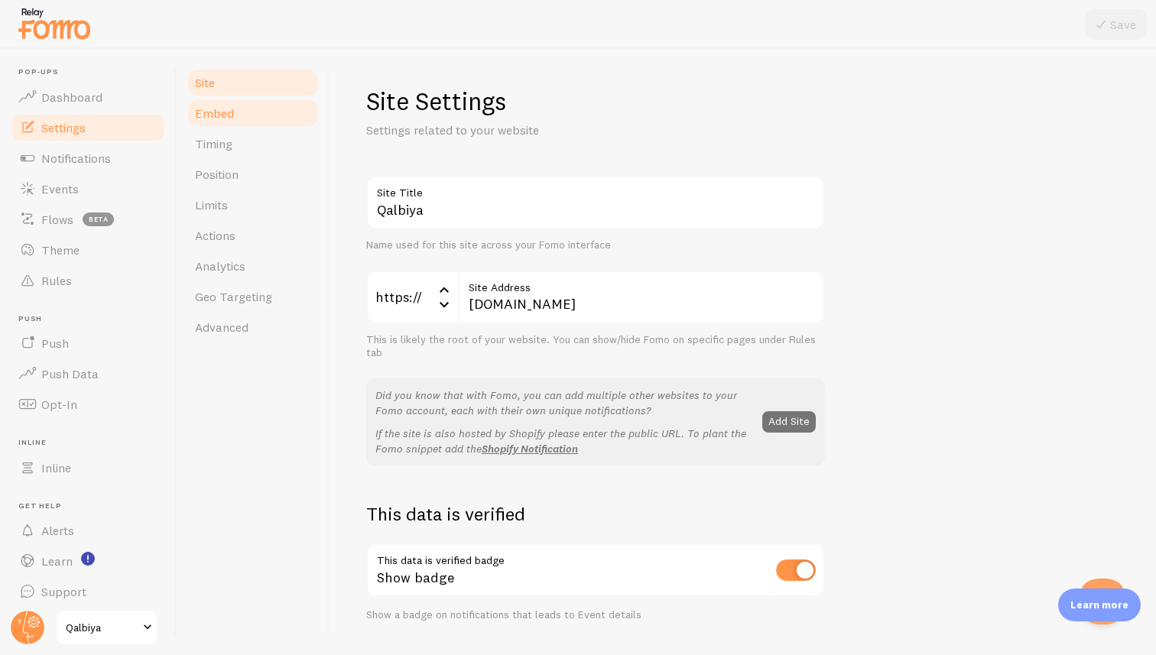
click at [240, 102] on link "Embed" at bounding box center [253, 113] width 134 height 31
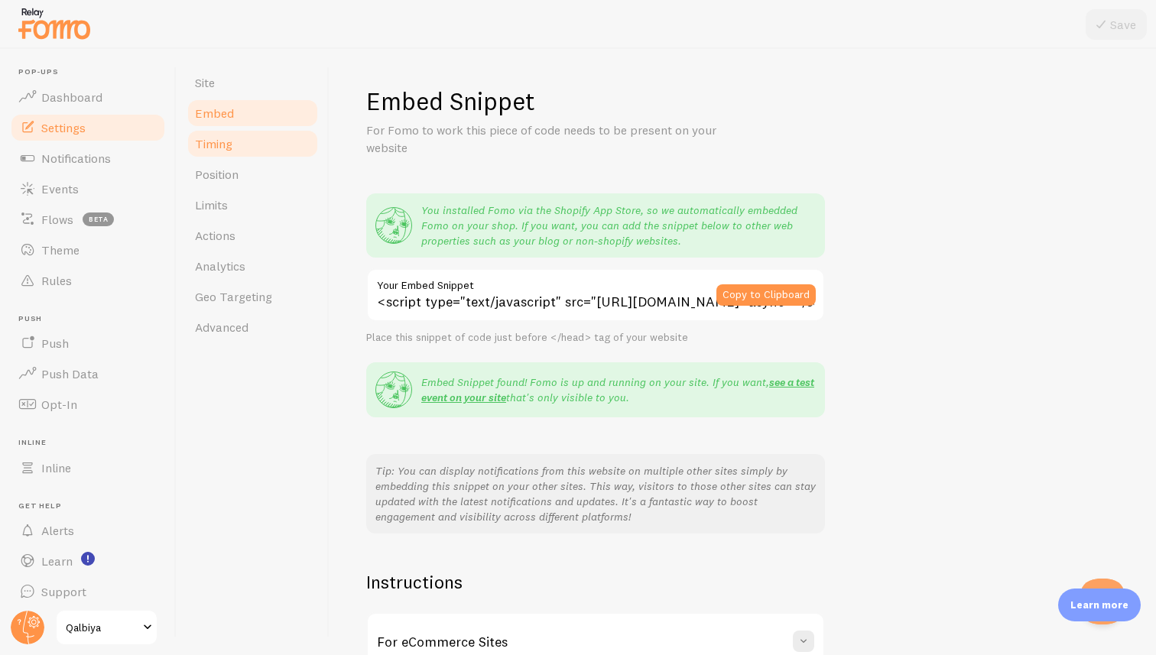
click at [240, 140] on link "Timing" at bounding box center [253, 143] width 134 height 31
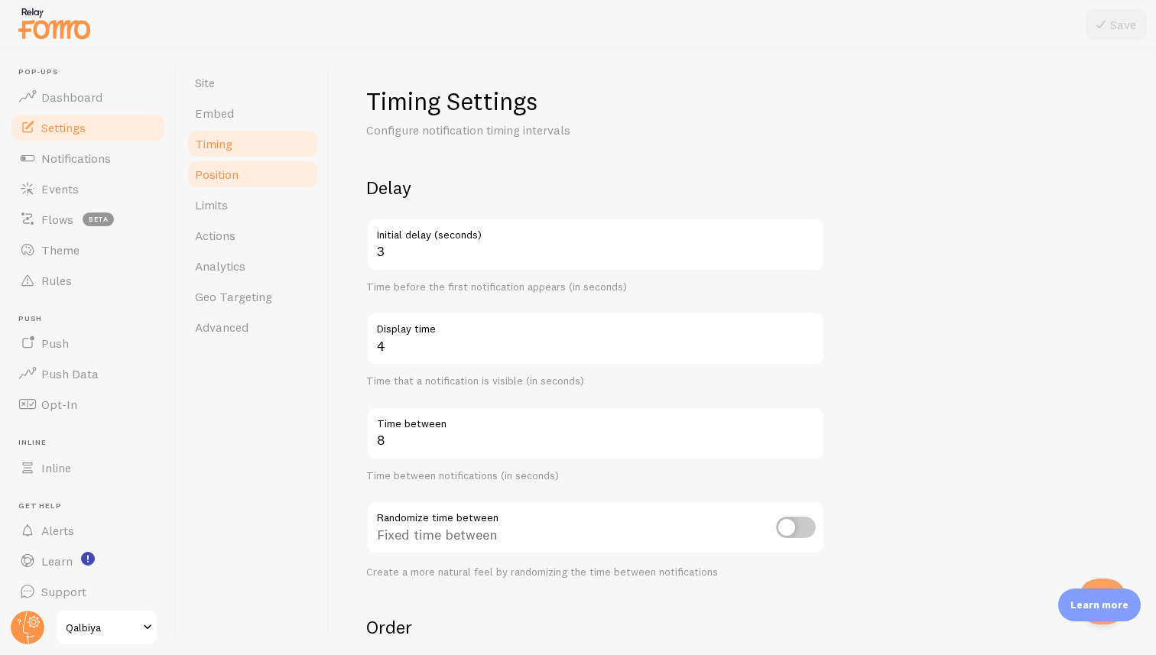
click at [240, 175] on link "Position" at bounding box center [253, 174] width 134 height 31
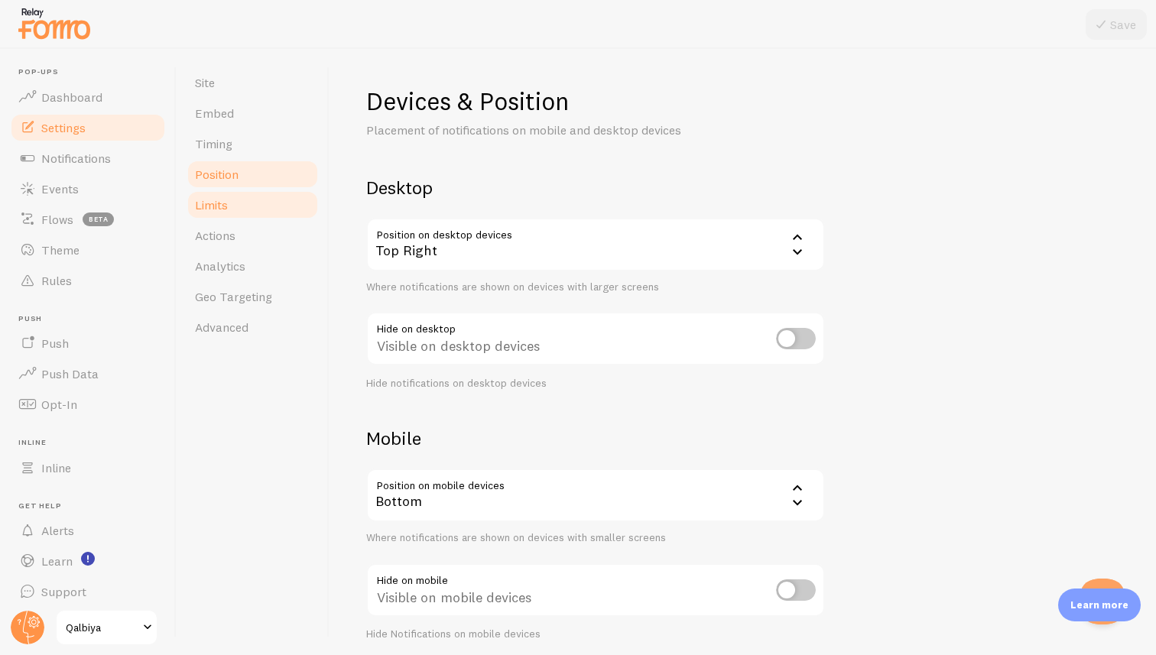
click at [245, 206] on link "Limits" at bounding box center [253, 205] width 134 height 31
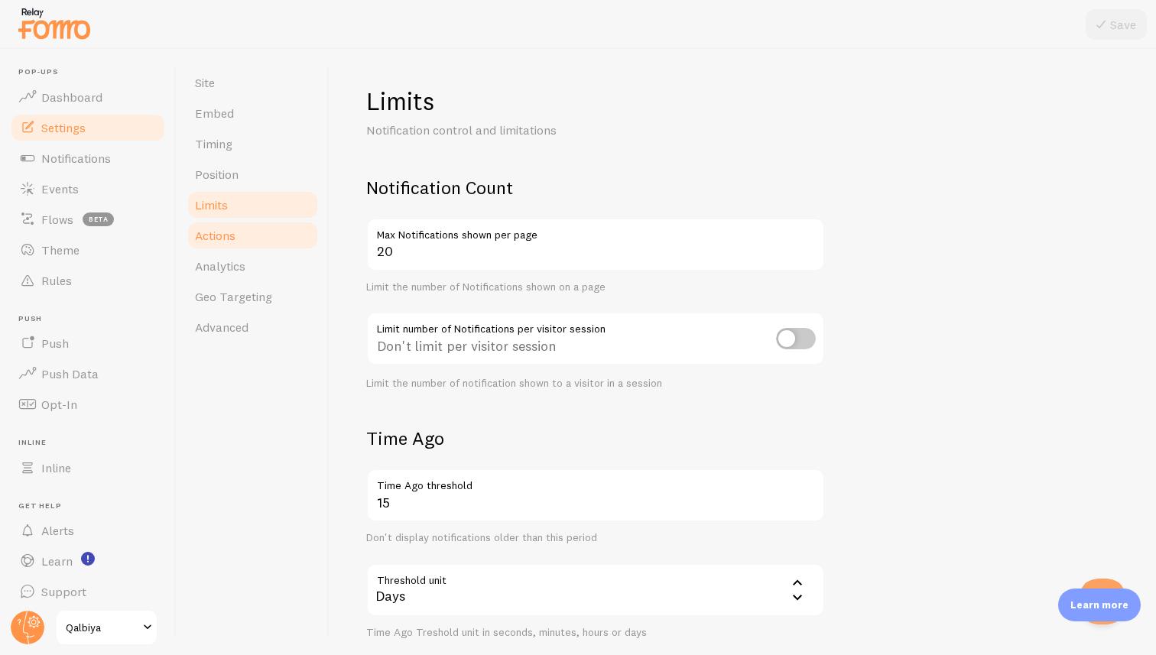
click at [249, 230] on link "Actions" at bounding box center [253, 235] width 134 height 31
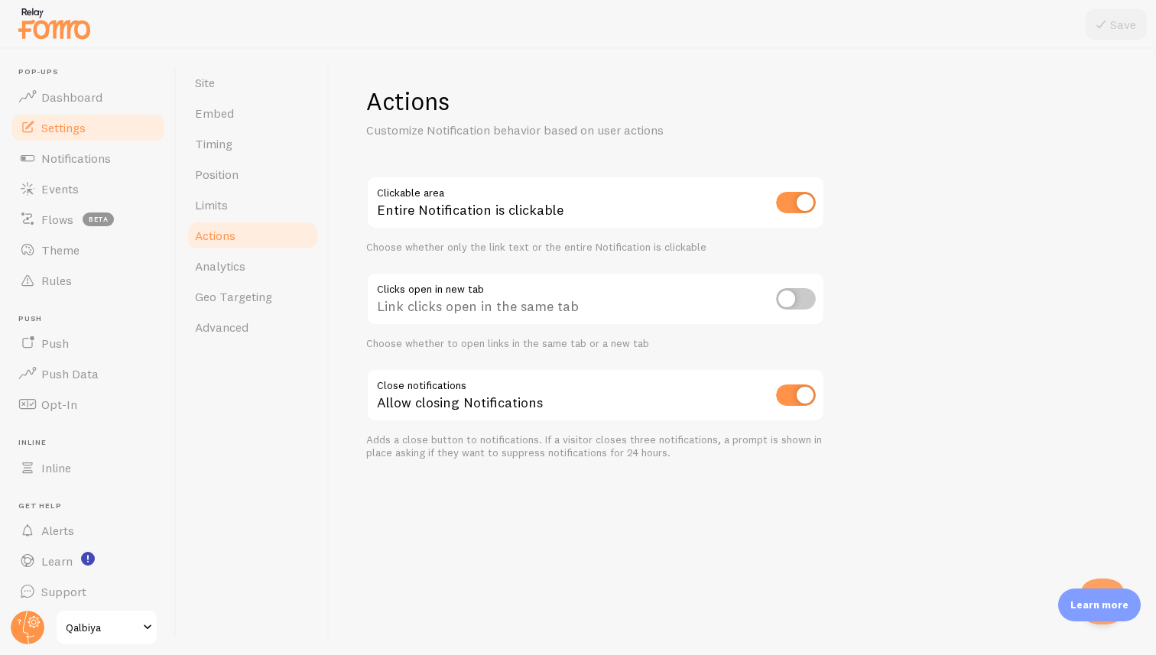
click at [809, 209] on input "checkbox" at bounding box center [796, 202] width 40 height 21
click at [787, 200] on input "checkbox" at bounding box center [796, 202] width 40 height 21
checkbox input "true"
click at [267, 276] on link "Analytics" at bounding box center [253, 266] width 134 height 31
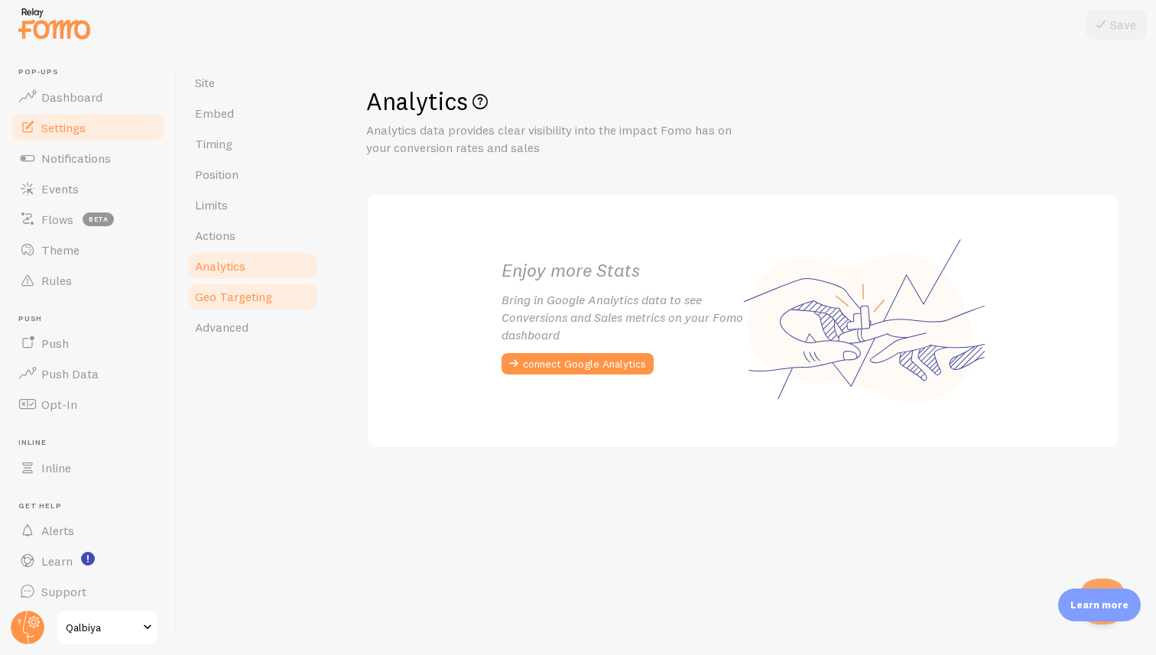
click at [263, 291] on span "Geo Targeting" at bounding box center [233, 296] width 77 height 15
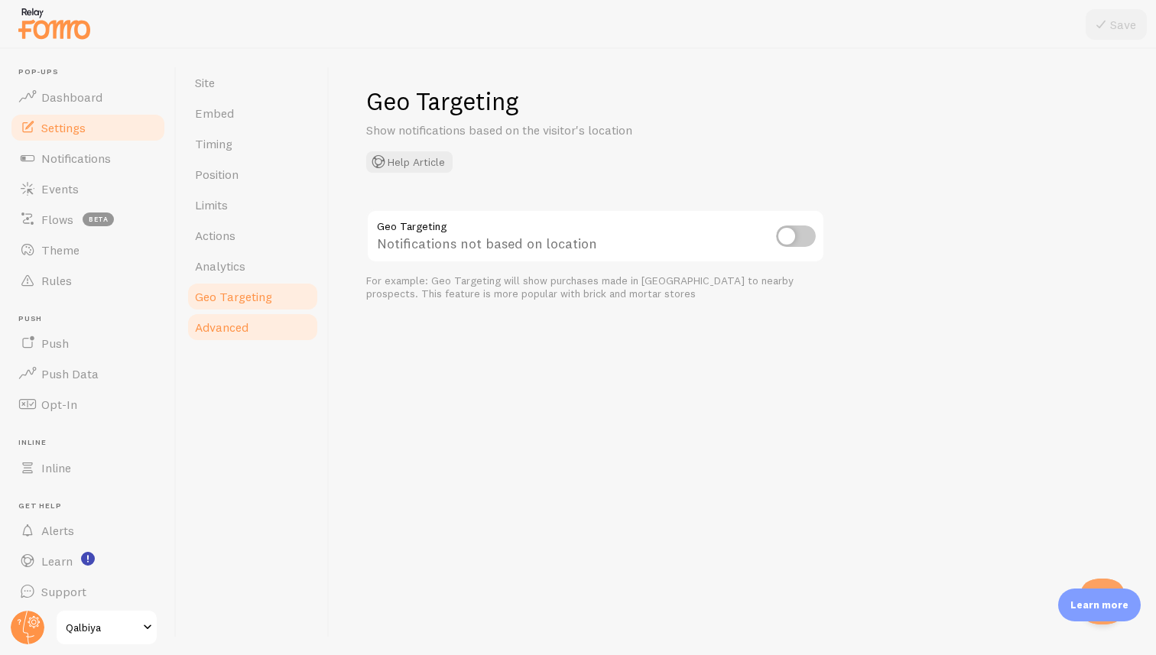
click at [249, 315] on link "Advanced" at bounding box center [253, 327] width 134 height 31
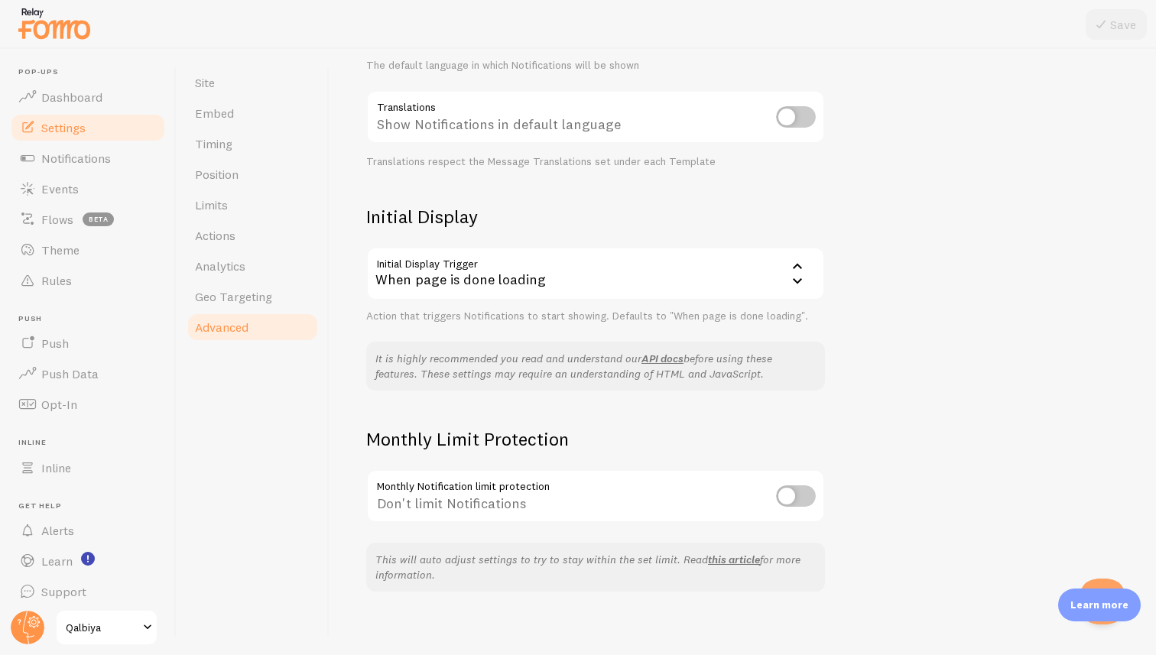
scroll to position [232, 0]
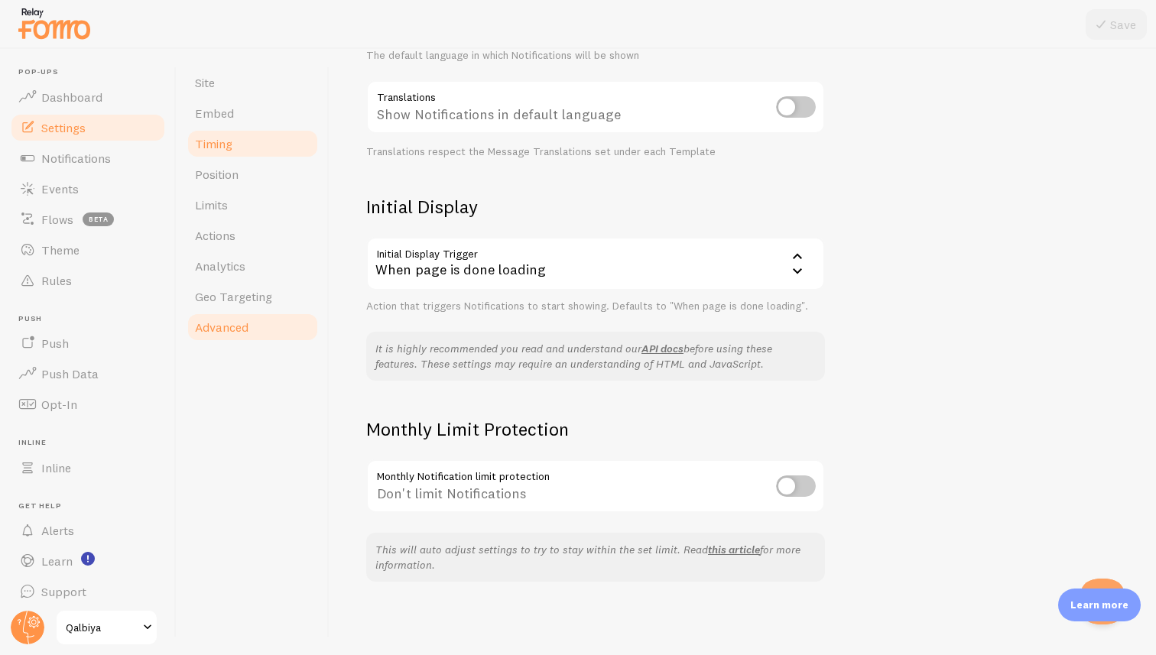
click at [293, 148] on link "Timing" at bounding box center [253, 143] width 134 height 31
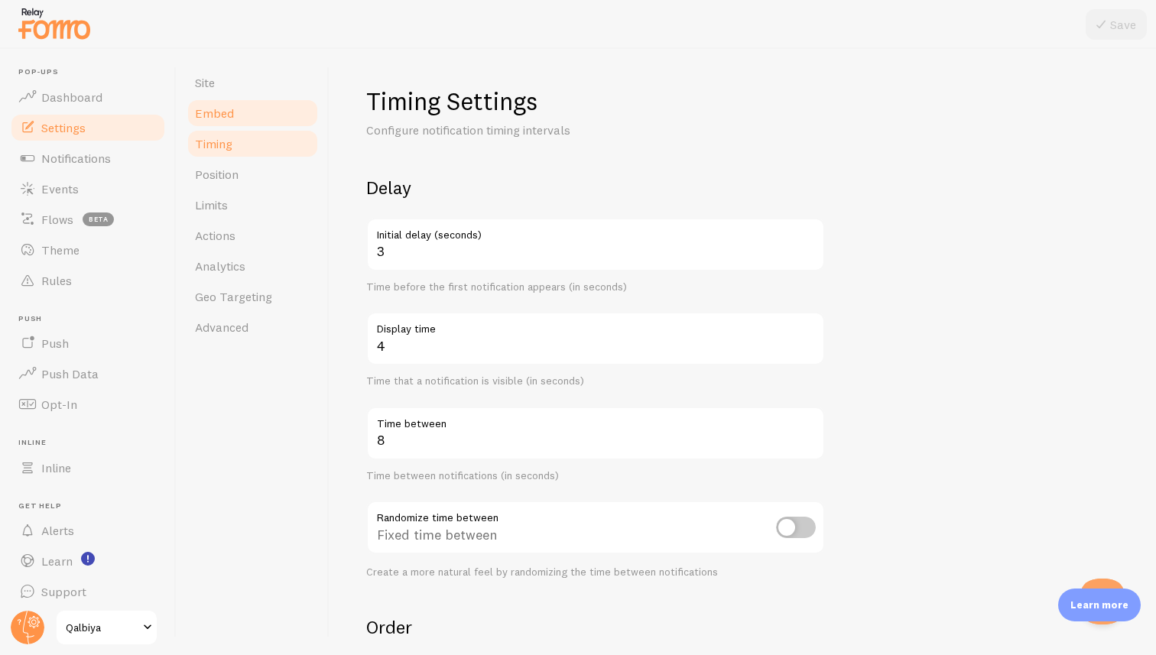
click at [270, 122] on link "Embed" at bounding box center [253, 113] width 134 height 31
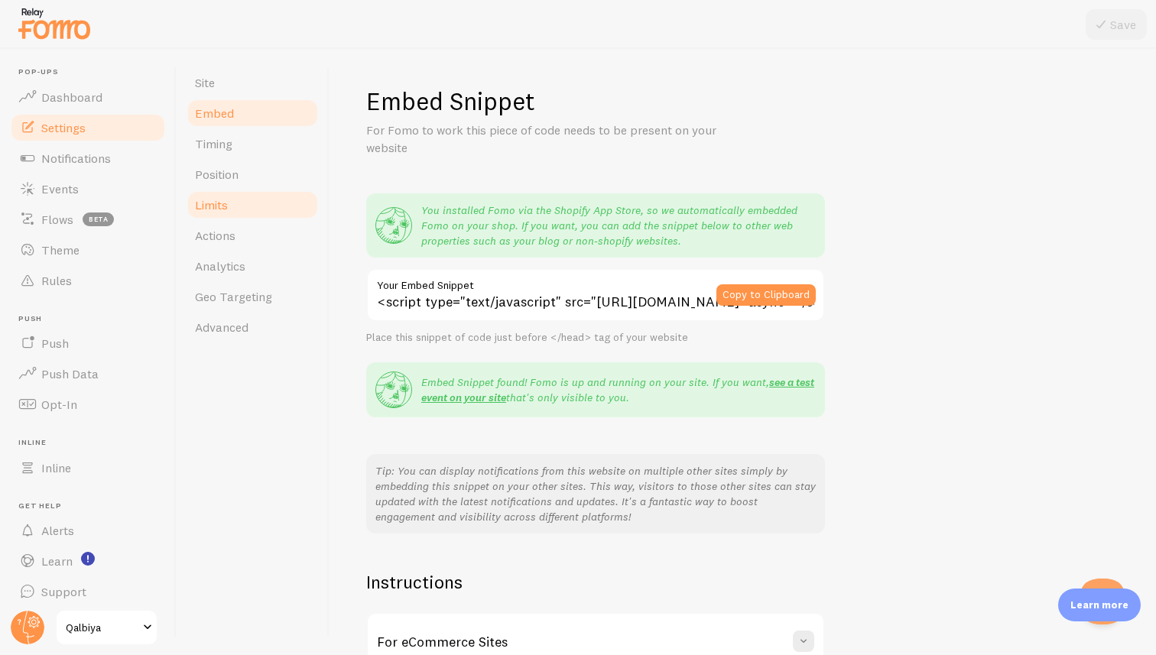
click at [265, 209] on link "Limits" at bounding box center [253, 205] width 134 height 31
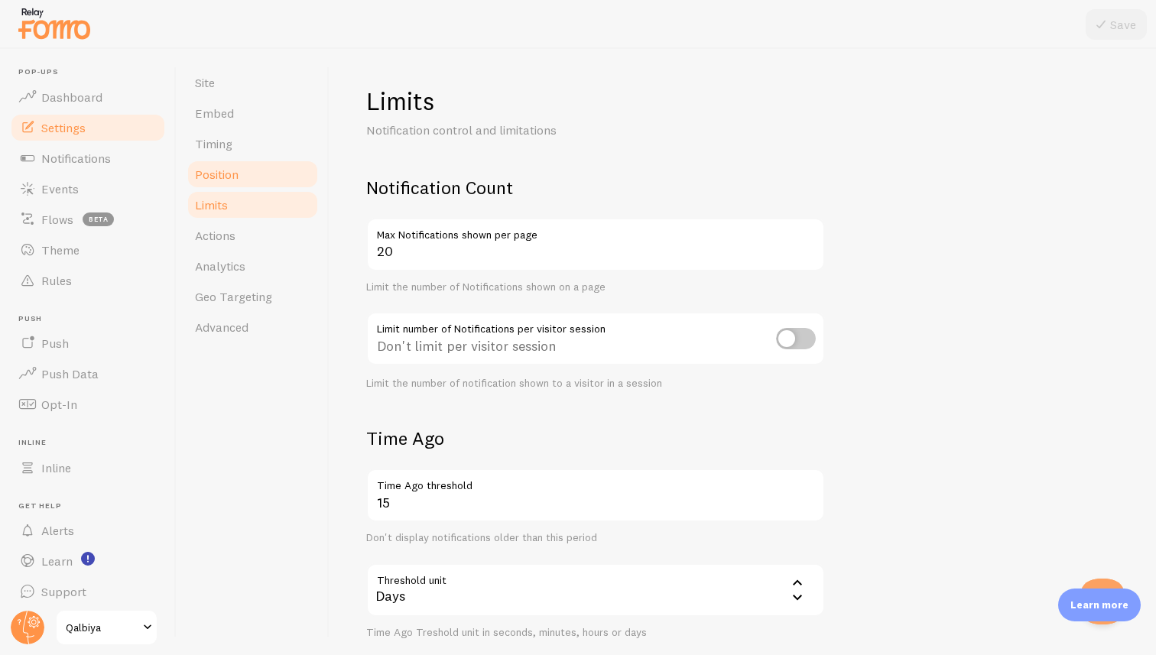
click at [284, 170] on link "Position" at bounding box center [253, 174] width 134 height 31
